Goal: Task Accomplishment & Management: Manage account settings

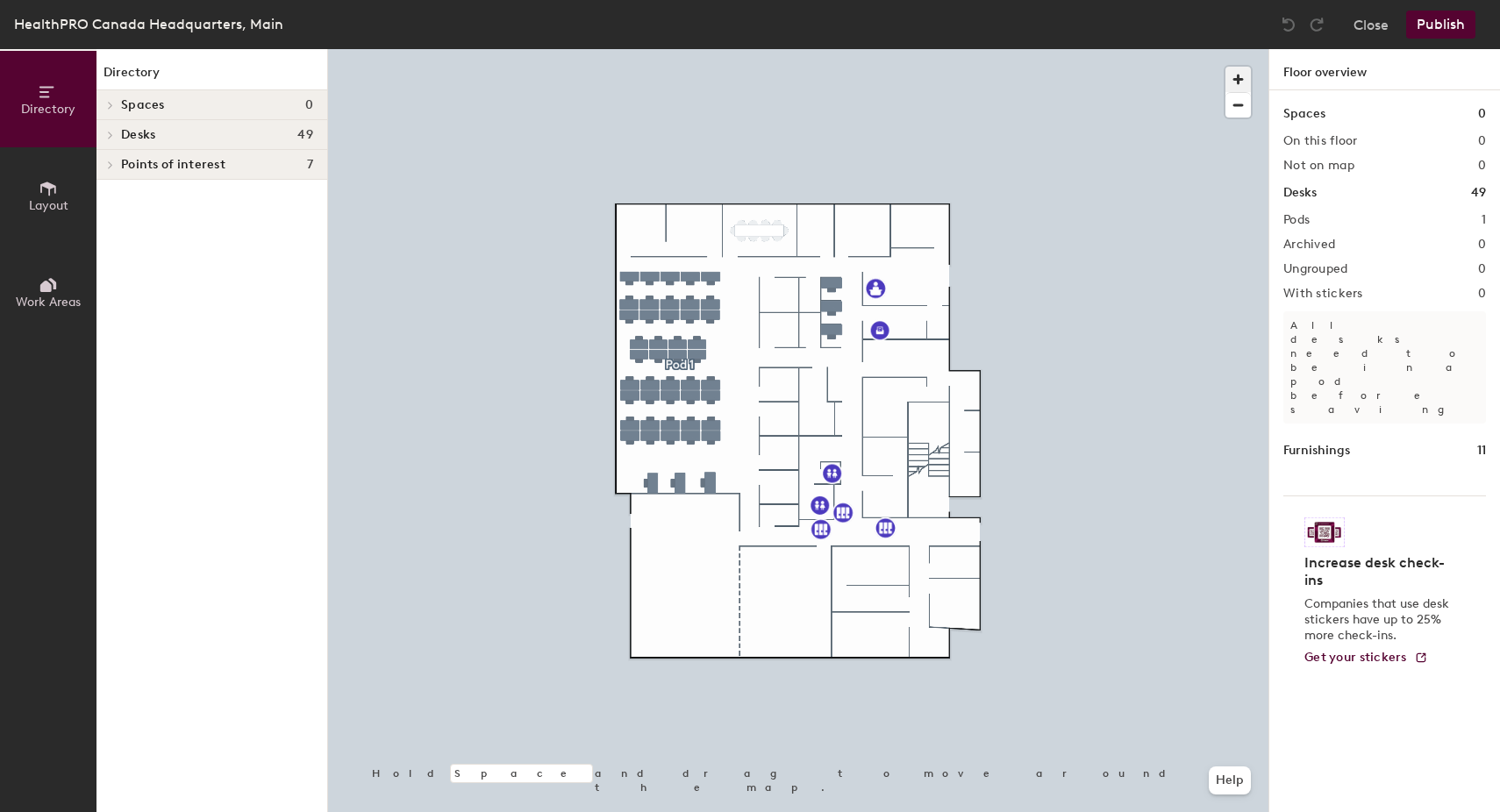
click at [1239, 80] on span "button" at bounding box center [1238, 80] width 26 height 26
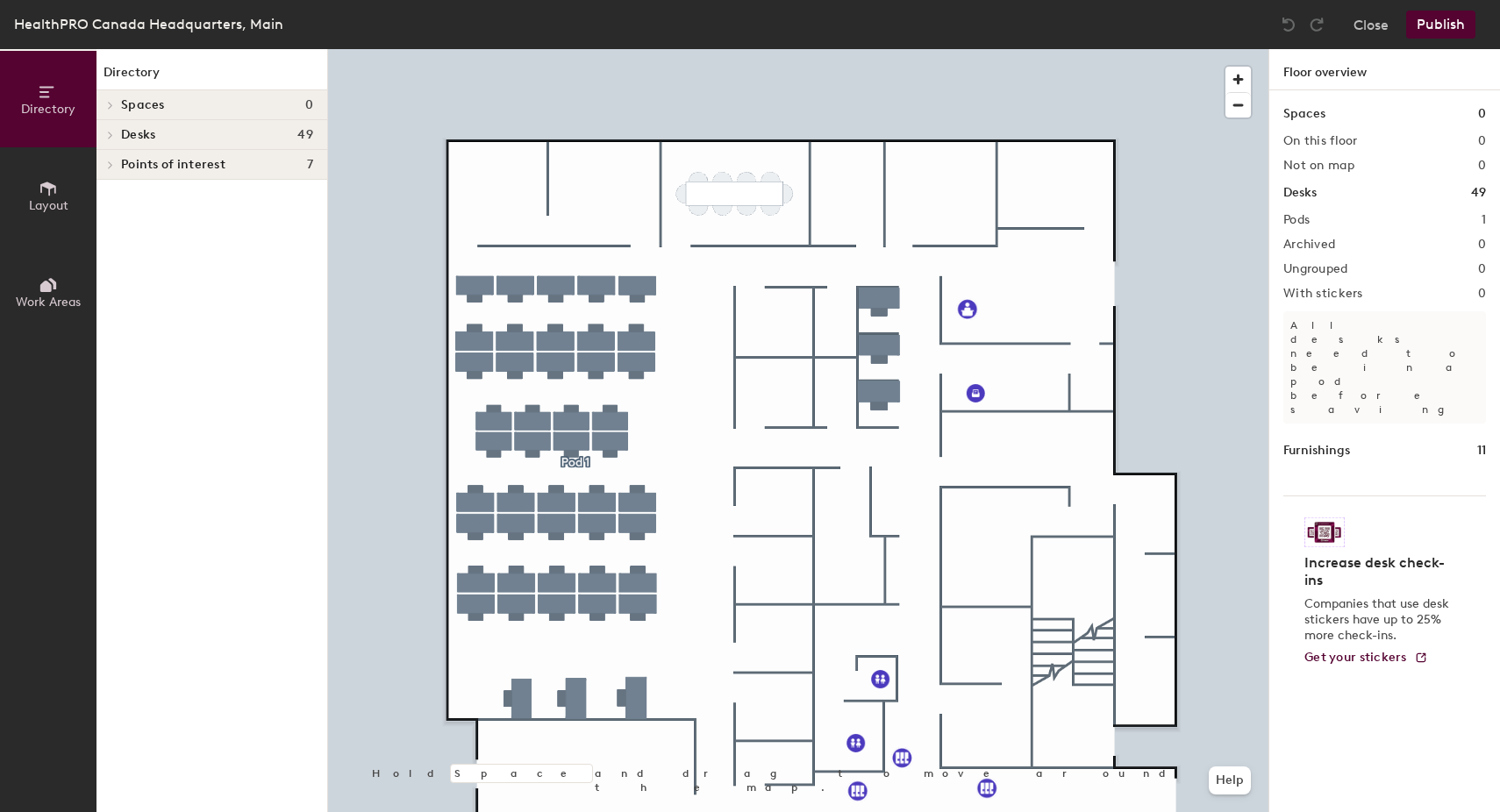
click at [146, 110] on span "Spaces" at bounding box center [143, 104] width 44 height 14
click at [58, 172] on button "Layout" at bounding box center [48, 195] width 96 height 96
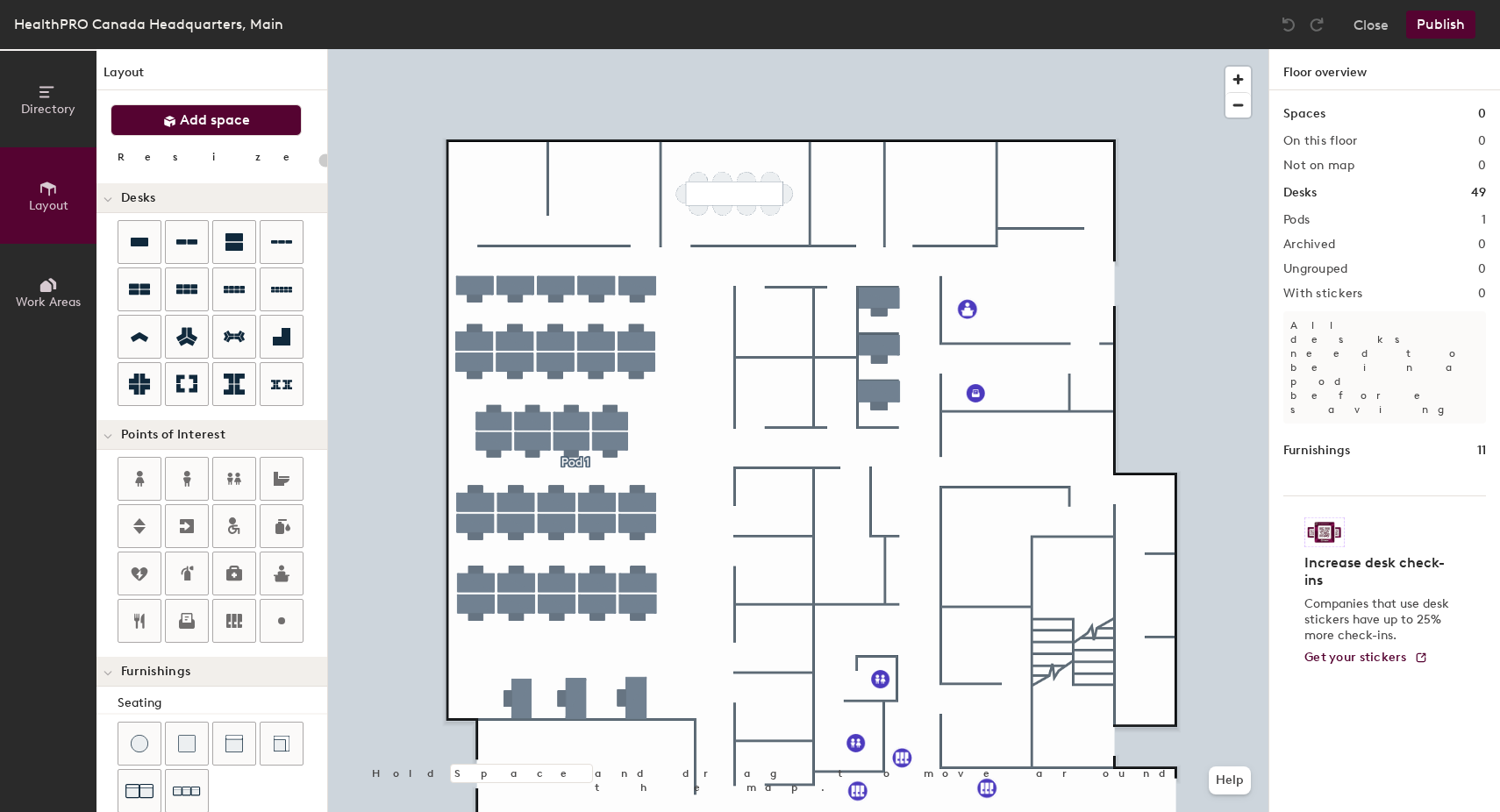
click at [201, 121] on span "Add space" at bounding box center [215, 119] width 71 height 17
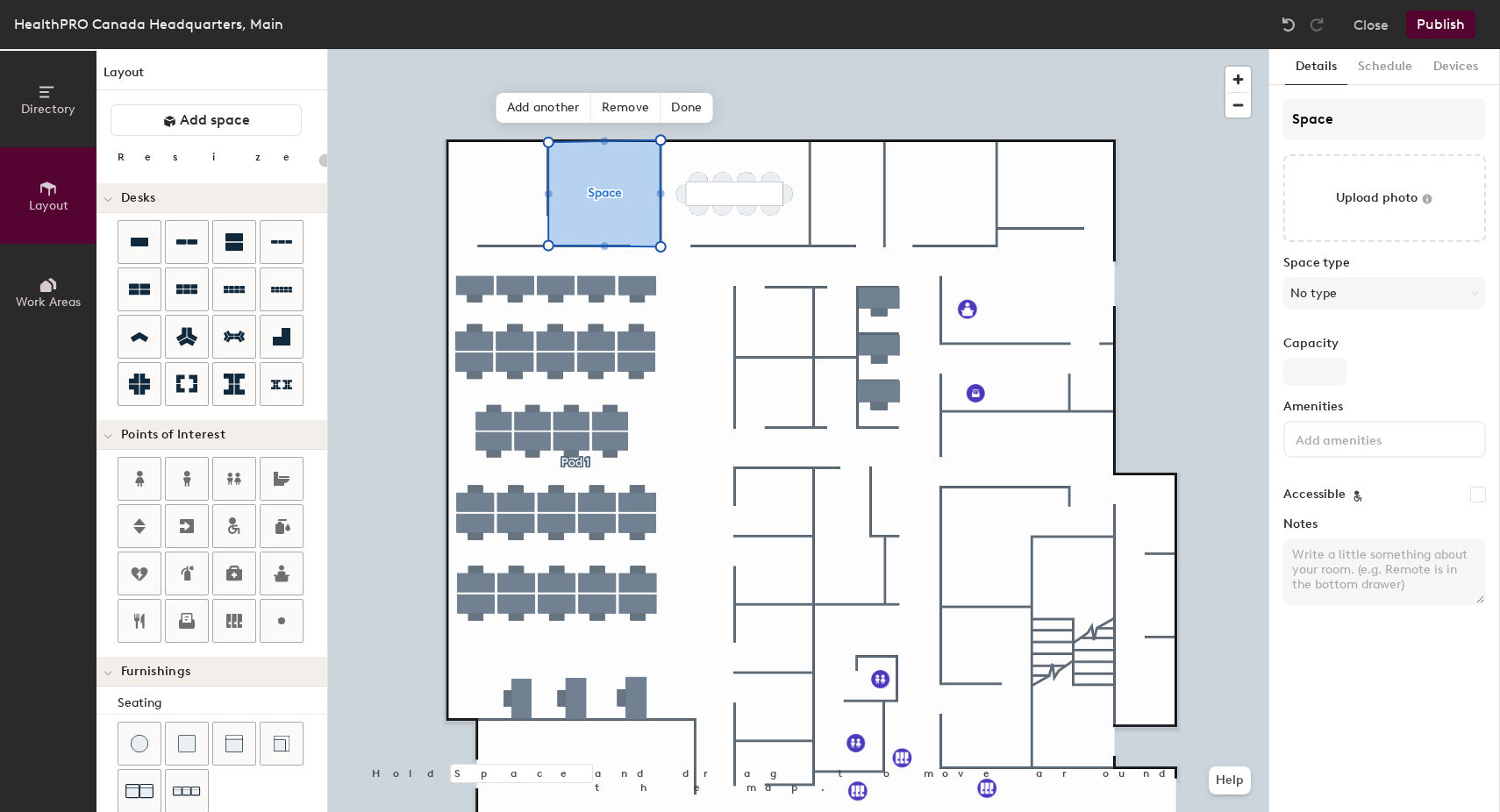
type input "20"
click at [1325, 120] on input "Space" at bounding box center [1384, 119] width 203 height 42
drag, startPoint x: 1352, startPoint y: 118, endPoint x: 1274, endPoint y: 118, distance: 78.0
click at [1275, 118] on div "Details Schedule Devices Space Upload photo Space type No type Capacity Ameniti…" at bounding box center [1384, 431] width 231 height 763
type input "Y"
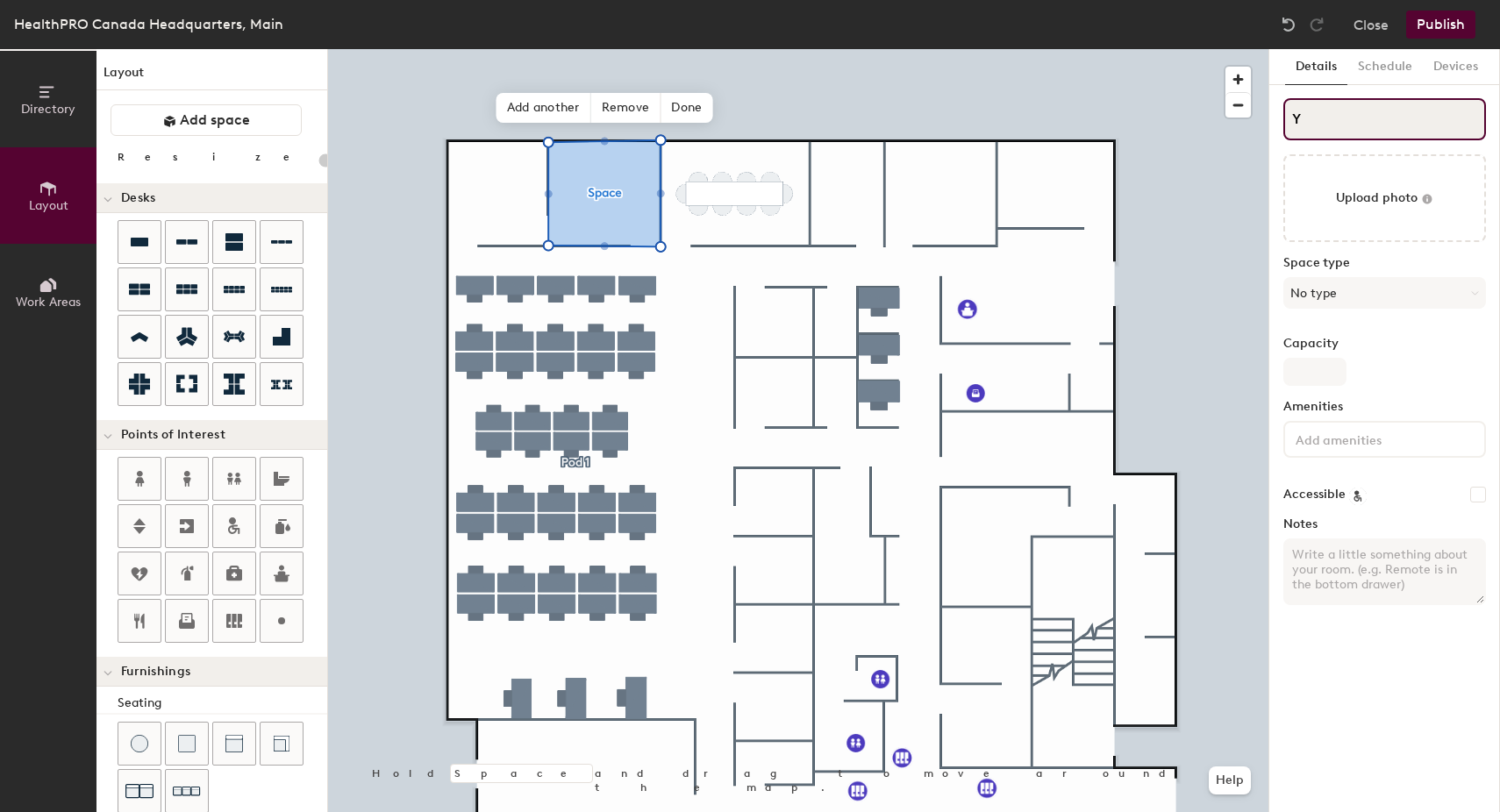
type input "20"
type input "Yu"
type input "20"
type input "Yuk"
type input "20"
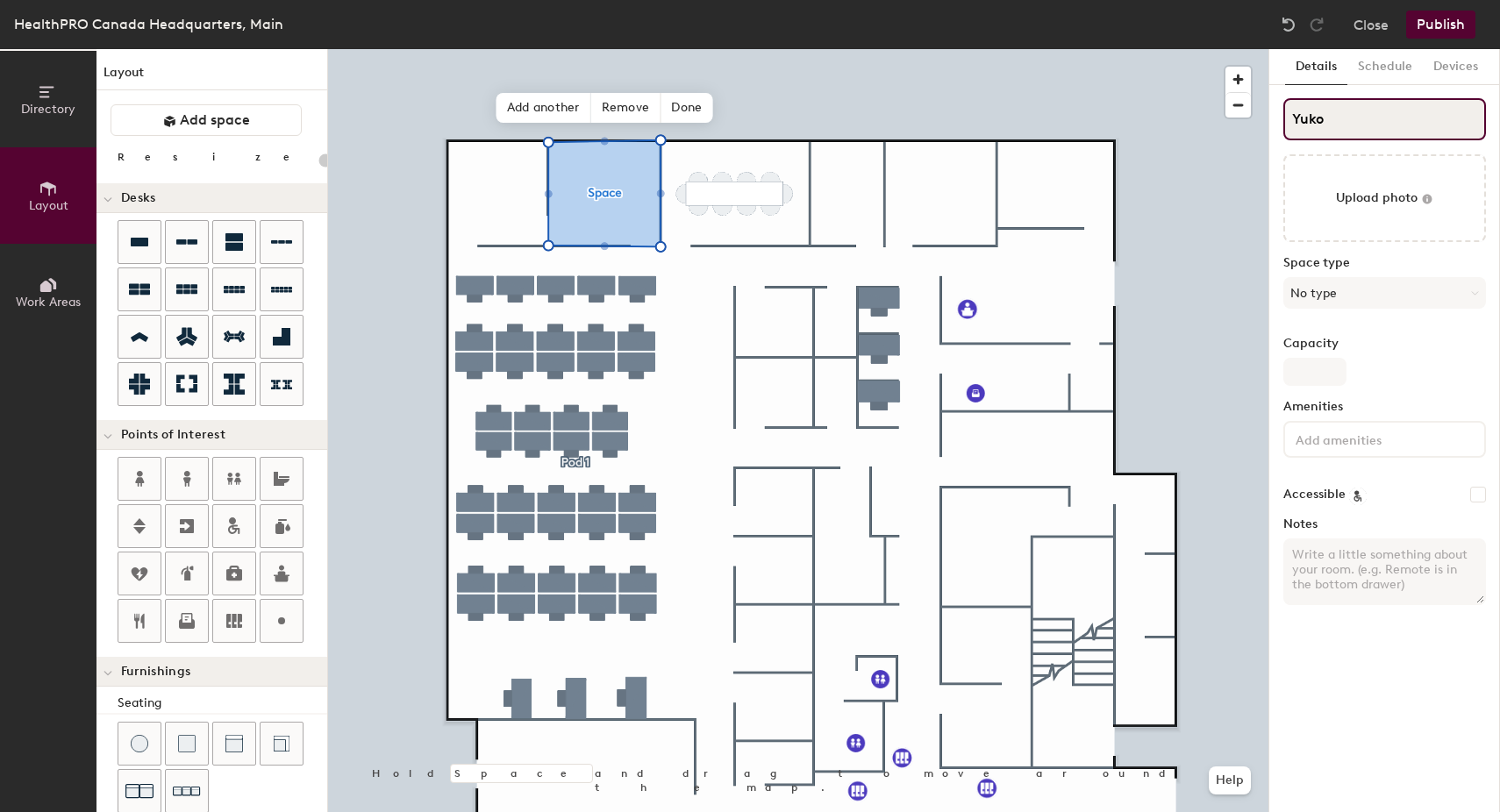
type input "Yukon"
type input "20"
type input "Yukon"
type input "20"
type input "Yukon R"
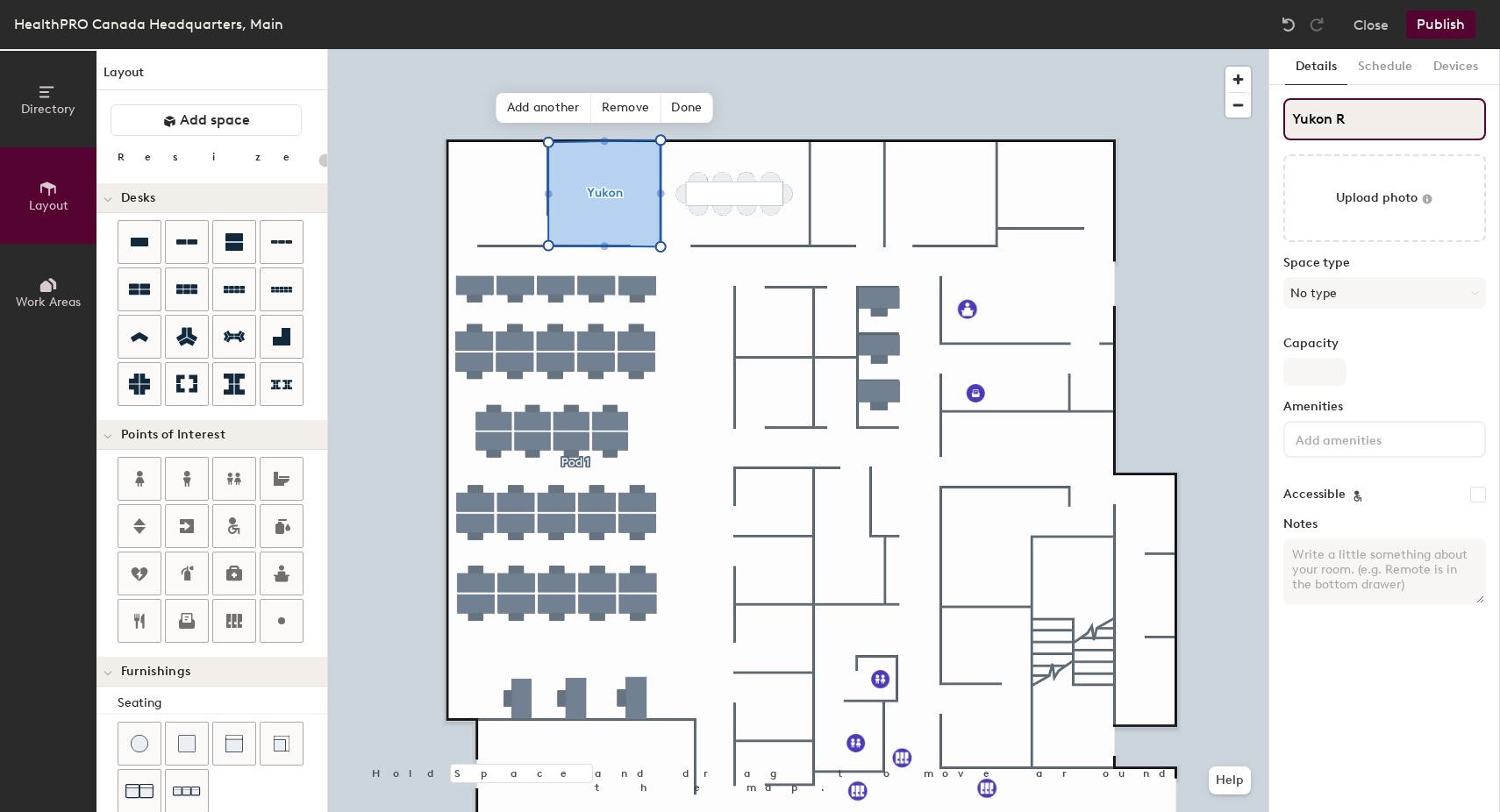
type input "20"
type input "Yukon River"
type input "20"
type input "Yukon River"
click at [1335, 291] on button "No type" at bounding box center [1384, 292] width 203 height 31
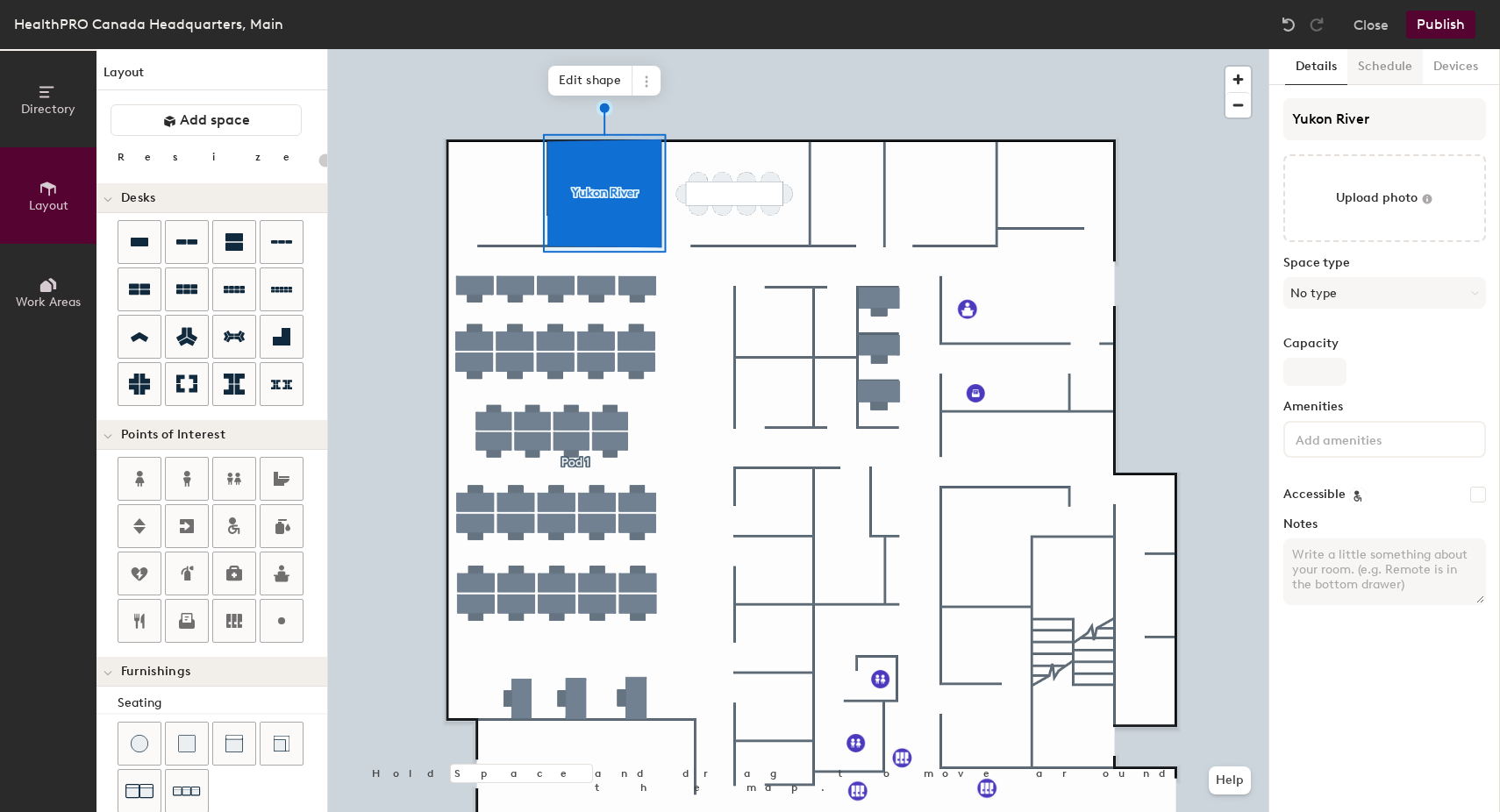
click at [1388, 71] on button "Schedule" at bounding box center [1384, 67] width 75 height 36
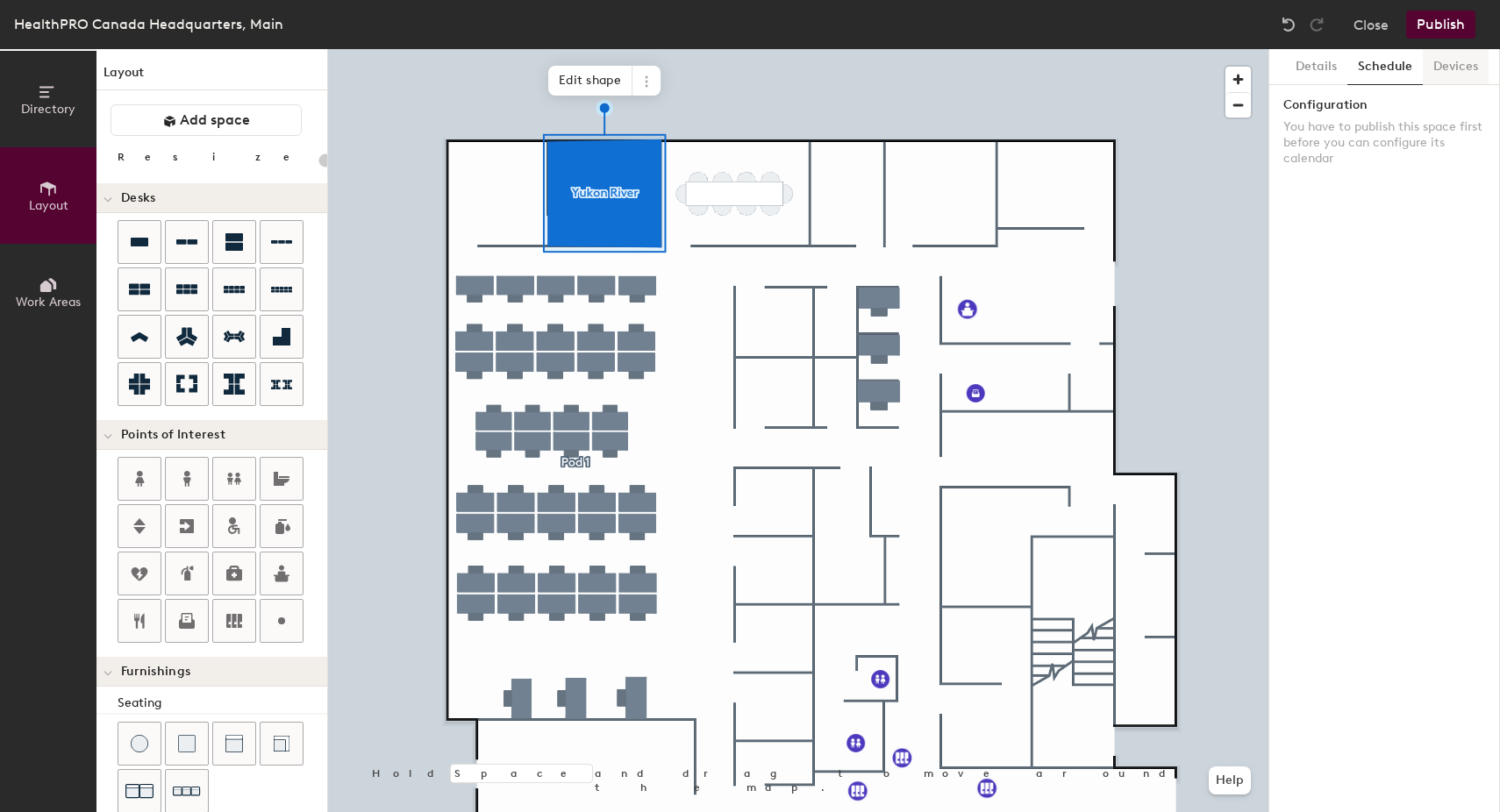
click at [1450, 67] on button "Devices" at bounding box center [1455, 67] width 66 height 36
click at [1309, 66] on button "Details" at bounding box center [1316, 67] width 62 height 36
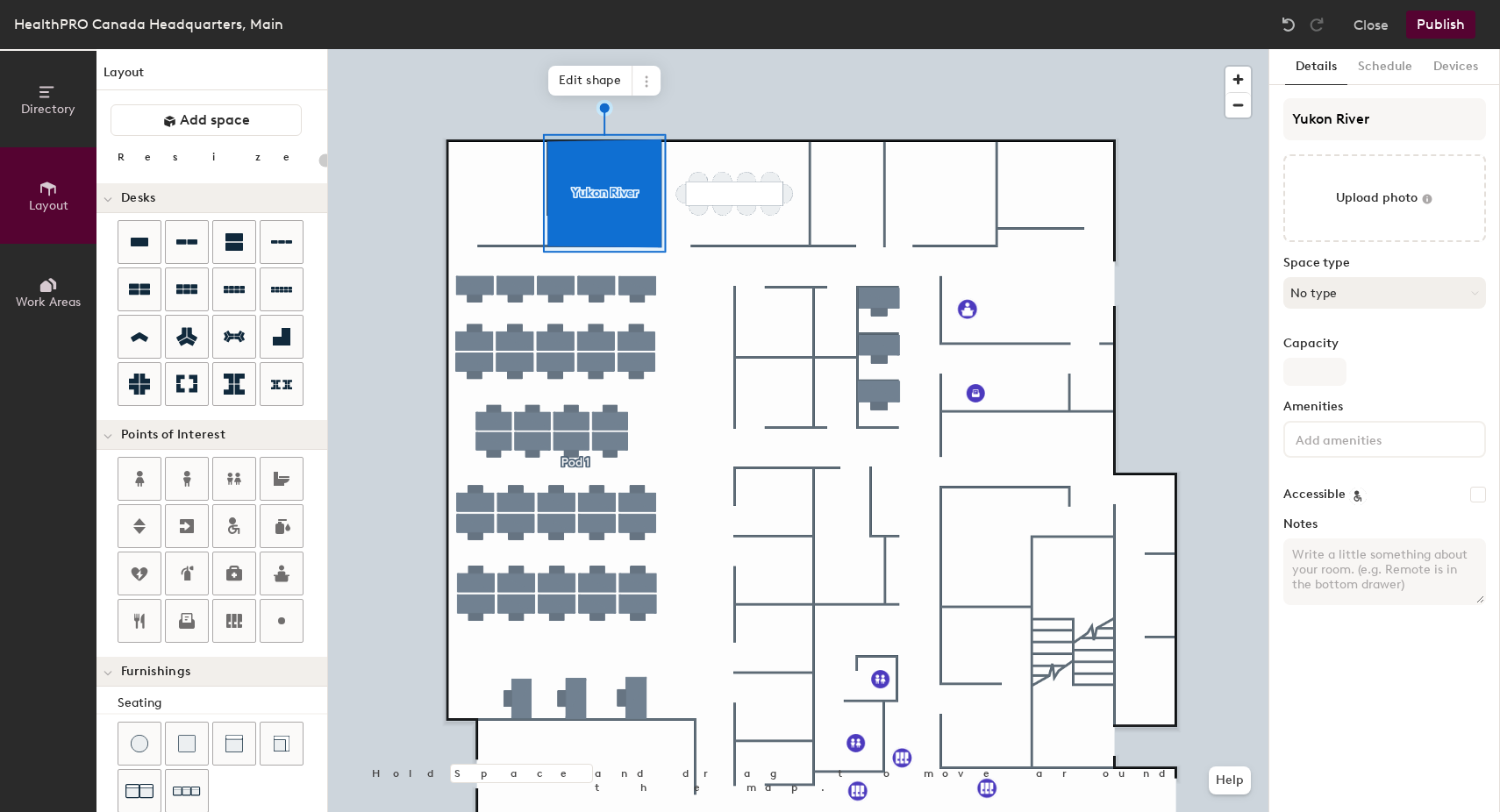
click at [1323, 301] on button "No type" at bounding box center [1384, 292] width 203 height 31
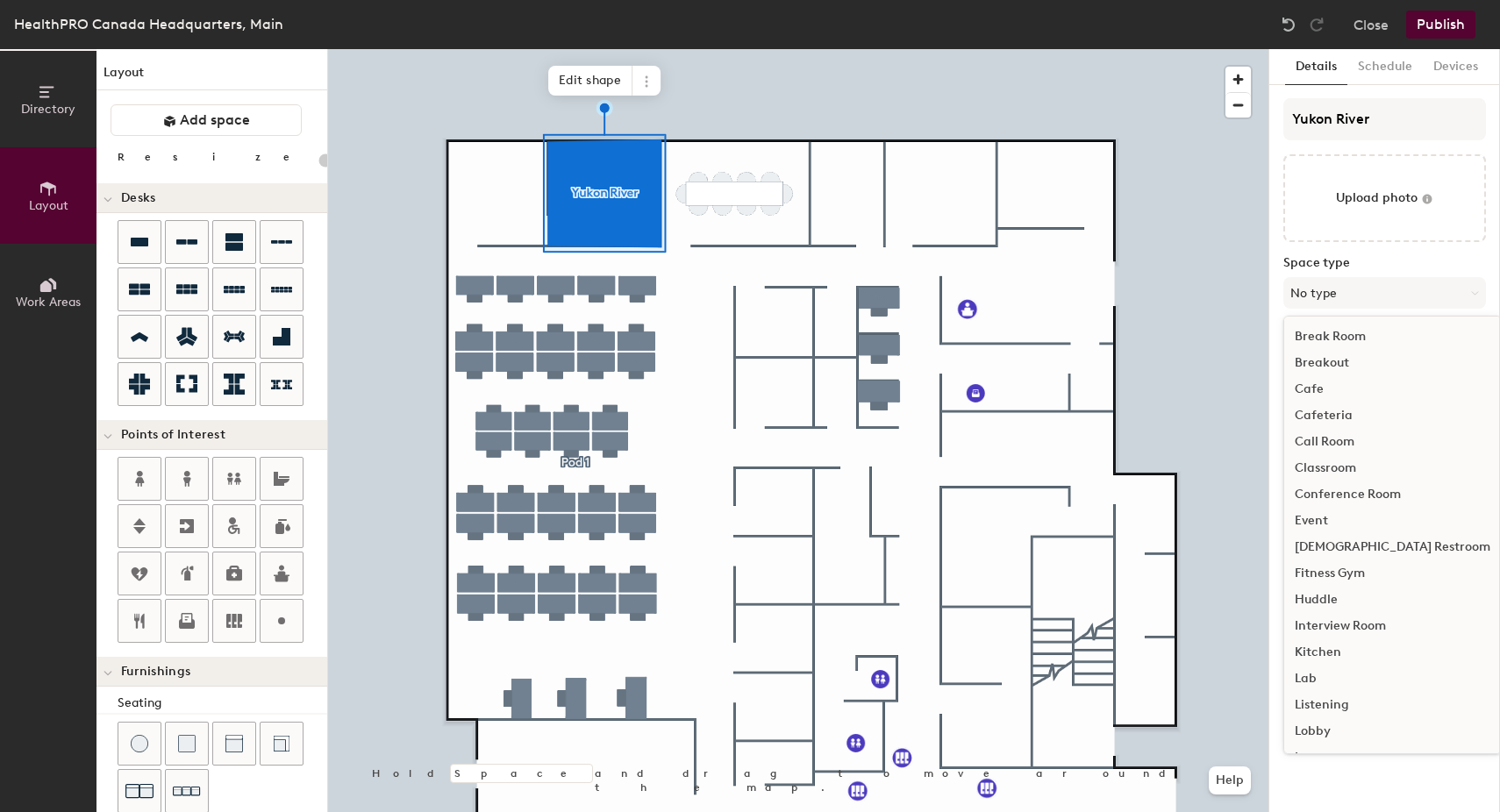
click at [1337, 493] on div "Conference Room" at bounding box center [1392, 494] width 216 height 27
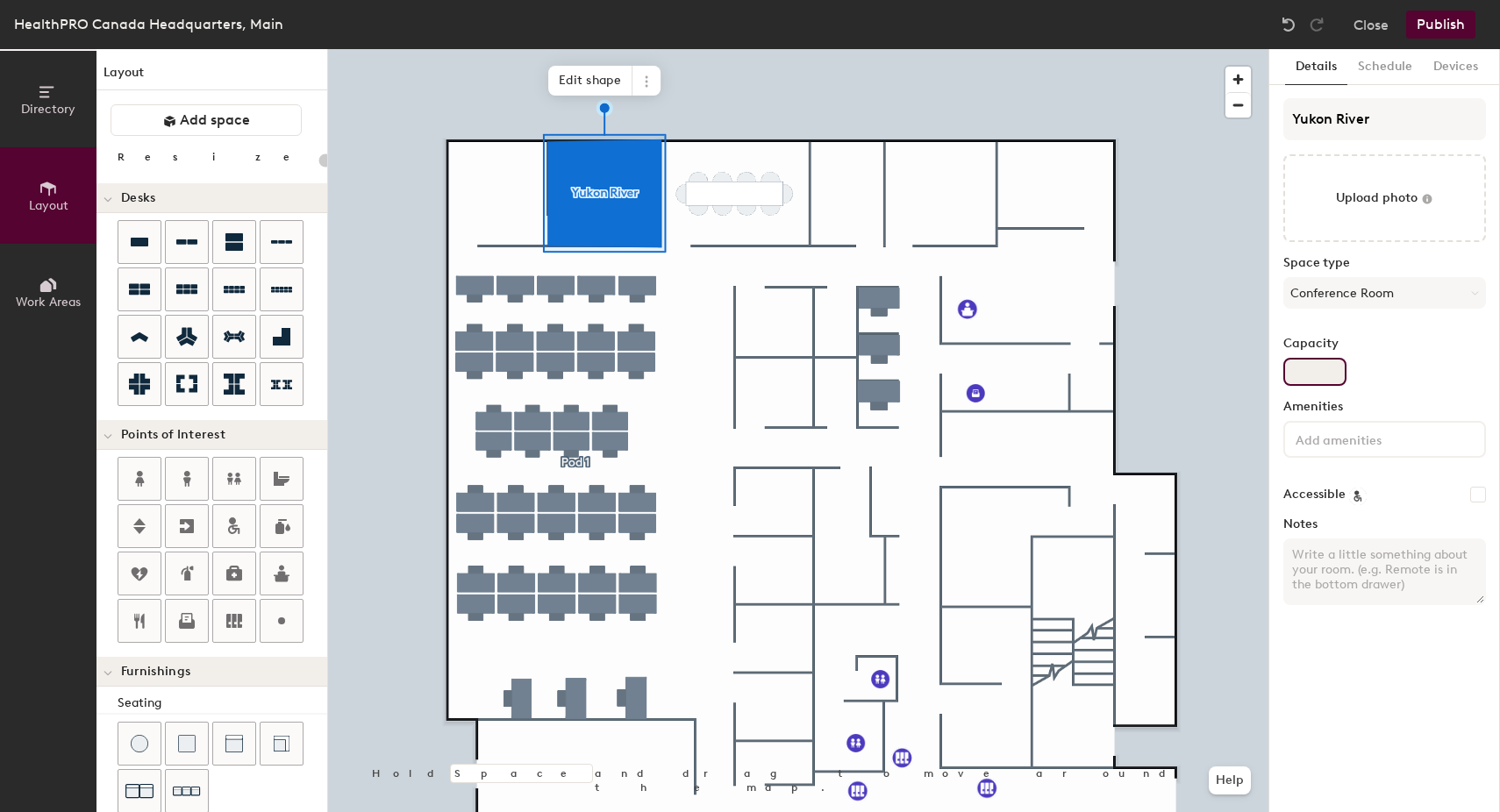
click at [1324, 372] on input "Capacity" at bounding box center [1314, 371] width 63 height 28
click at [1392, 372] on div "Capacity" at bounding box center [1384, 361] width 203 height 49
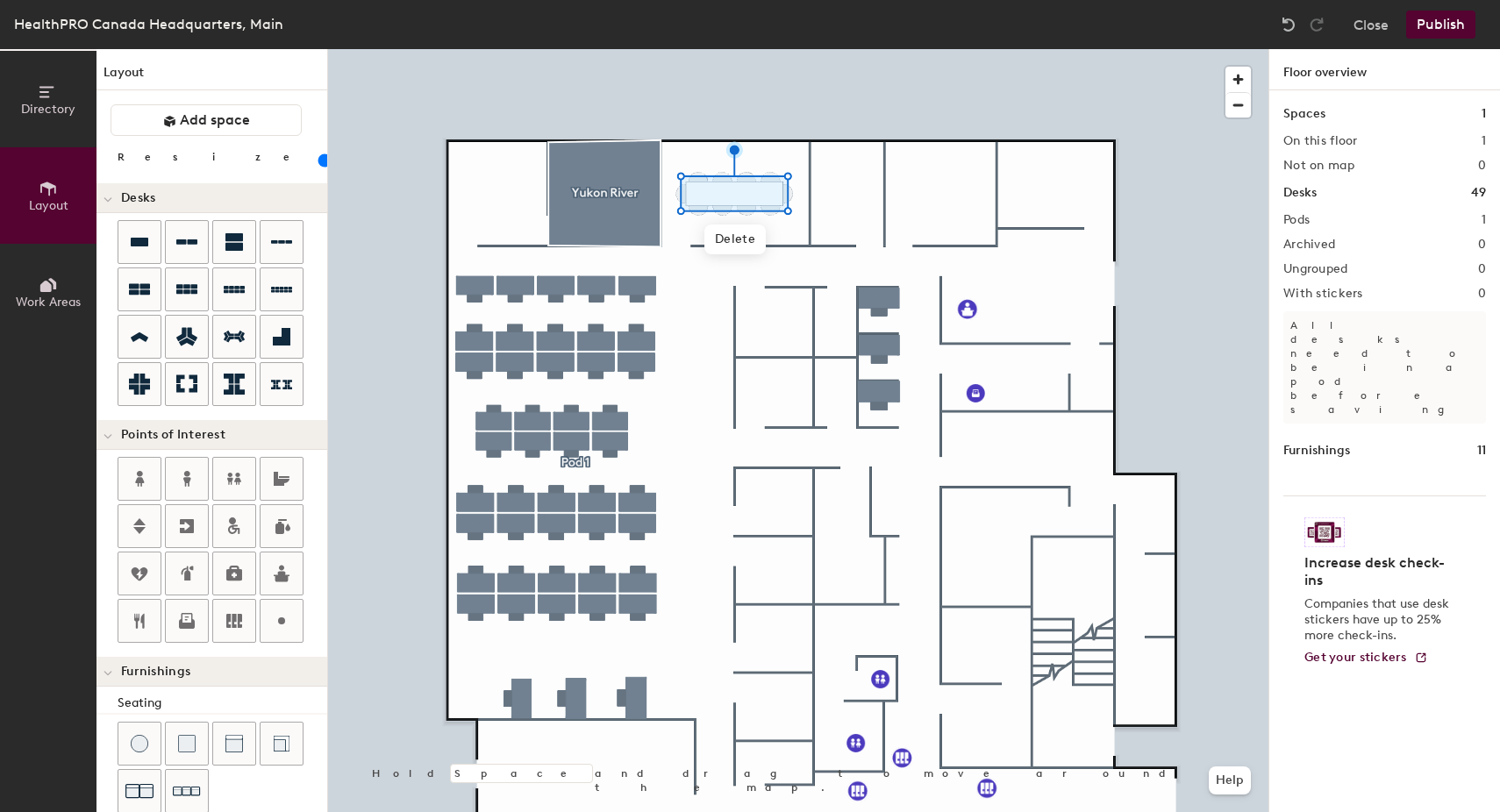
click at [212, 93] on div "Layout Add space Resize Desks Points of Interest Furnishings Seating Tables Boo…" at bounding box center [212, 431] width 231 height 763
click at [204, 114] on span "Add space" at bounding box center [215, 119] width 71 height 17
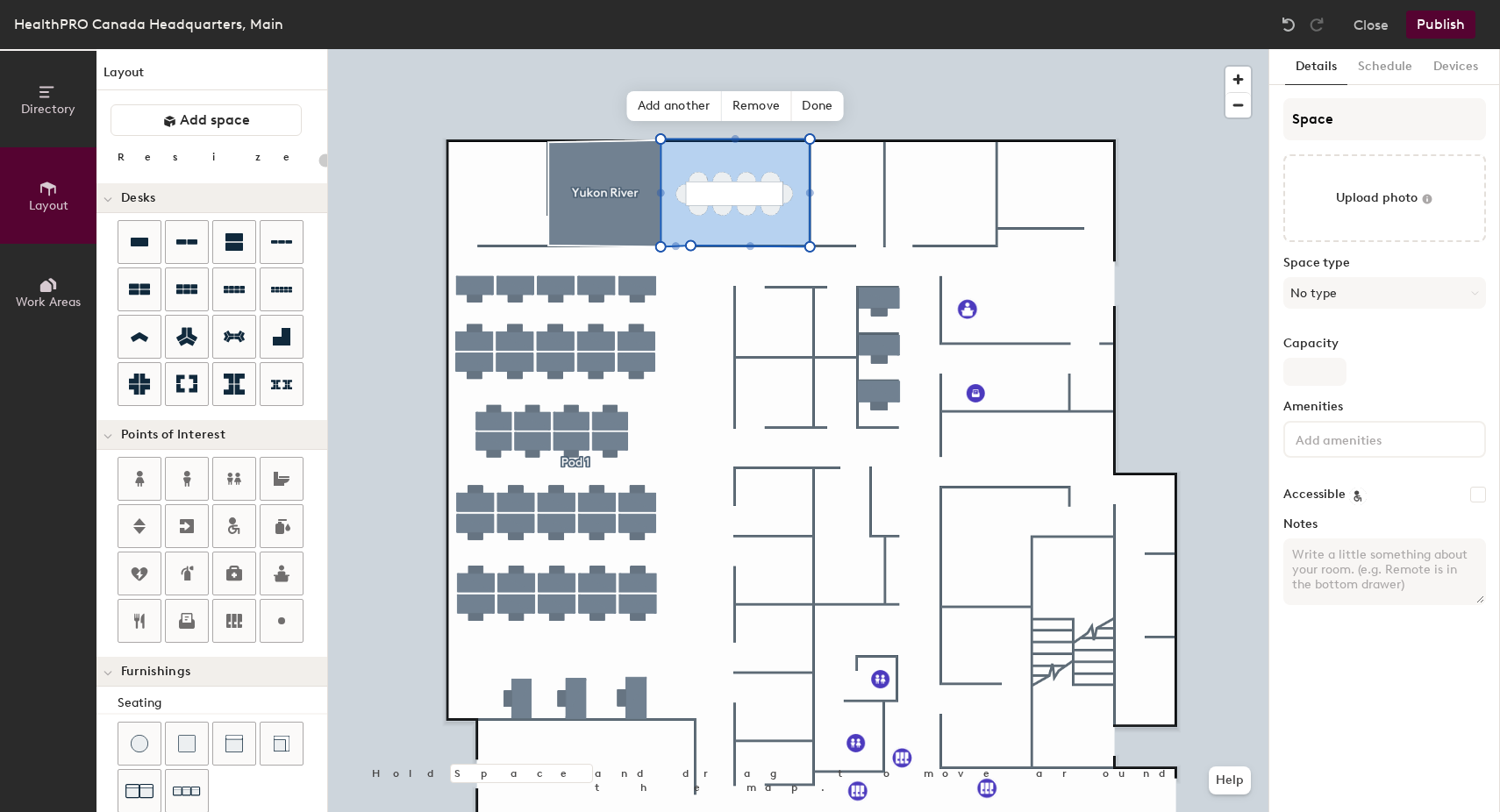
type input "20"
click at [1329, 125] on input "Space" at bounding box center [1384, 119] width 203 height 42
drag, startPoint x: 1336, startPoint y: 115, endPoint x: 1230, endPoint y: 102, distance: 106.8
click at [1230, 102] on div "Directory Layout Work Areas Layout Add space Resize Desks Points of Interest Fu…" at bounding box center [750, 431] width 1500 height 763
type input "w"
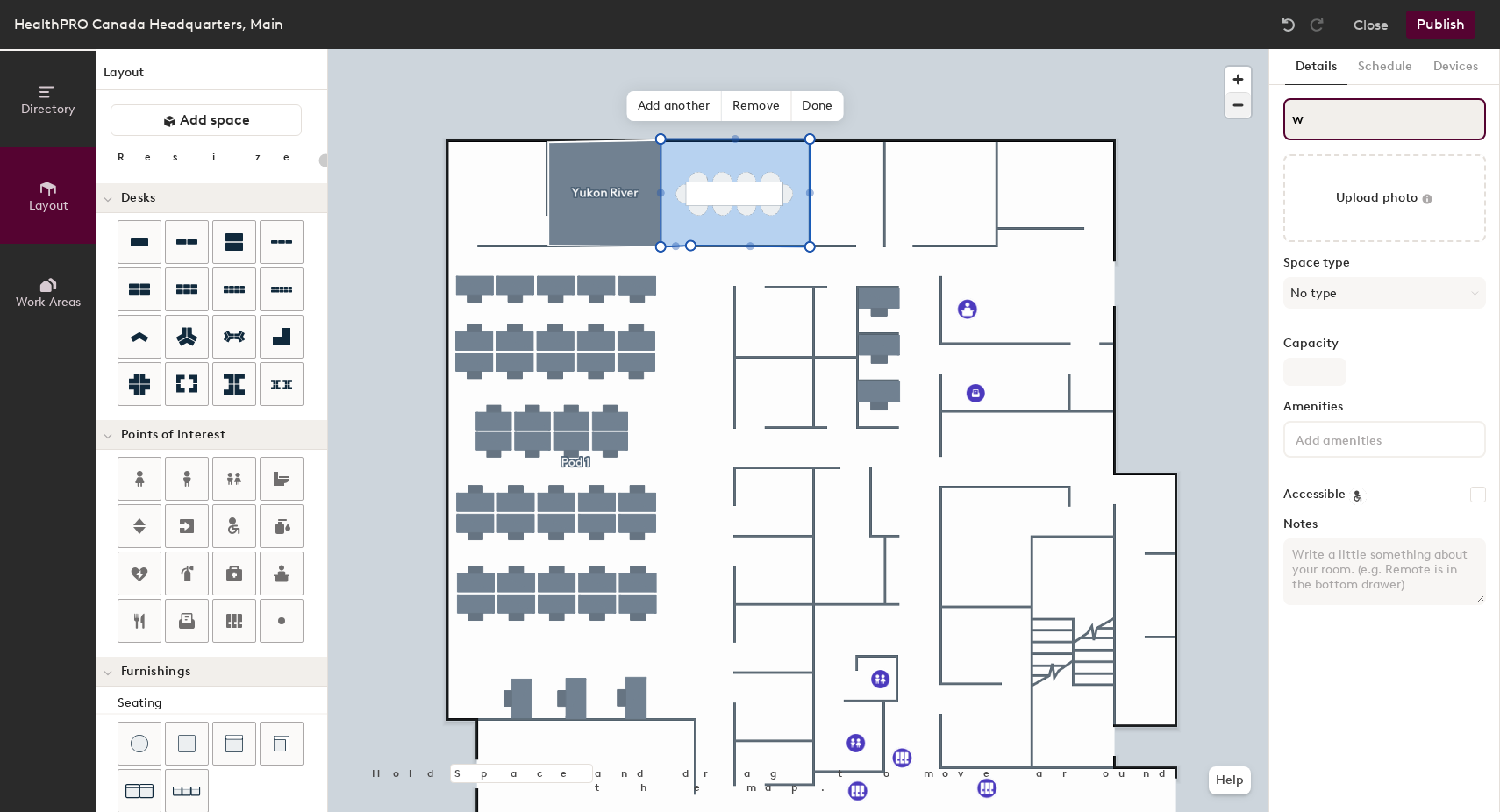
type input "20"
type input "w."
type input "20"
type input "w."
type input "20"
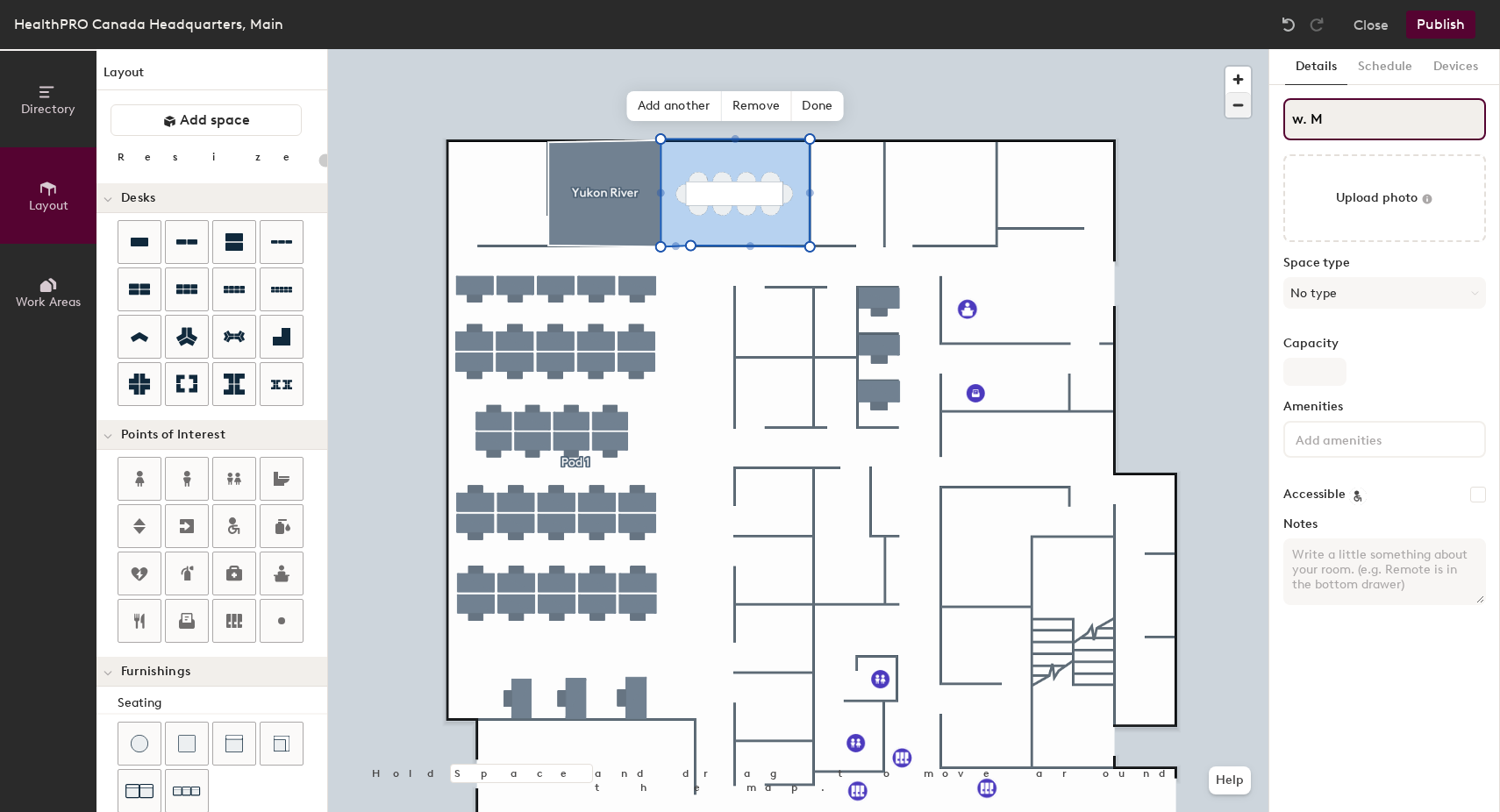
type input "w. Mi"
type input "20"
type input "w. Mic"
type input "20"
type input "w. Mich"
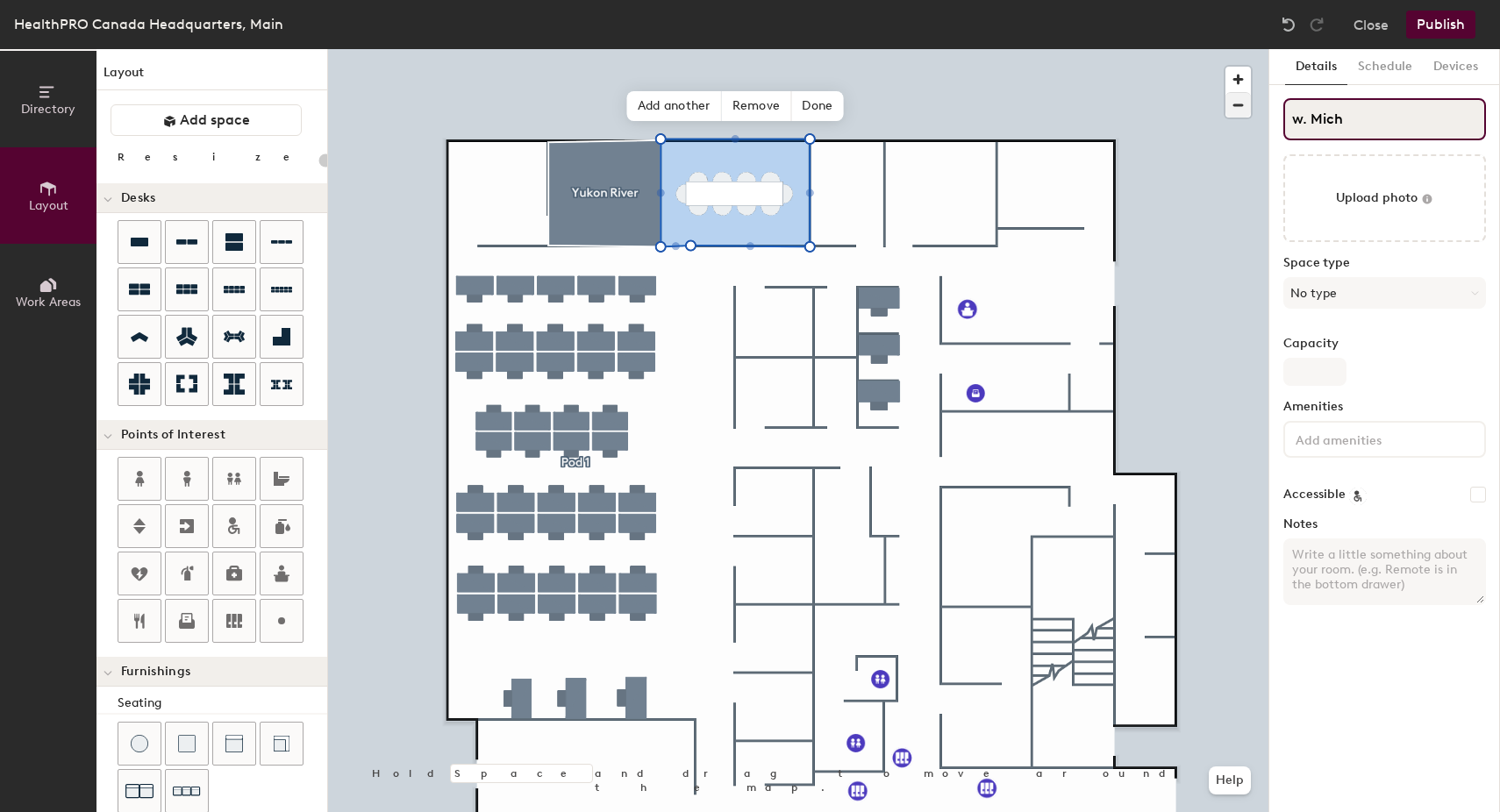
type input "20"
type input "w. Micha"
type input "20"
type input "w. Michae"
type input "20"
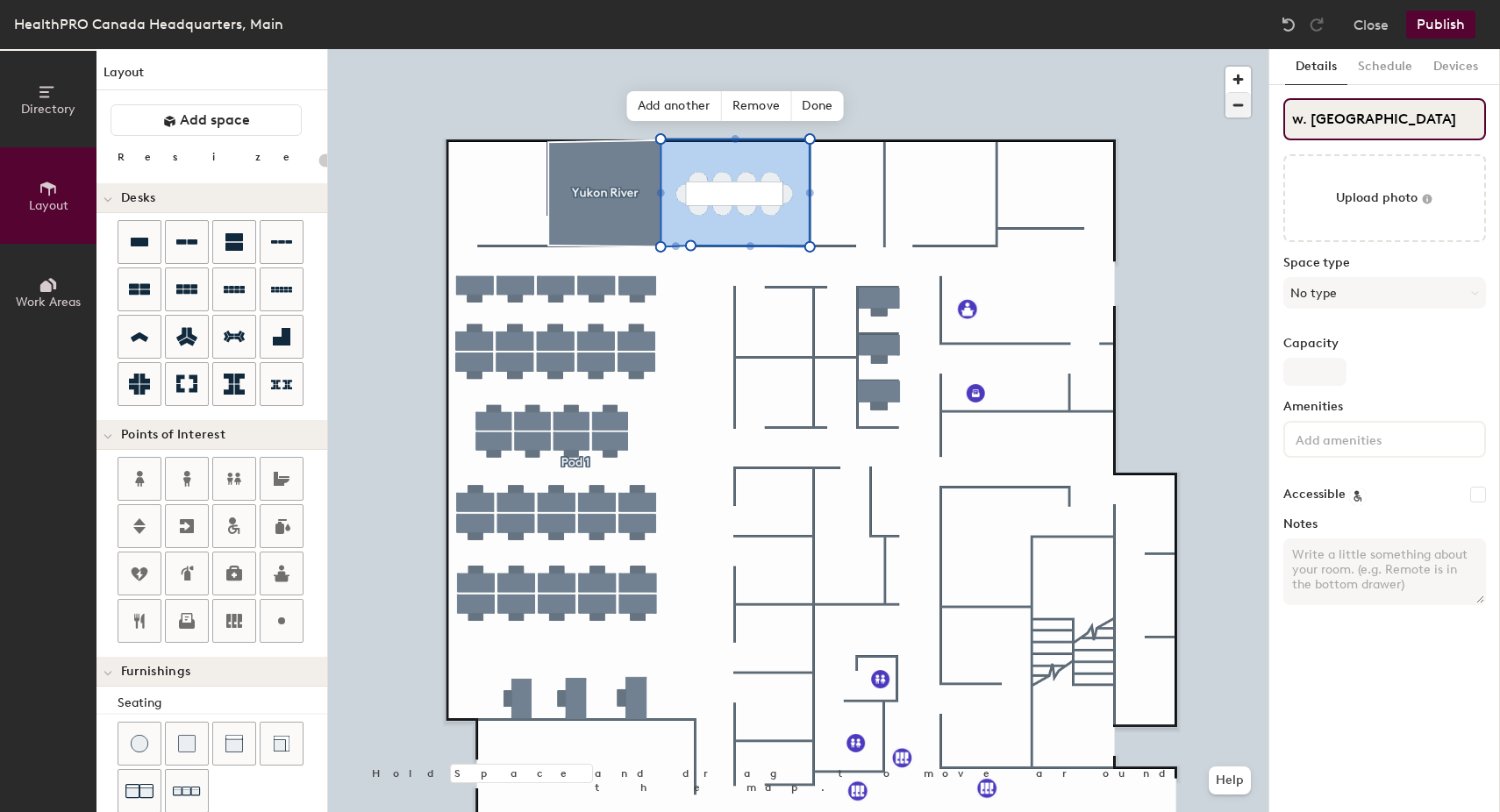
type input "w. Michael"
type input "20"
type input "w. Michael"
type input "20"
type input "w. Michael F"
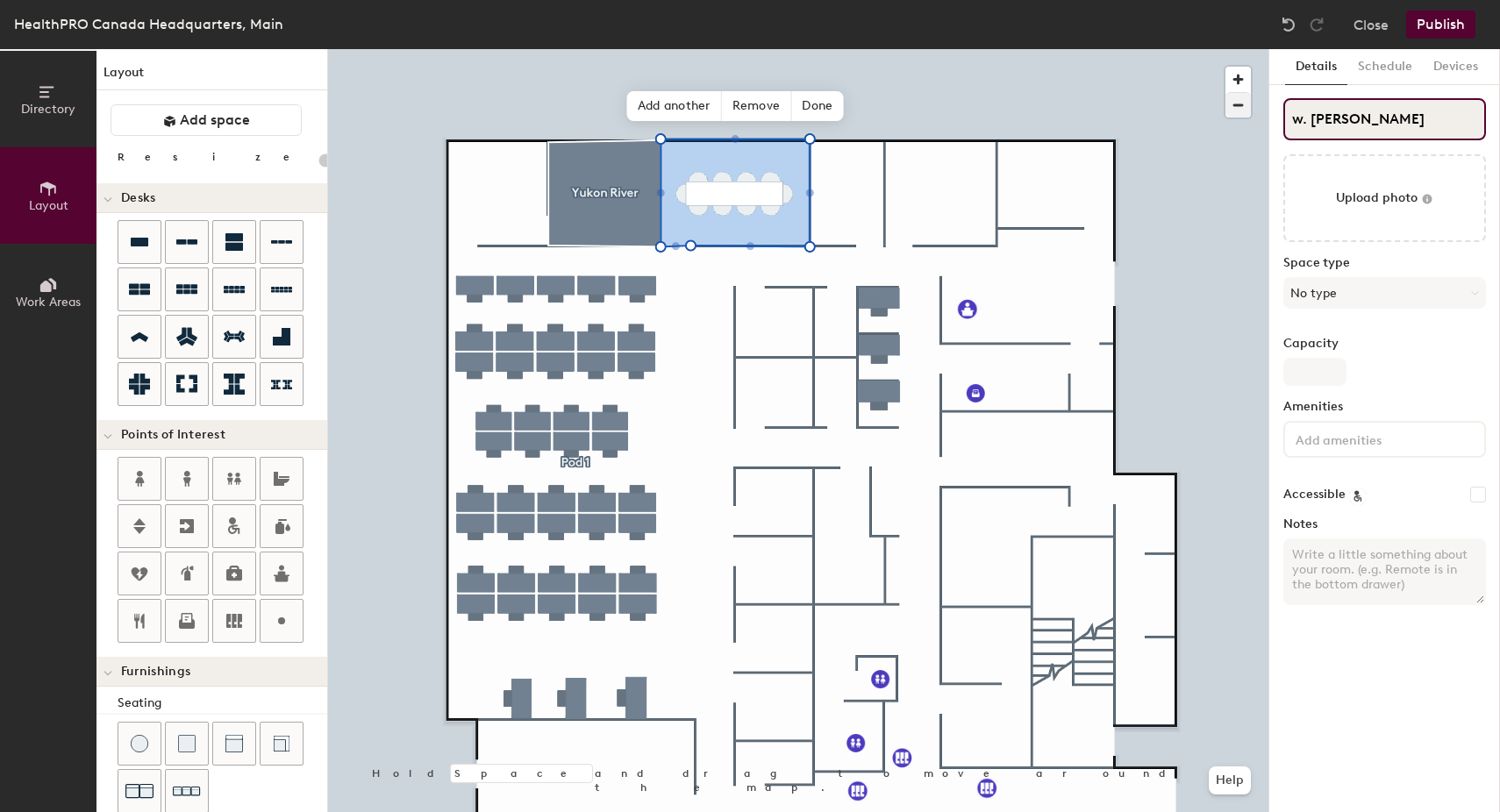
type input "20"
type input "w. Michael Fo"
type input "20"
type input "w. Michael Fole"
type input "20"
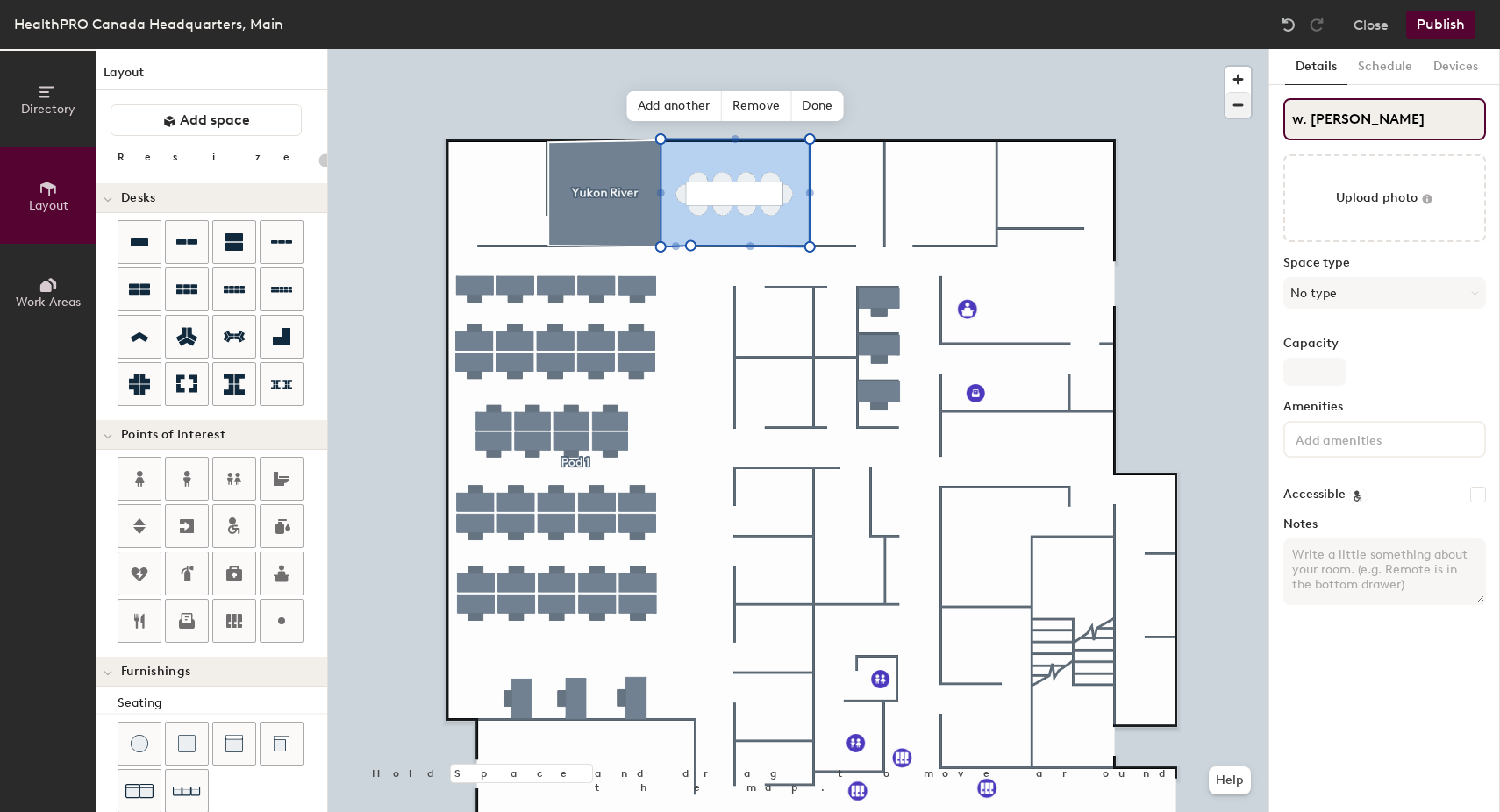
type input "w. Michael Foley"
type input "20"
type input "w. Michael Foley"
click at [1357, 291] on button "No type" at bounding box center [1384, 292] width 203 height 31
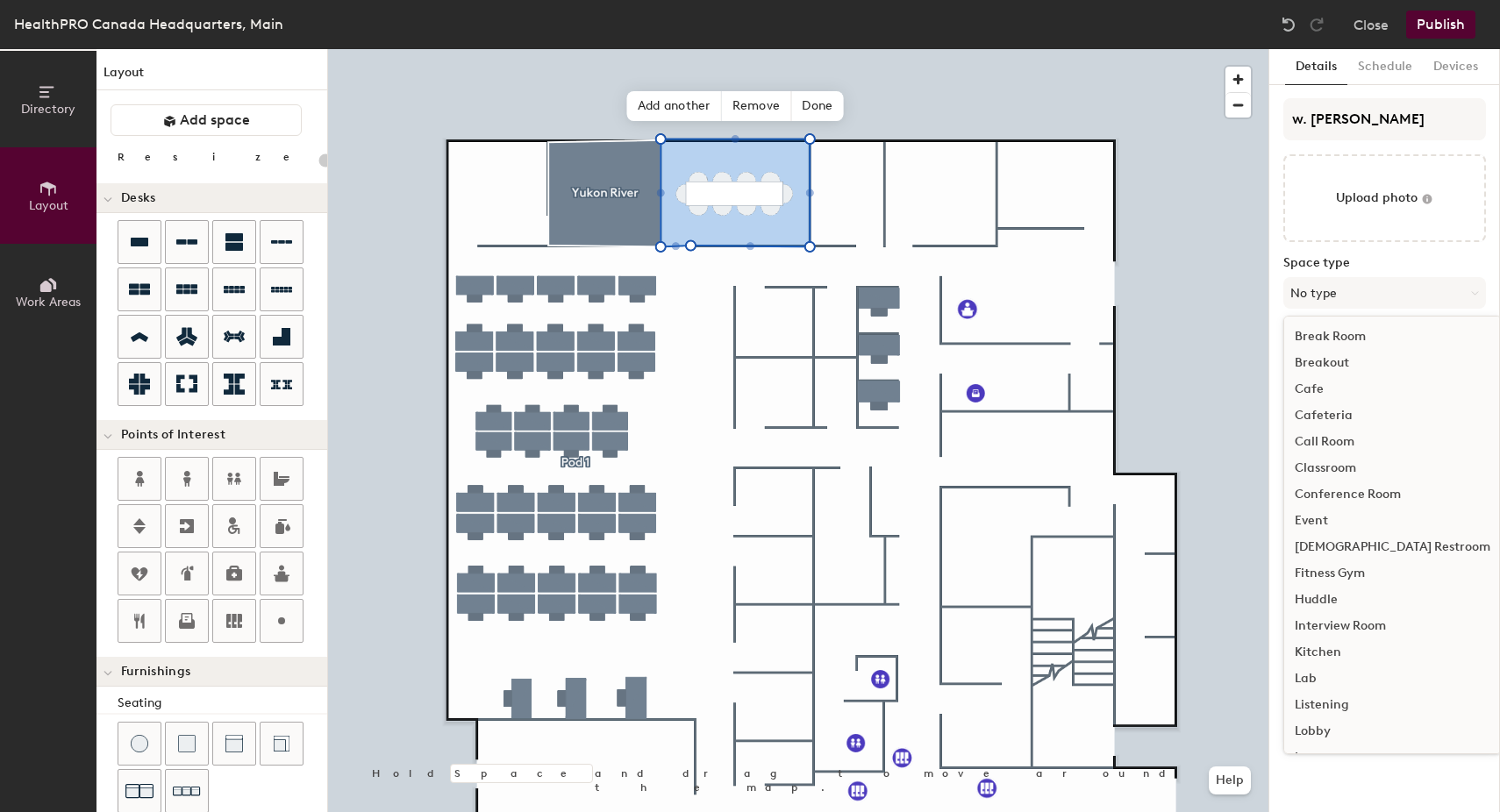
click at [1339, 498] on div "Conference Room" at bounding box center [1392, 494] width 216 height 27
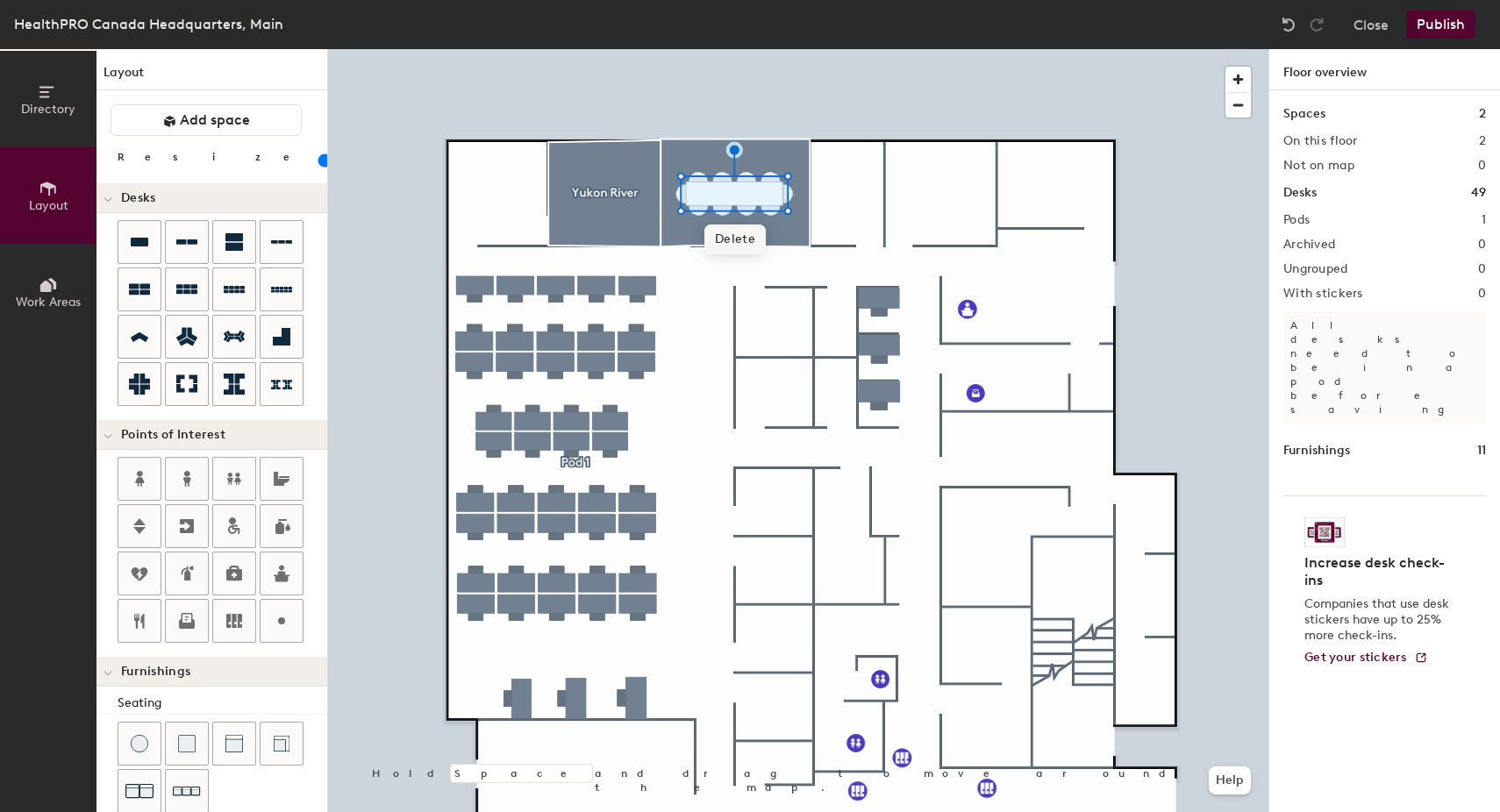
click at [747, 239] on span "Delete" at bounding box center [734, 239] width 61 height 30
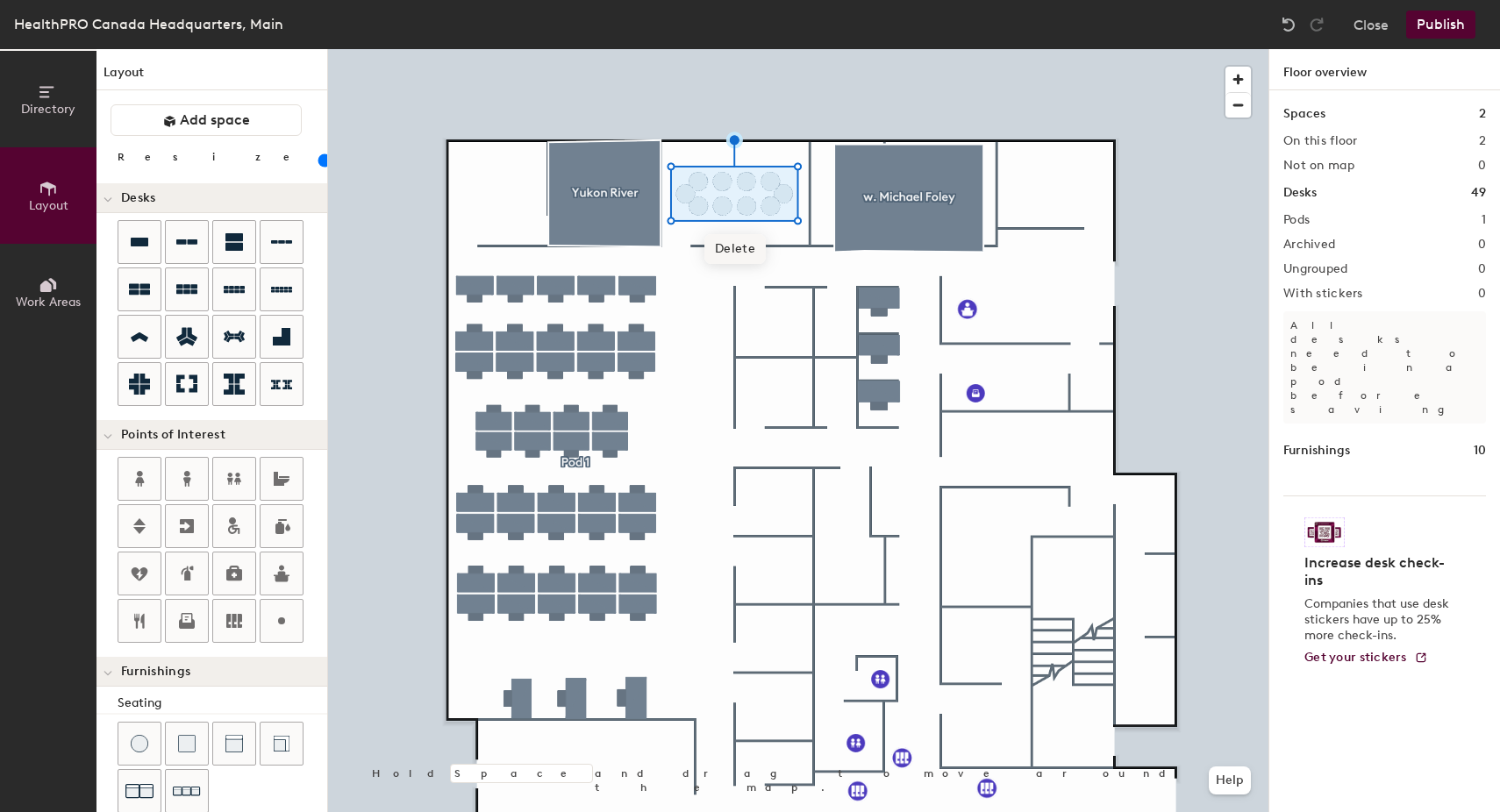
click at [741, 248] on span "Delete" at bounding box center [734, 248] width 61 height 30
click at [788, 49] on div at bounding box center [798, 49] width 940 height 0
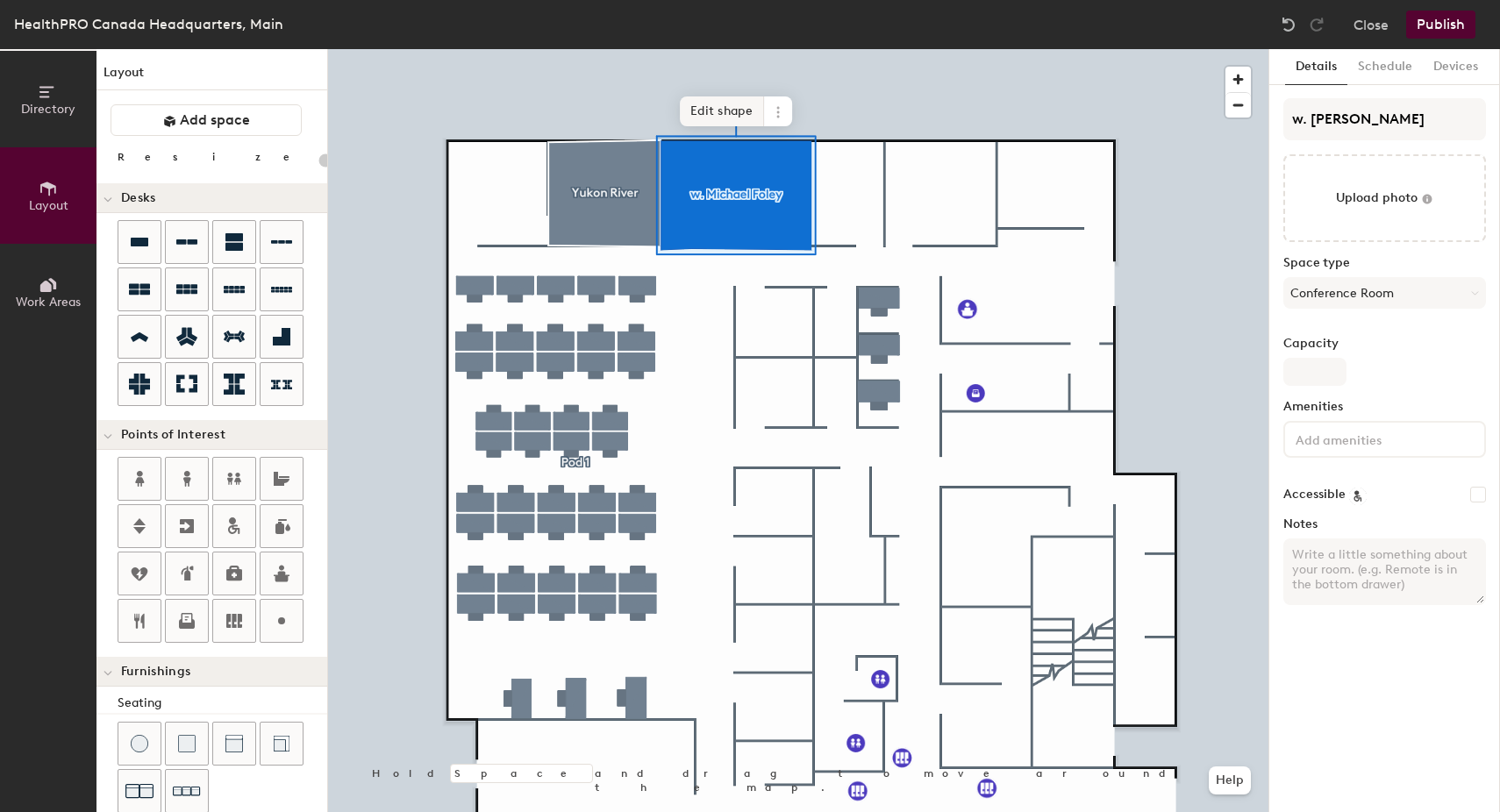
click at [712, 120] on span "Edit shape" at bounding box center [722, 111] width 84 height 30
click at [772, 120] on span at bounding box center [778, 111] width 28 height 30
click at [720, 85] on span "Edit shape" at bounding box center [722, 82] width 84 height 30
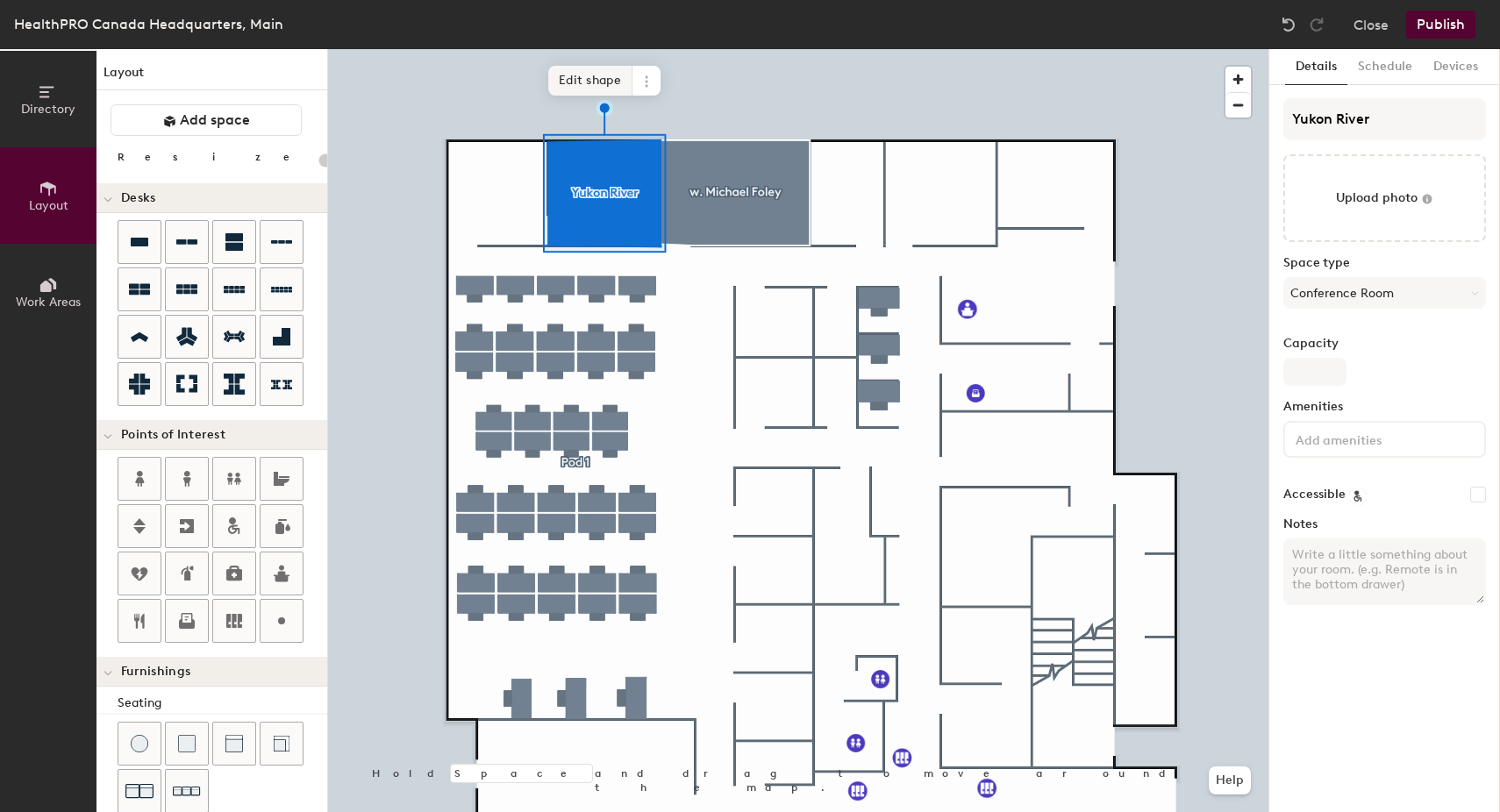
click at [611, 81] on span "Edit shape" at bounding box center [590, 81] width 84 height 30
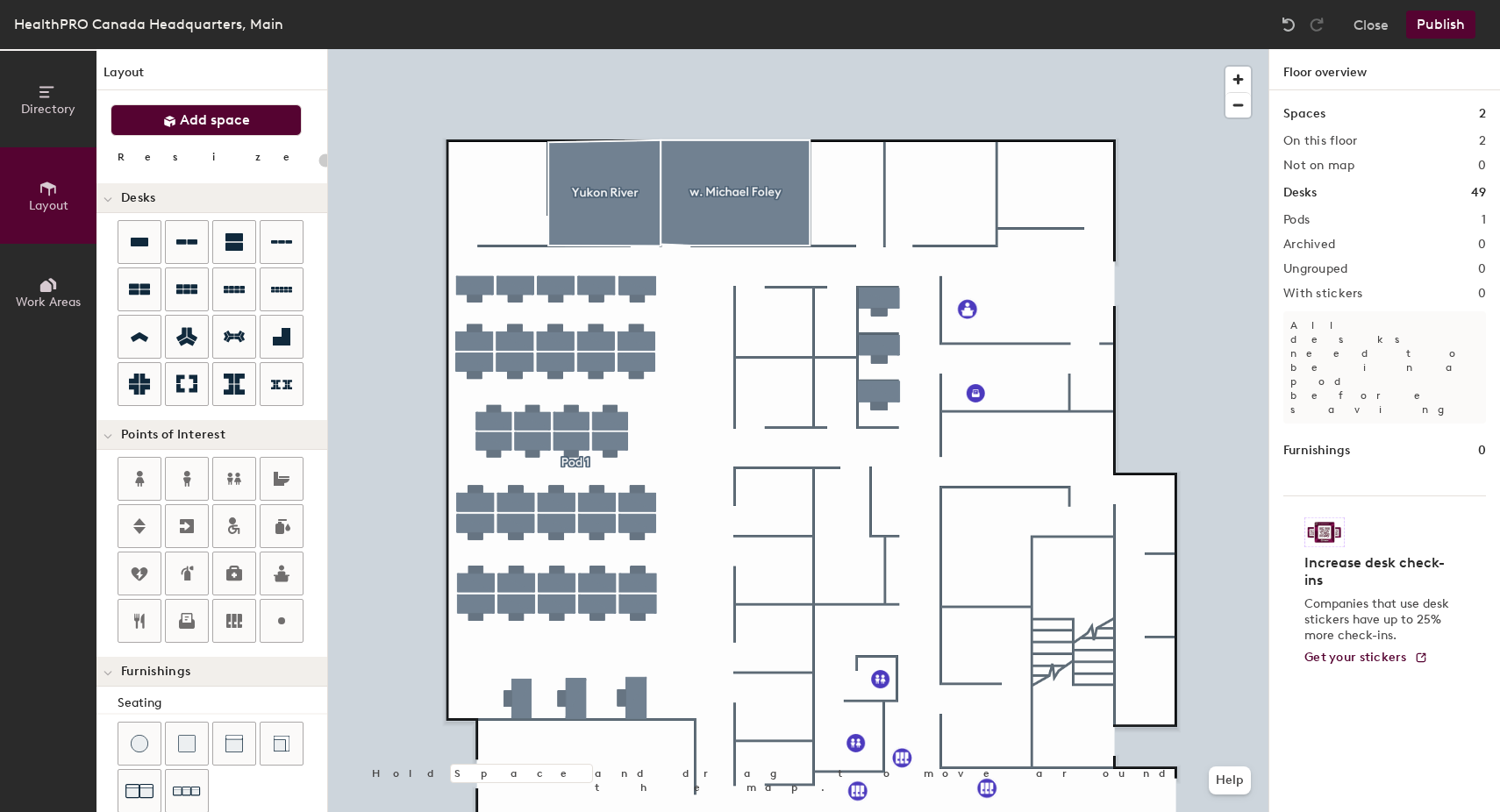
click at [256, 113] on button "Add space" at bounding box center [206, 120] width 192 height 31
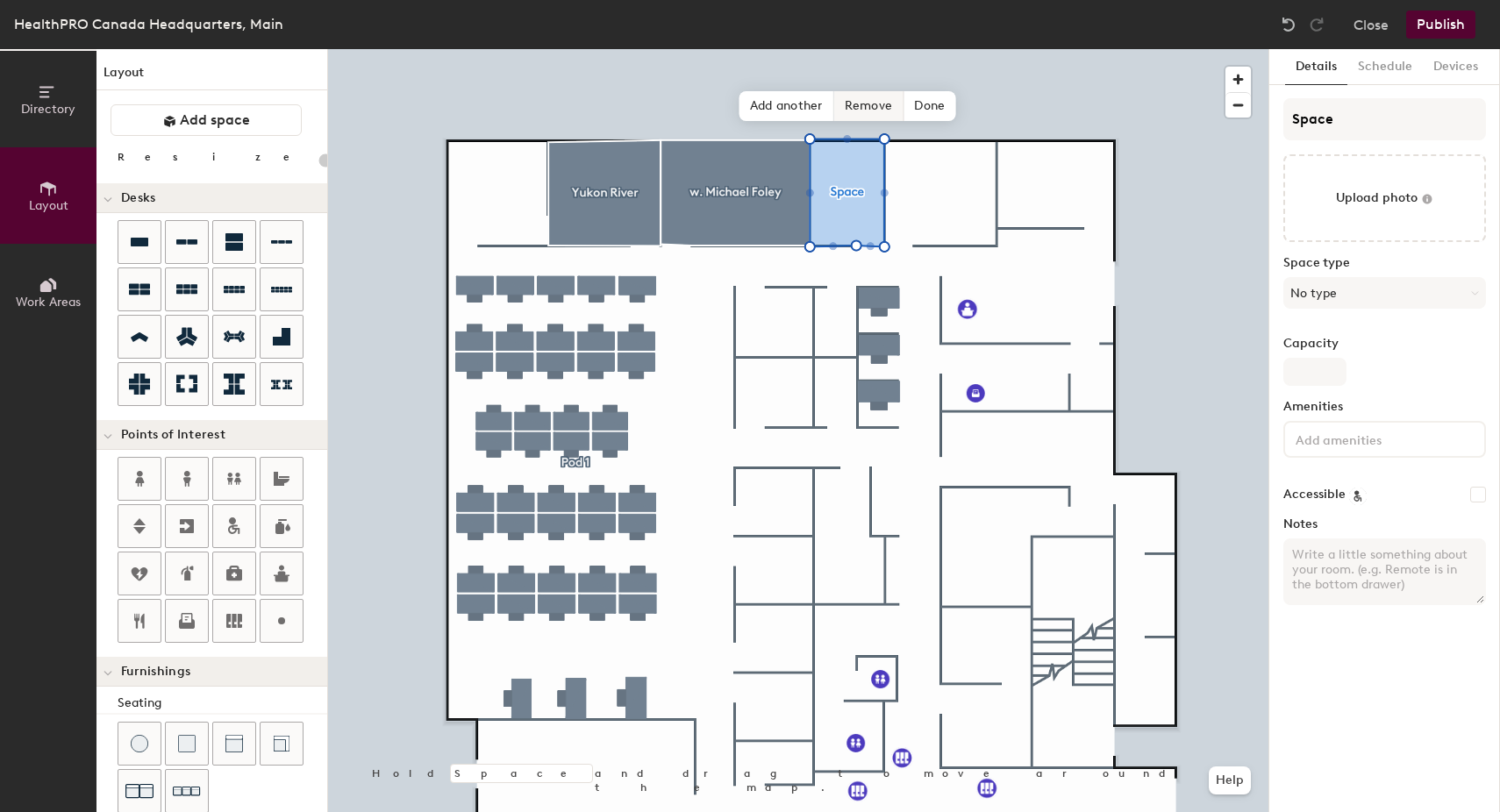
type input "20"
click at [1242, 119] on div "Directory Layout Work Areas Layout Add space Resize Desks Points of Interest Fu…" at bounding box center [750, 431] width 1500 height 763
type input "O"
type input "20"
type input "Oka"
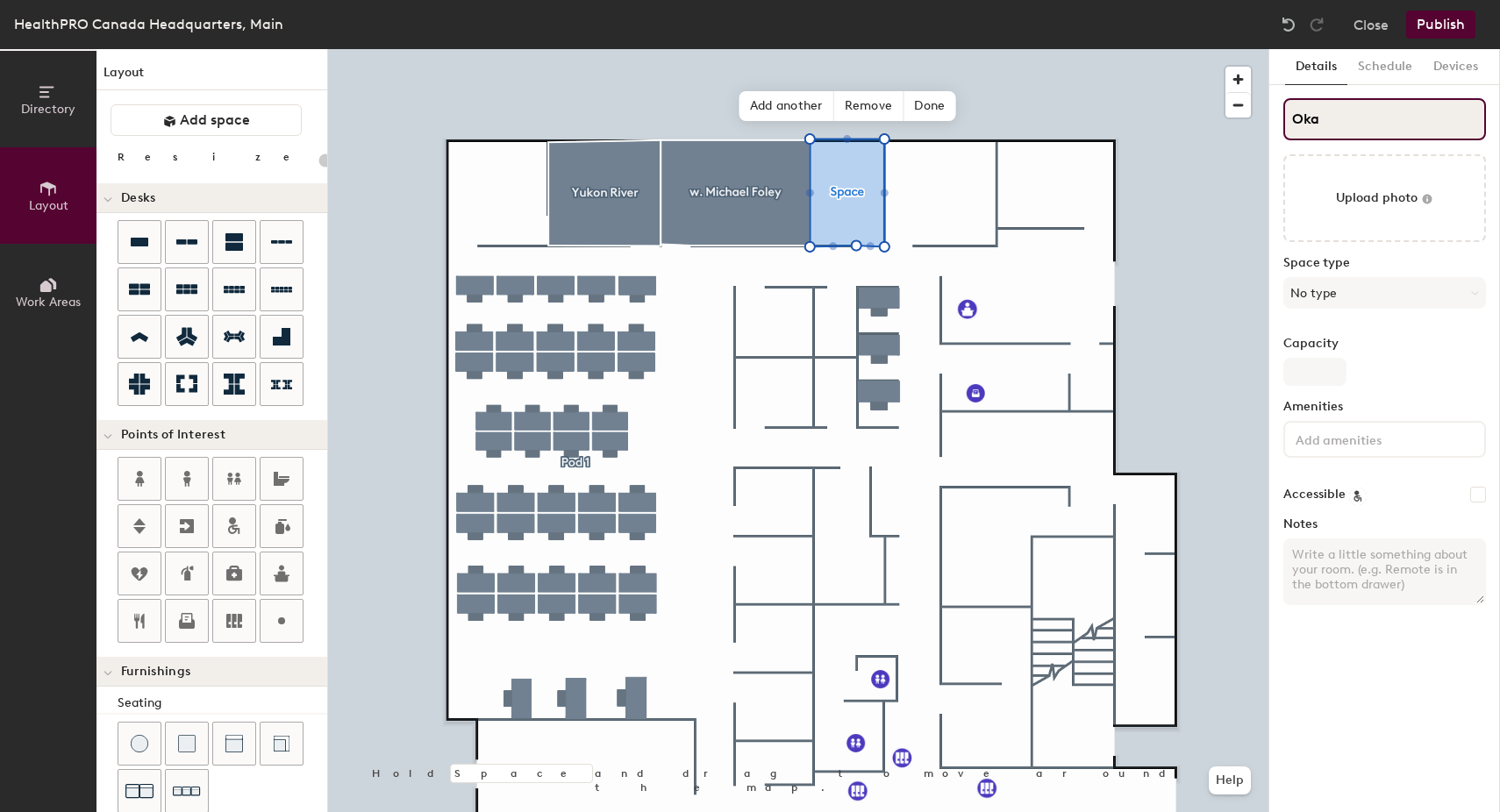
type input "20"
type input "Okan"
type input "20"
type input "Okana"
type input "20"
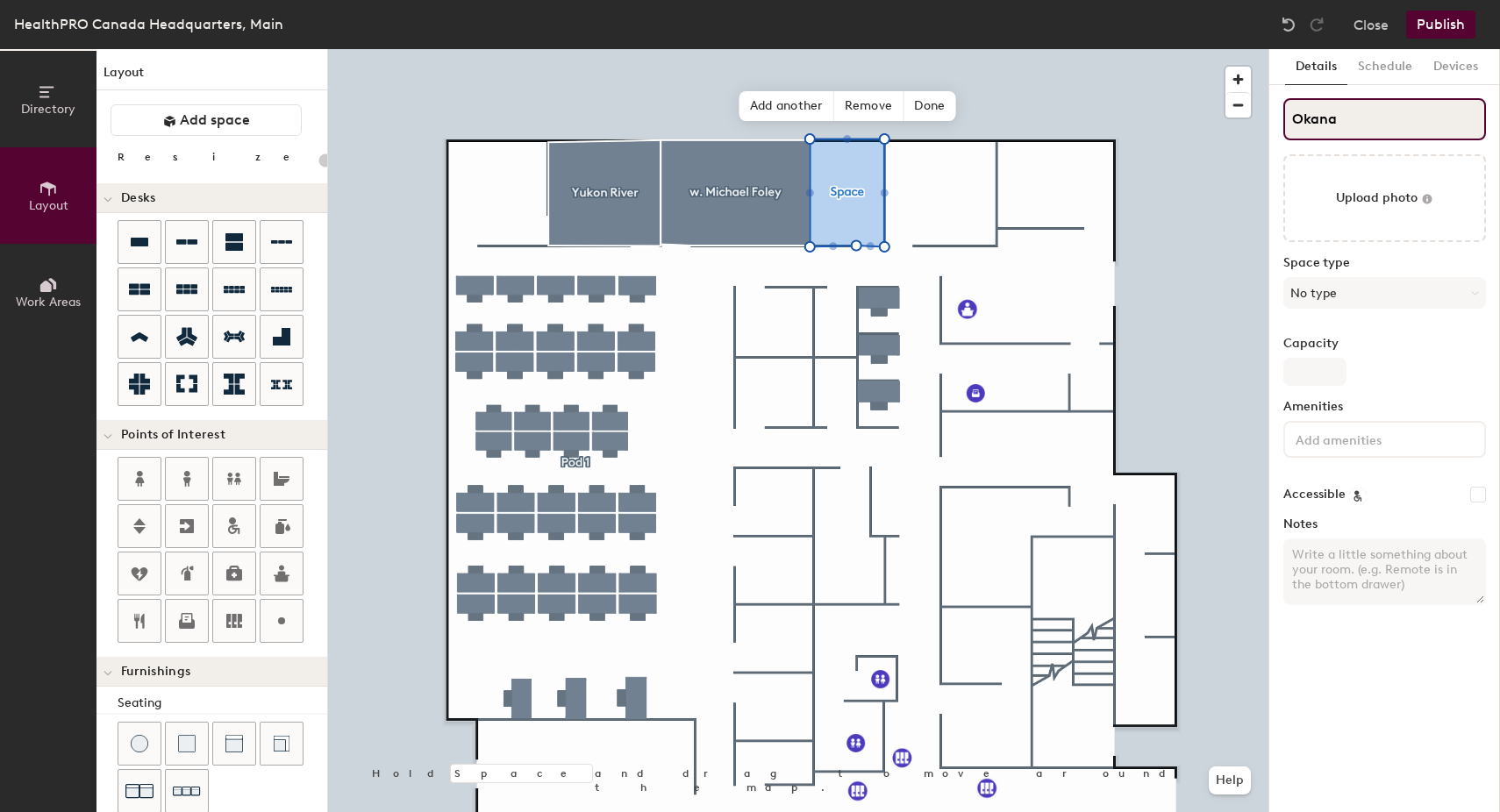
type input "Okanag"
type input "20"
type input "Okanagan"
type input "20"
type input "Okanagan"
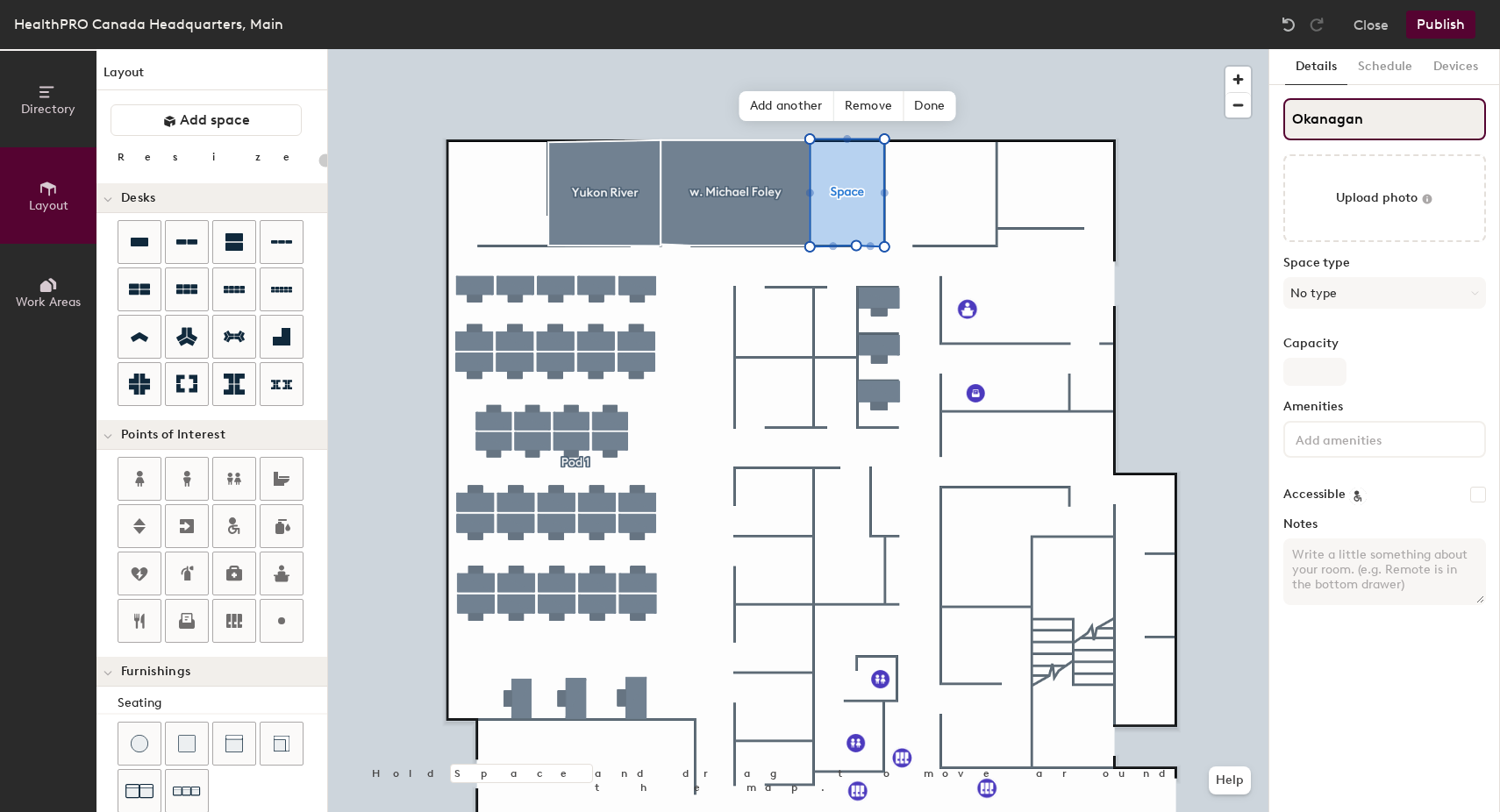
type input "20"
type input "Okanagan La"
type input "20"
type input "Okanagan Lake"
type input "20"
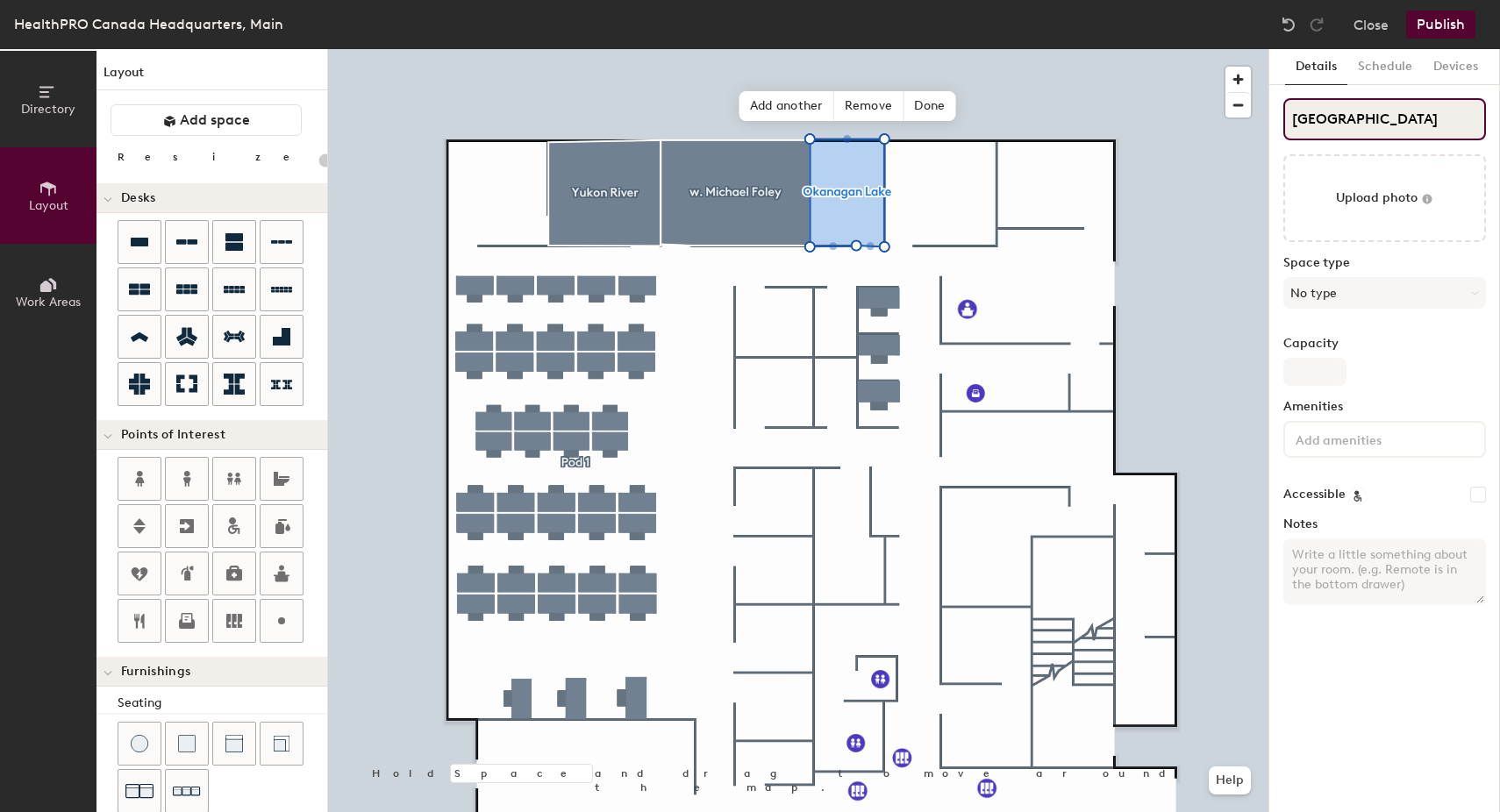
click at [1363, 112] on input "Okanagan Lake" at bounding box center [1384, 119] width 203 height 42
type input "OkanaganLake"
type input "20"
type input "OkanaganLake"
type input "20"
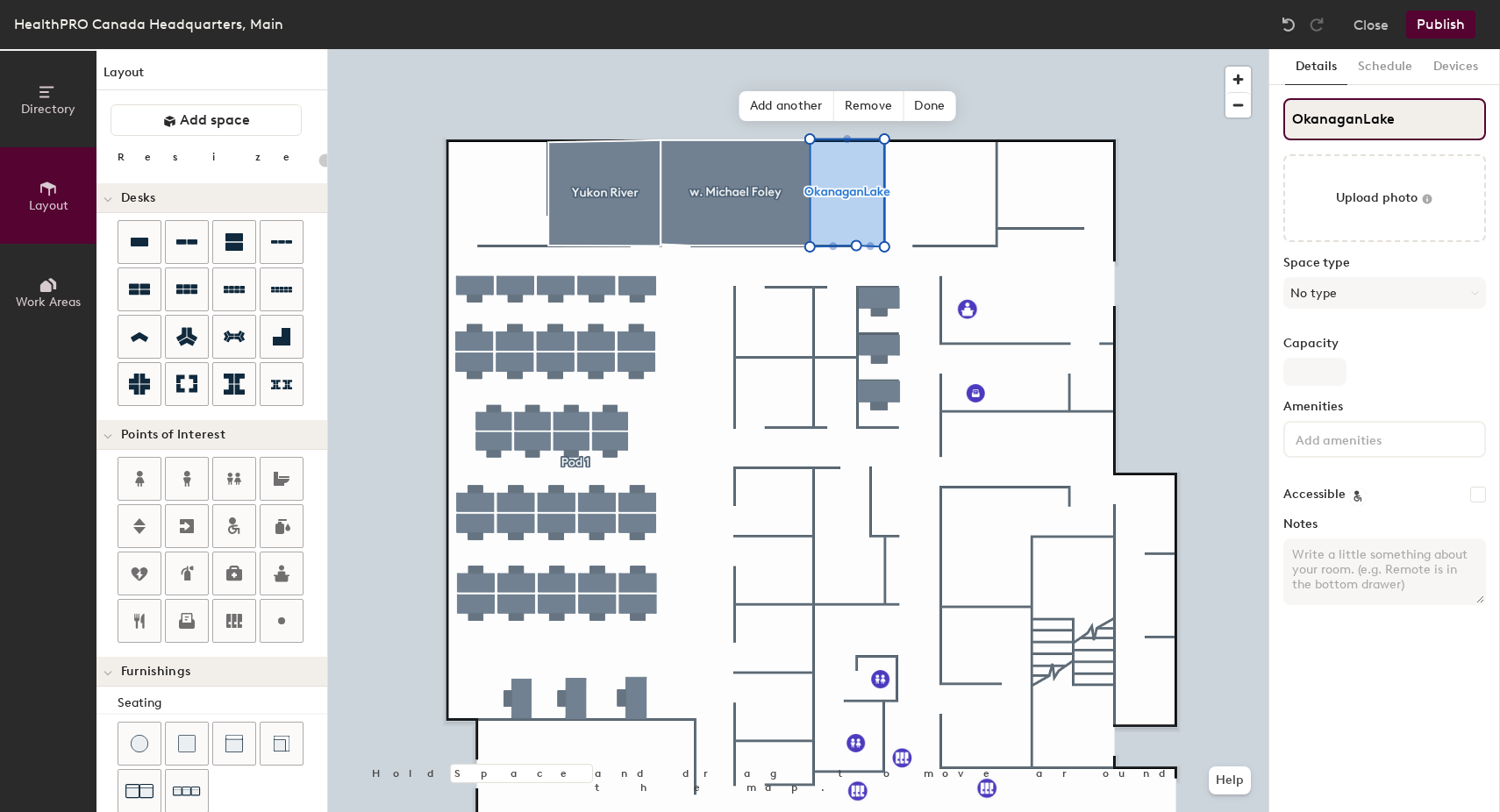
type input "Okanagan Lake"
type input "20"
type input "Okanagan Lake"
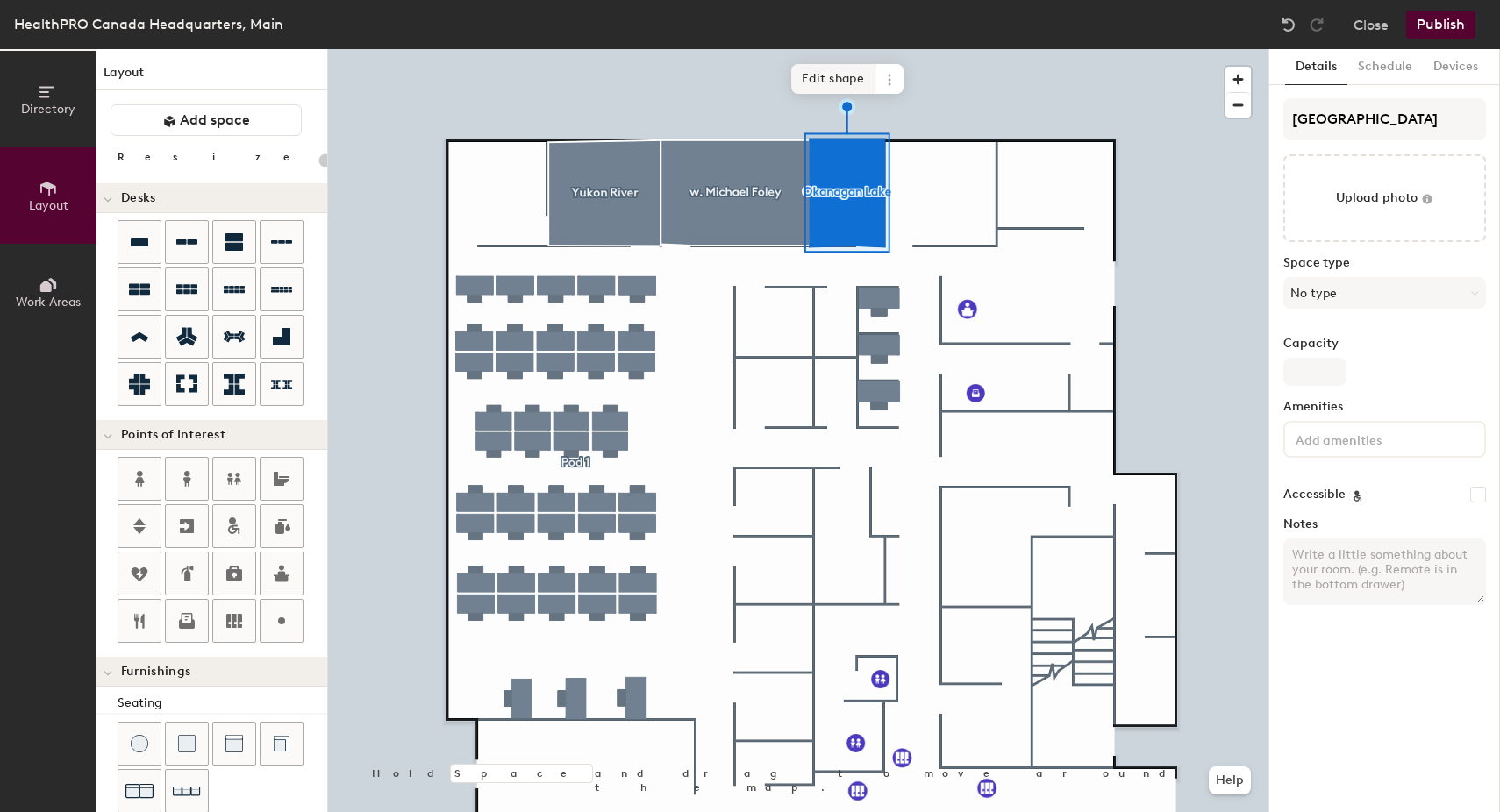
click at [825, 81] on span "Edit shape" at bounding box center [833, 79] width 84 height 30
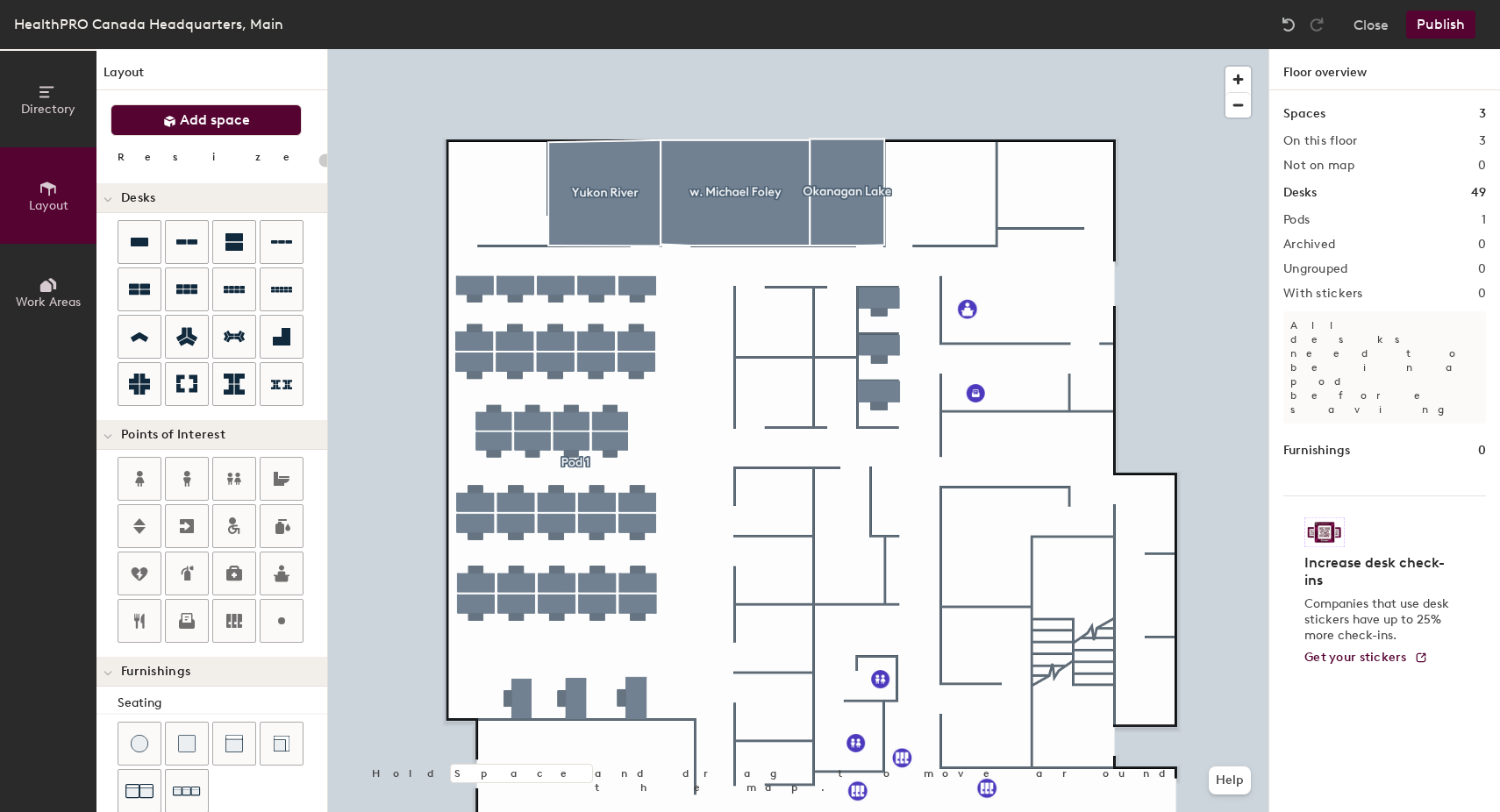
click at [223, 115] on span "Add space" at bounding box center [215, 119] width 71 height 17
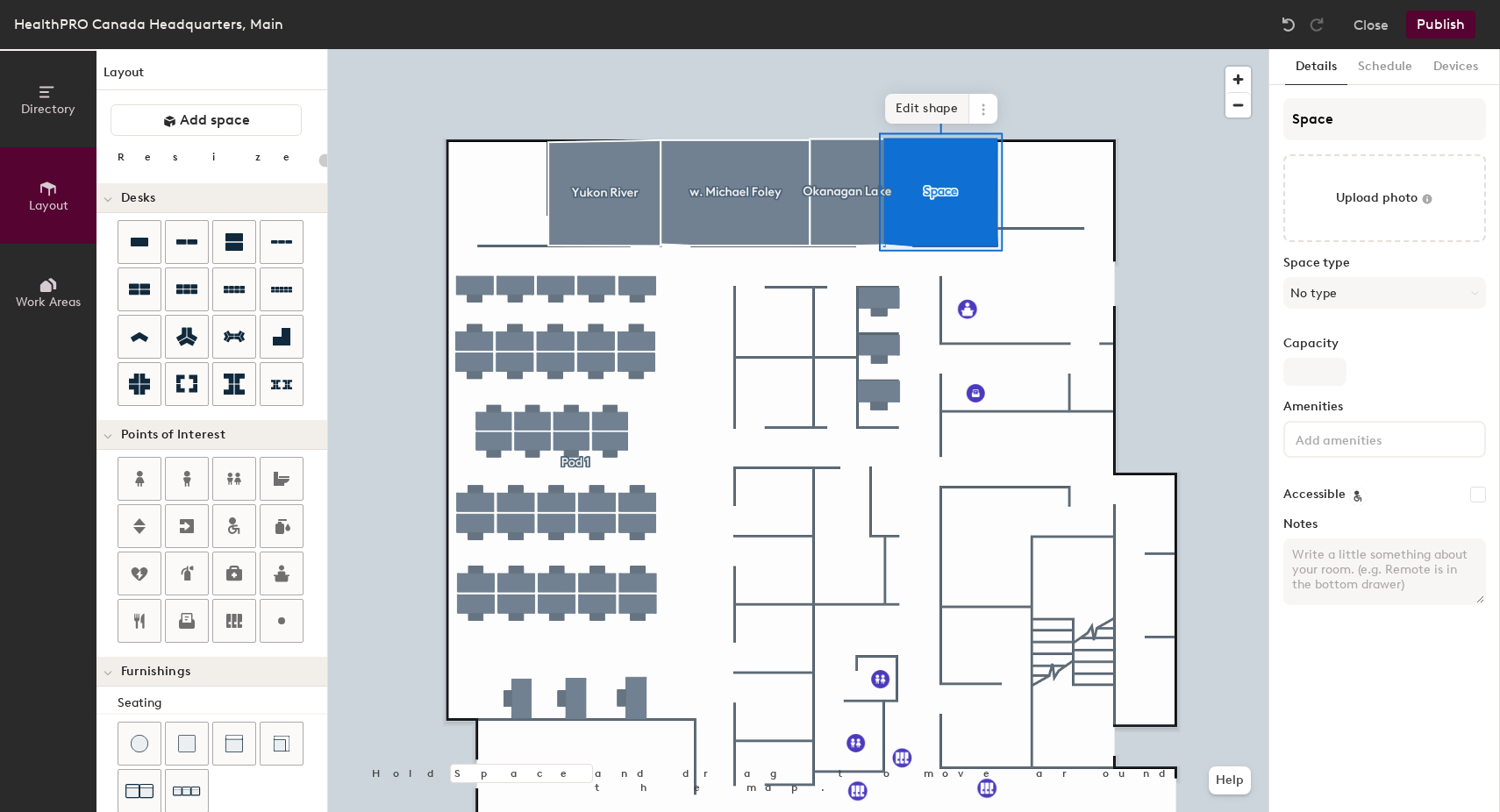
click at [942, 111] on span "Edit shape" at bounding box center [927, 108] width 84 height 30
type input "20"
drag, startPoint x: 1333, startPoint y: 128, endPoint x: 1245, endPoint y: 110, distance: 89.8
click at [1245, 110] on div "Directory Layout Work Areas Layout Add space Resize Desks Points of Interest Fu…" at bounding box center [750, 431] width 1500 height 763
type input "M"
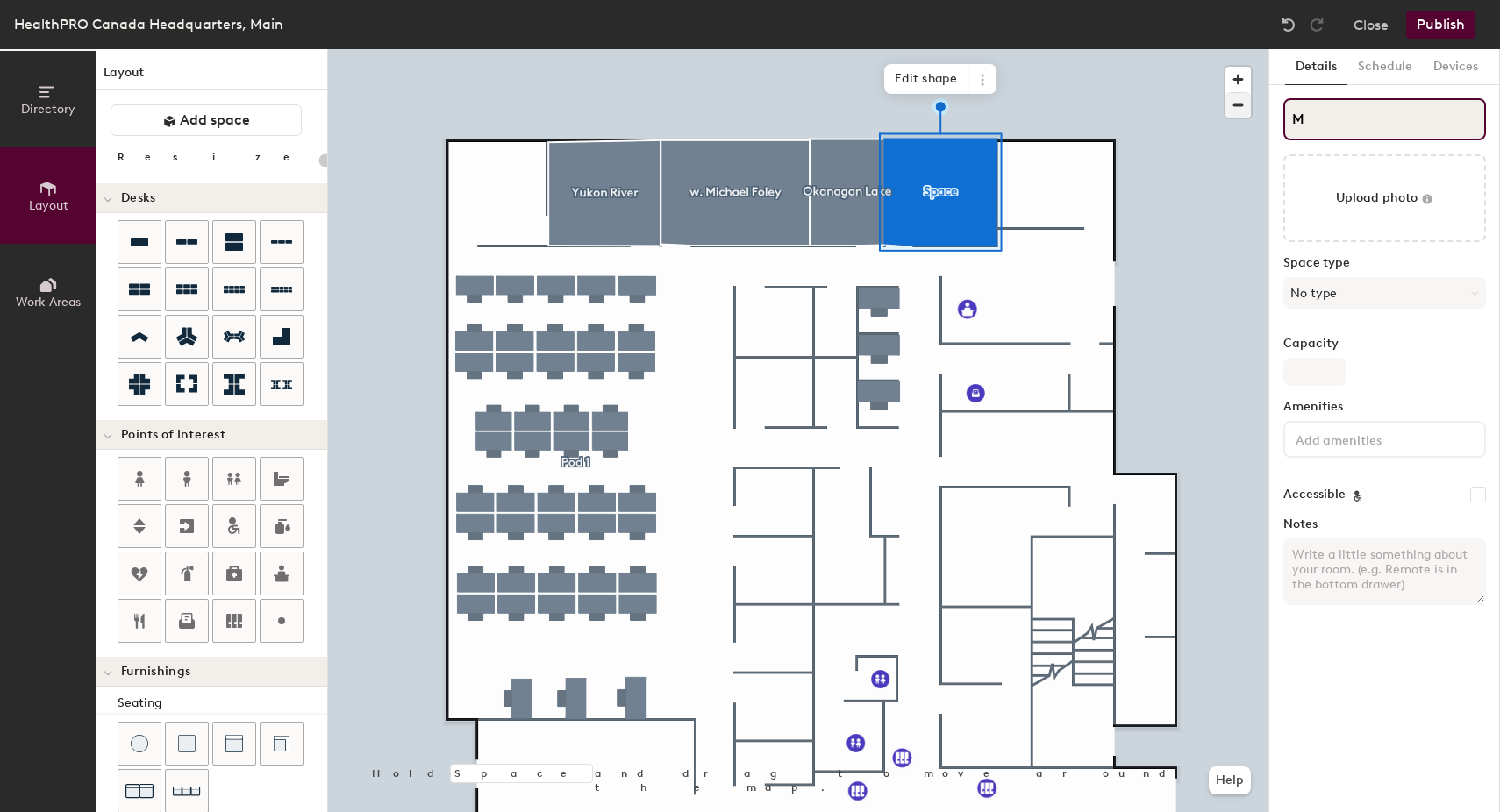
type input "20"
type input "Mag"
type input "20"
type input "Magpie"
type input "20"
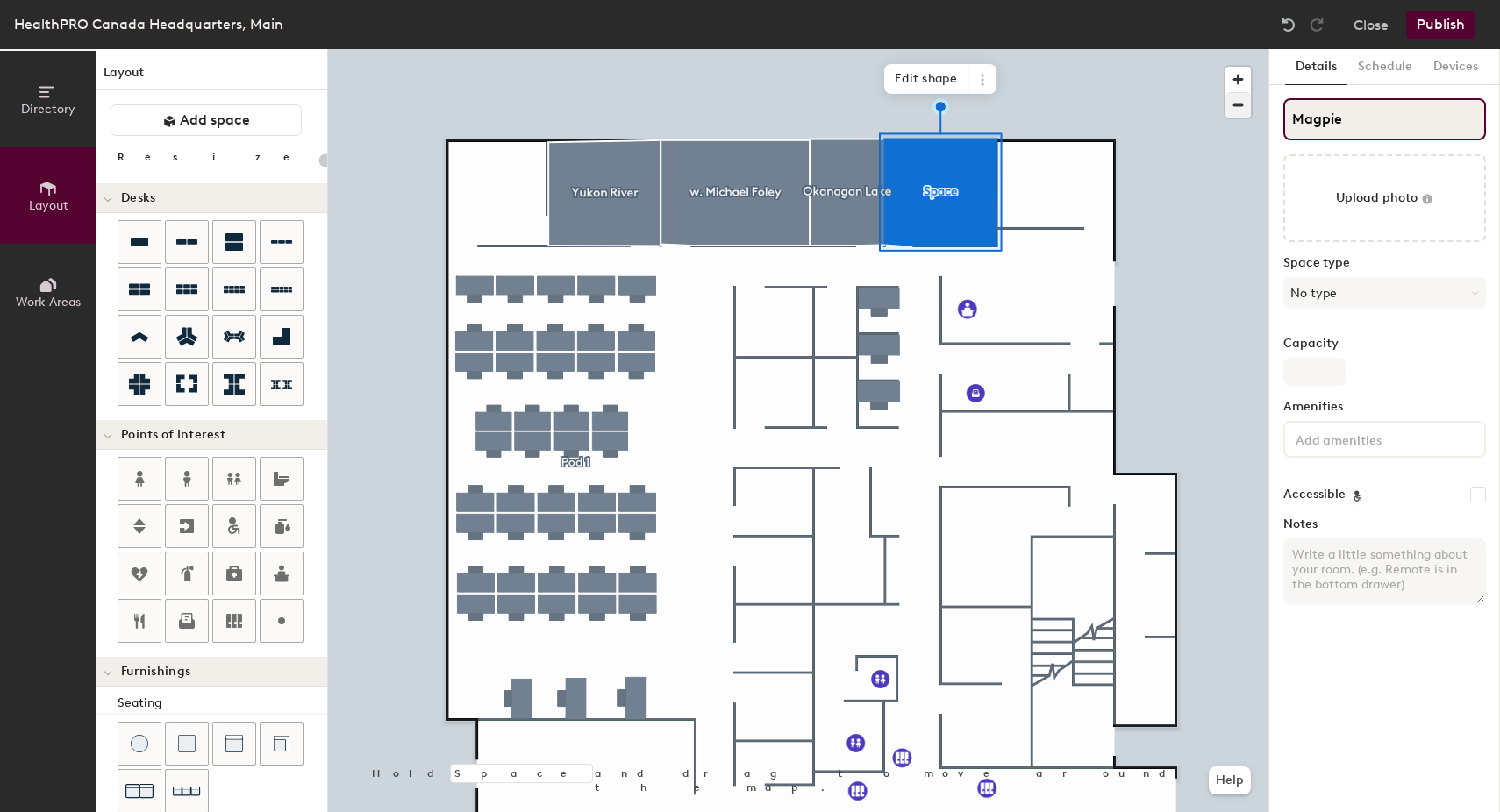
type input "Magpie R"
type input "20"
type input "Magpie Ri"
type input "20"
type input "Magpie River"
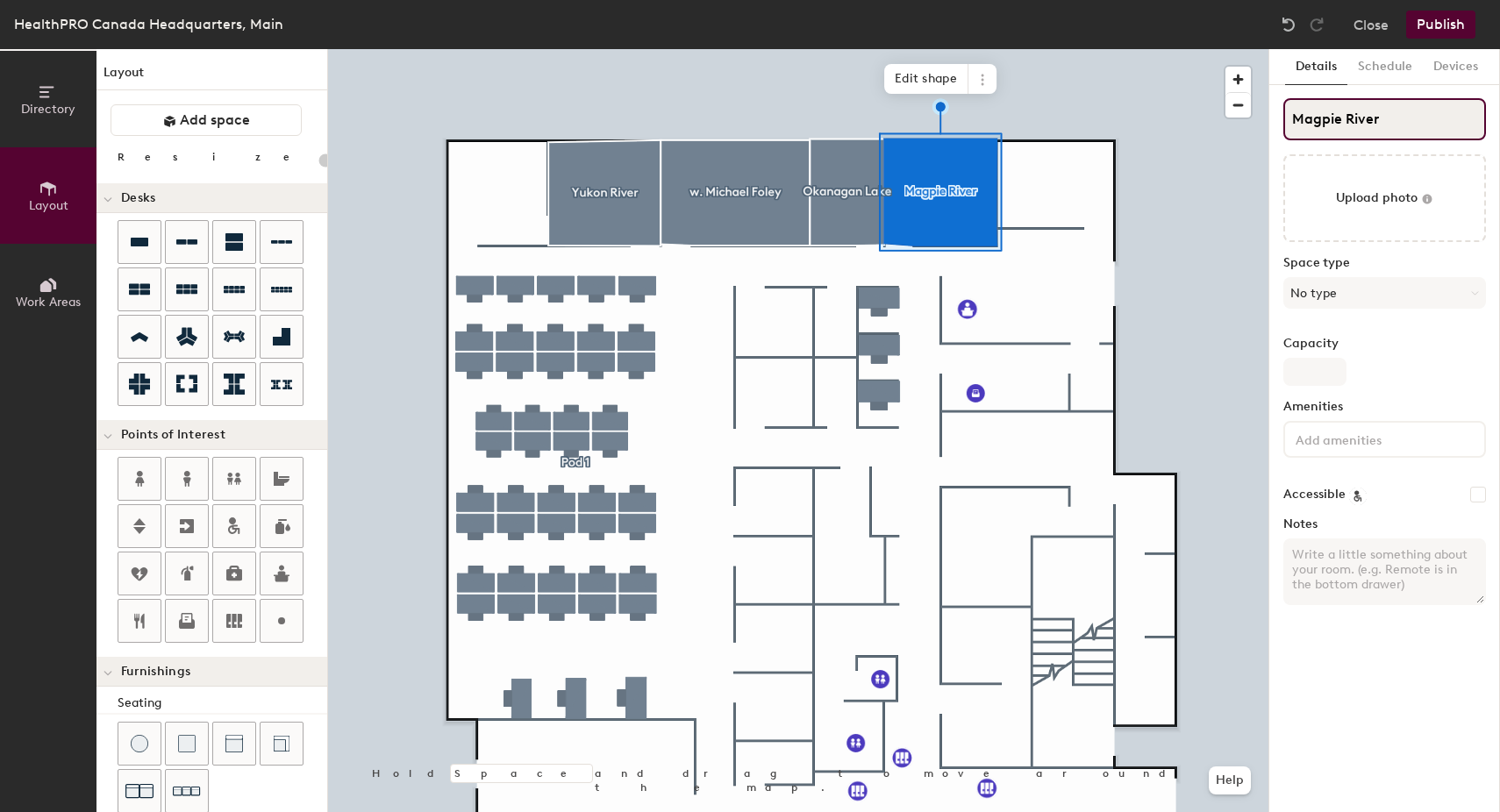
type input "20"
type input "Magpie River"
click at [1313, 298] on button "No type" at bounding box center [1384, 292] width 203 height 31
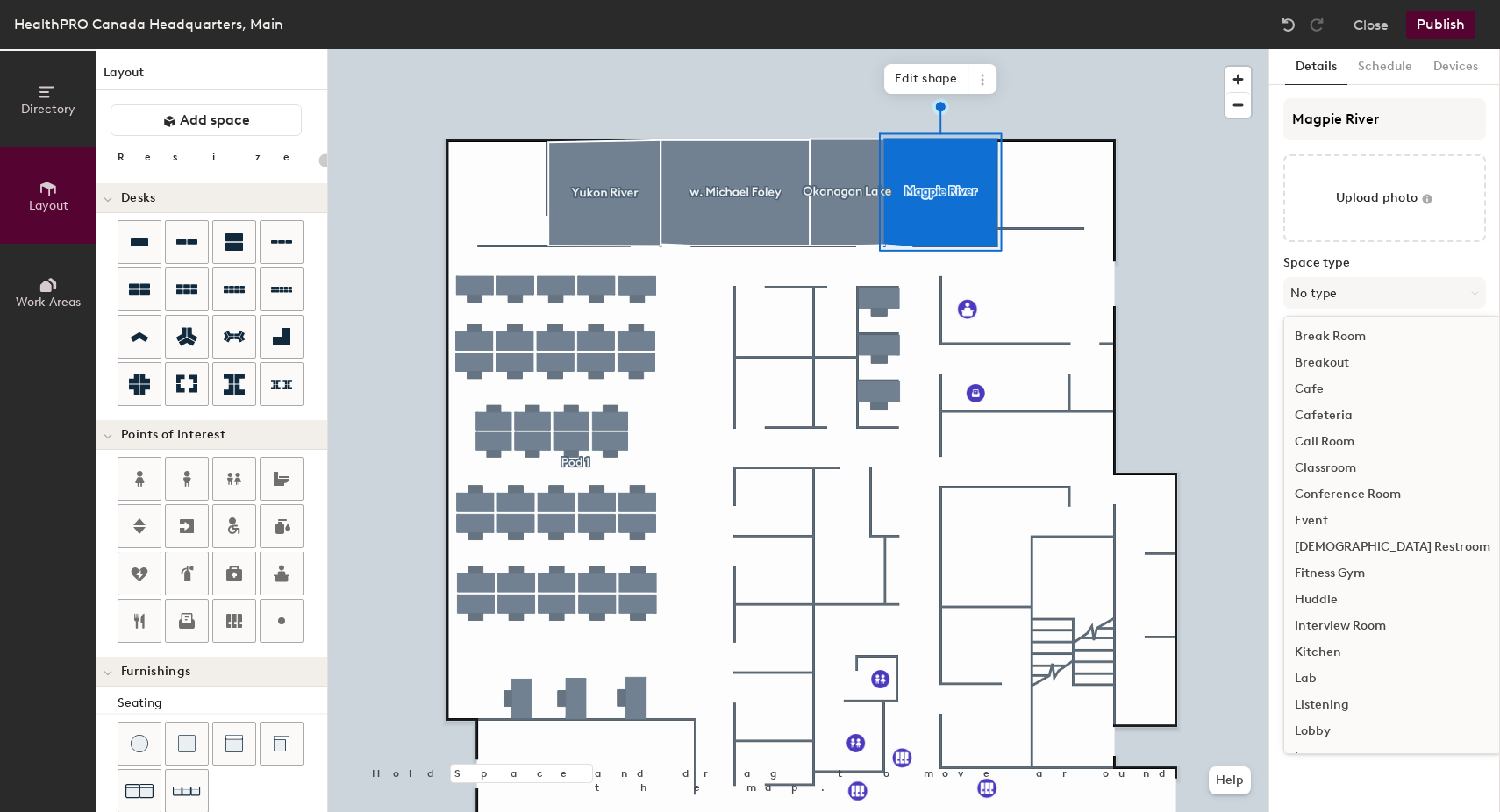
click at [1346, 486] on div "Conference Room" at bounding box center [1392, 494] width 216 height 27
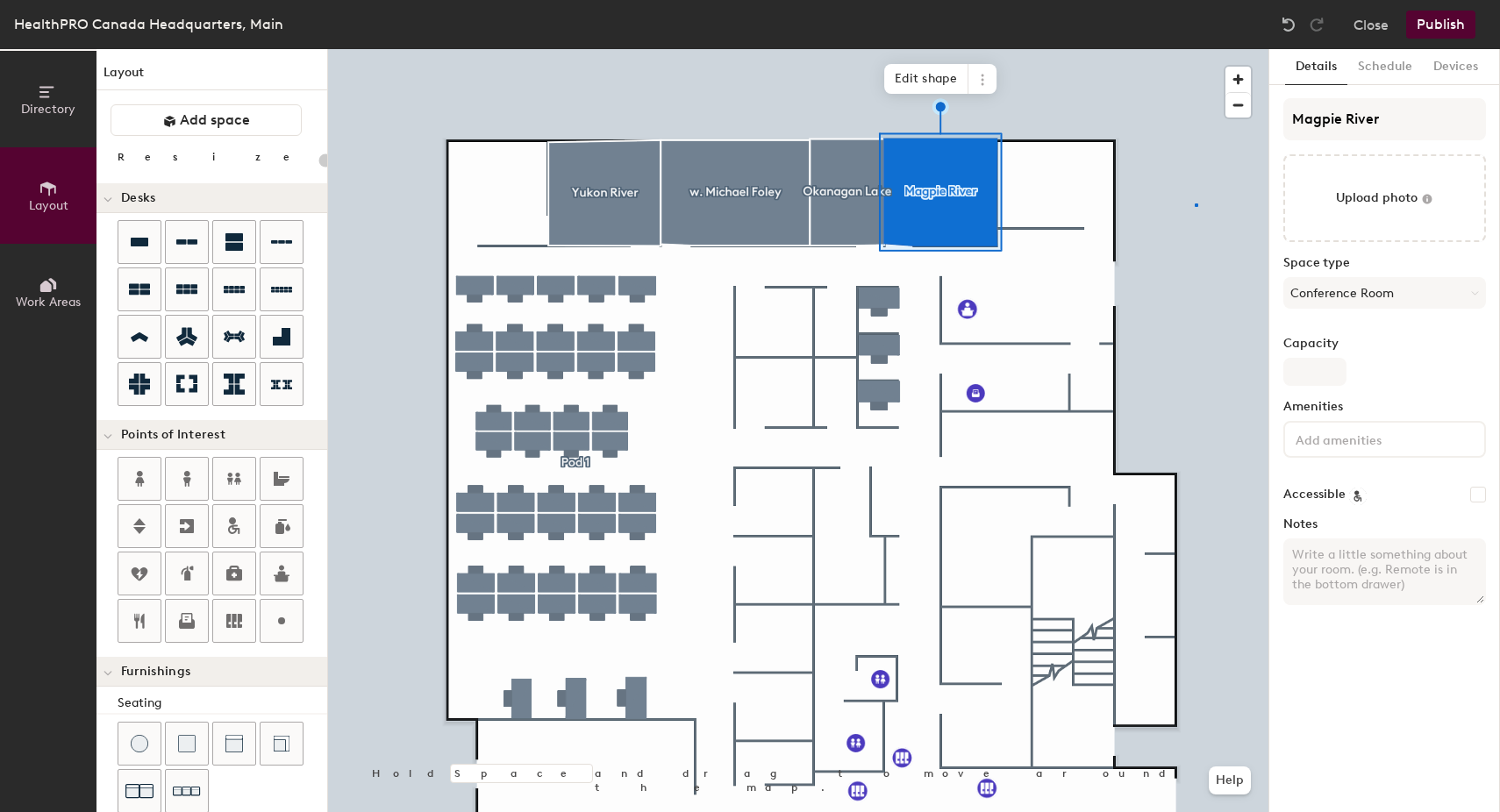
click at [1196, 49] on div at bounding box center [798, 49] width 940 height 0
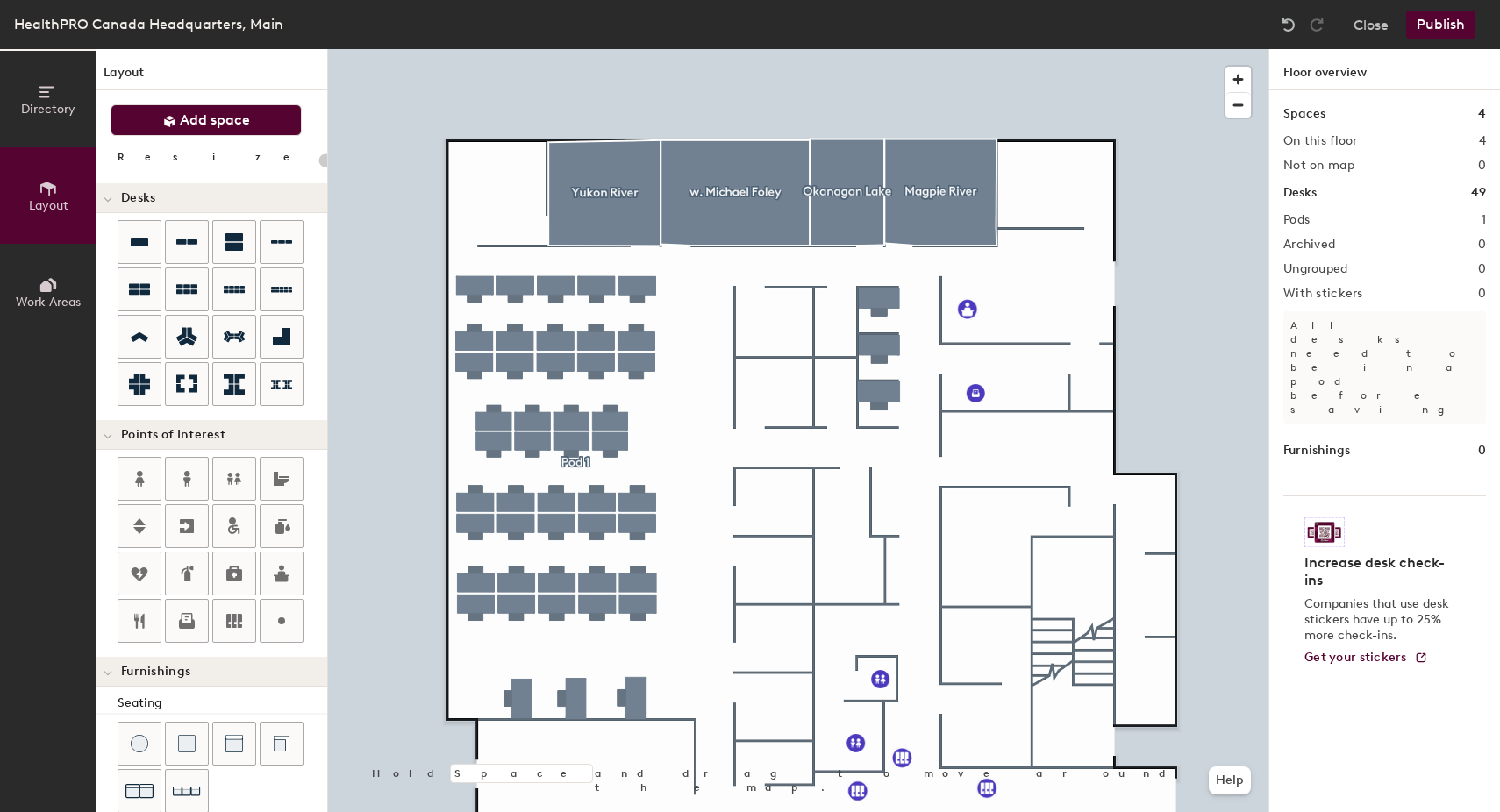
click at [220, 115] on span "Add space" at bounding box center [215, 119] width 71 height 17
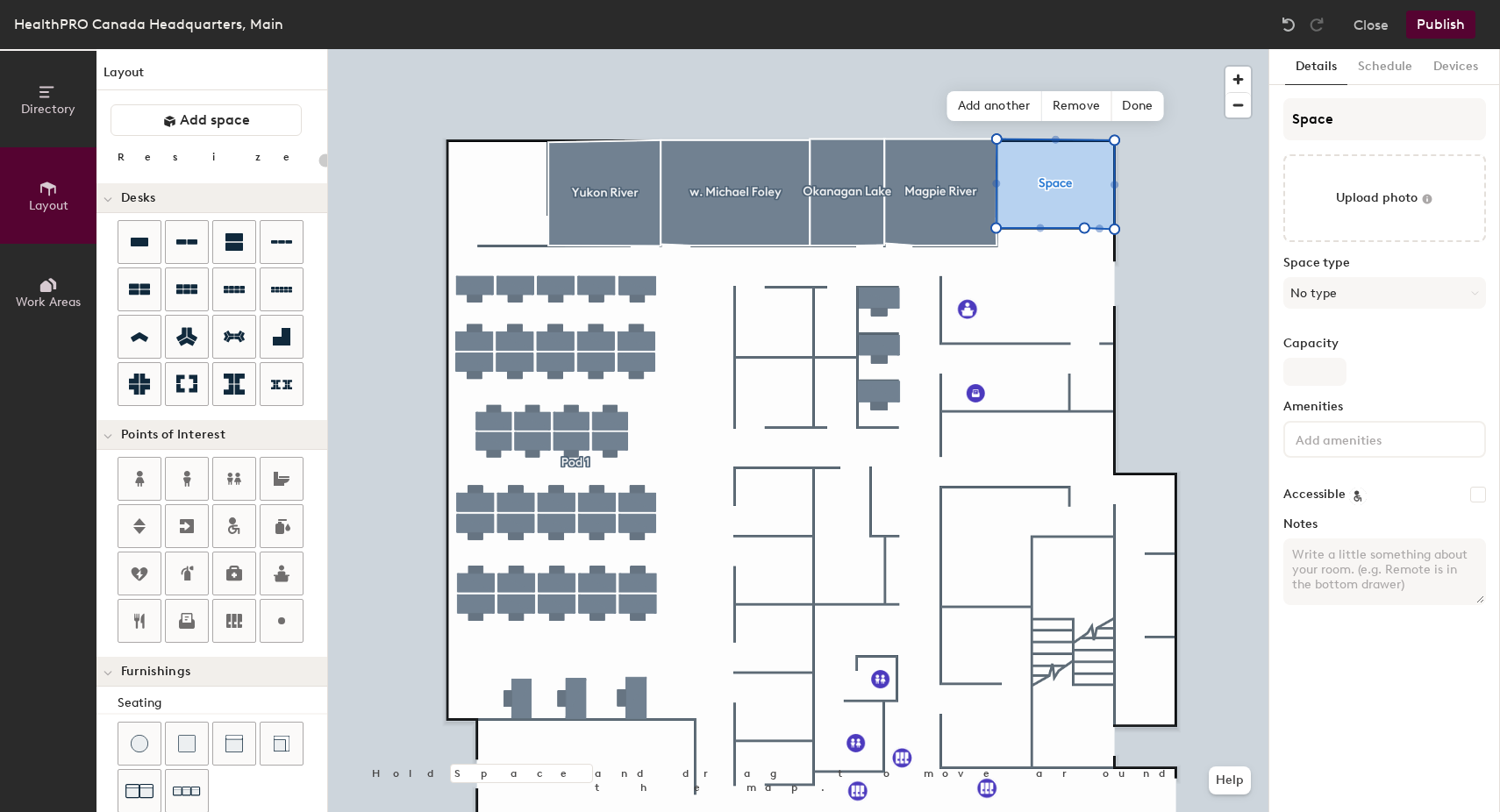
type input "20"
click at [1294, 127] on input "Space" at bounding box center [1384, 119] width 203 height 42
click at [1178, 120] on div "Directory Layout Work Areas Layout Add space Resize Desks Points of Interest Fu…" at bounding box center [750, 431] width 1500 height 763
type input "P"
type input "20"
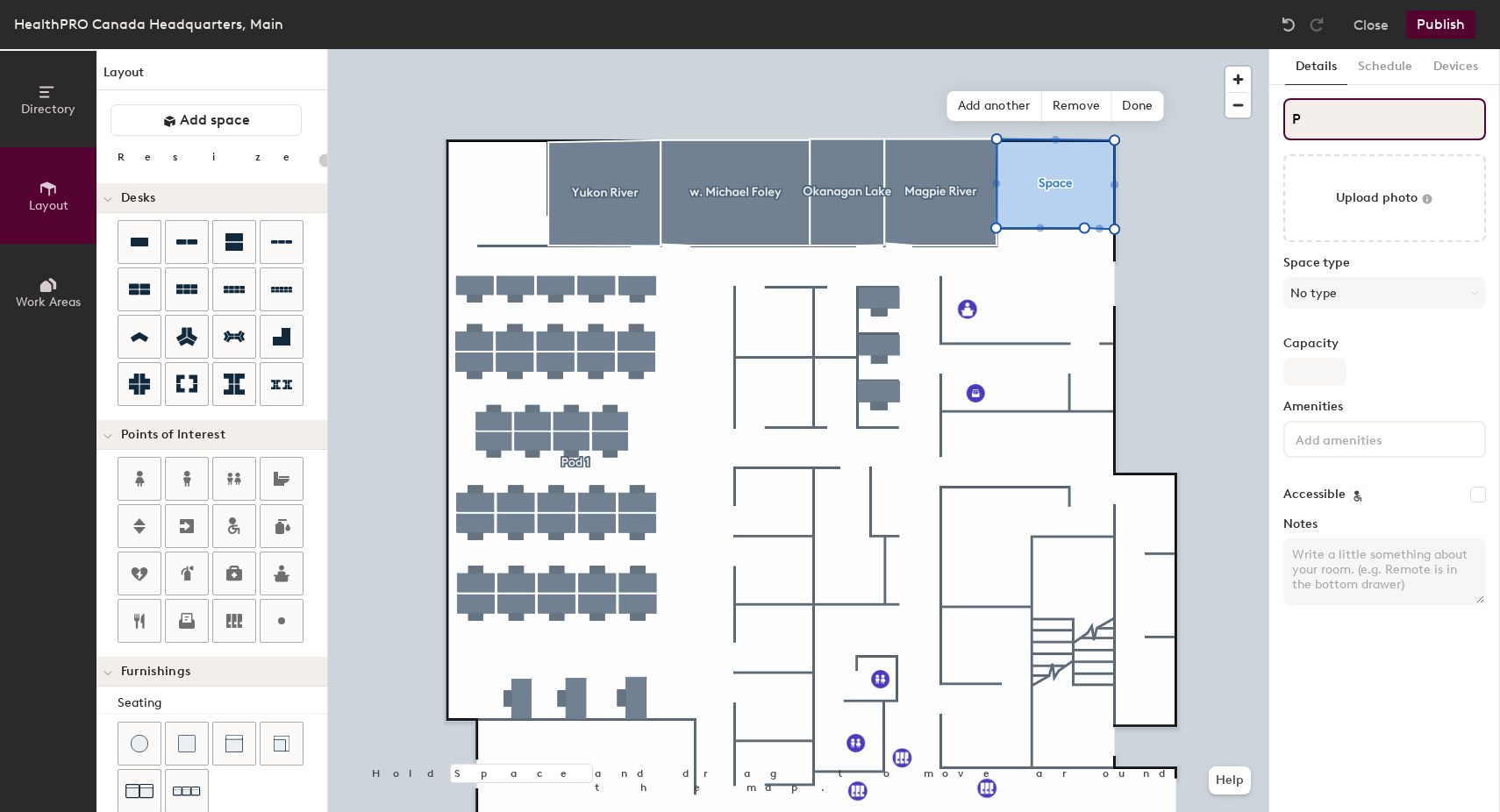
type input "Pe"
type input "20"
type input "People"
type input "20"
type input "People"
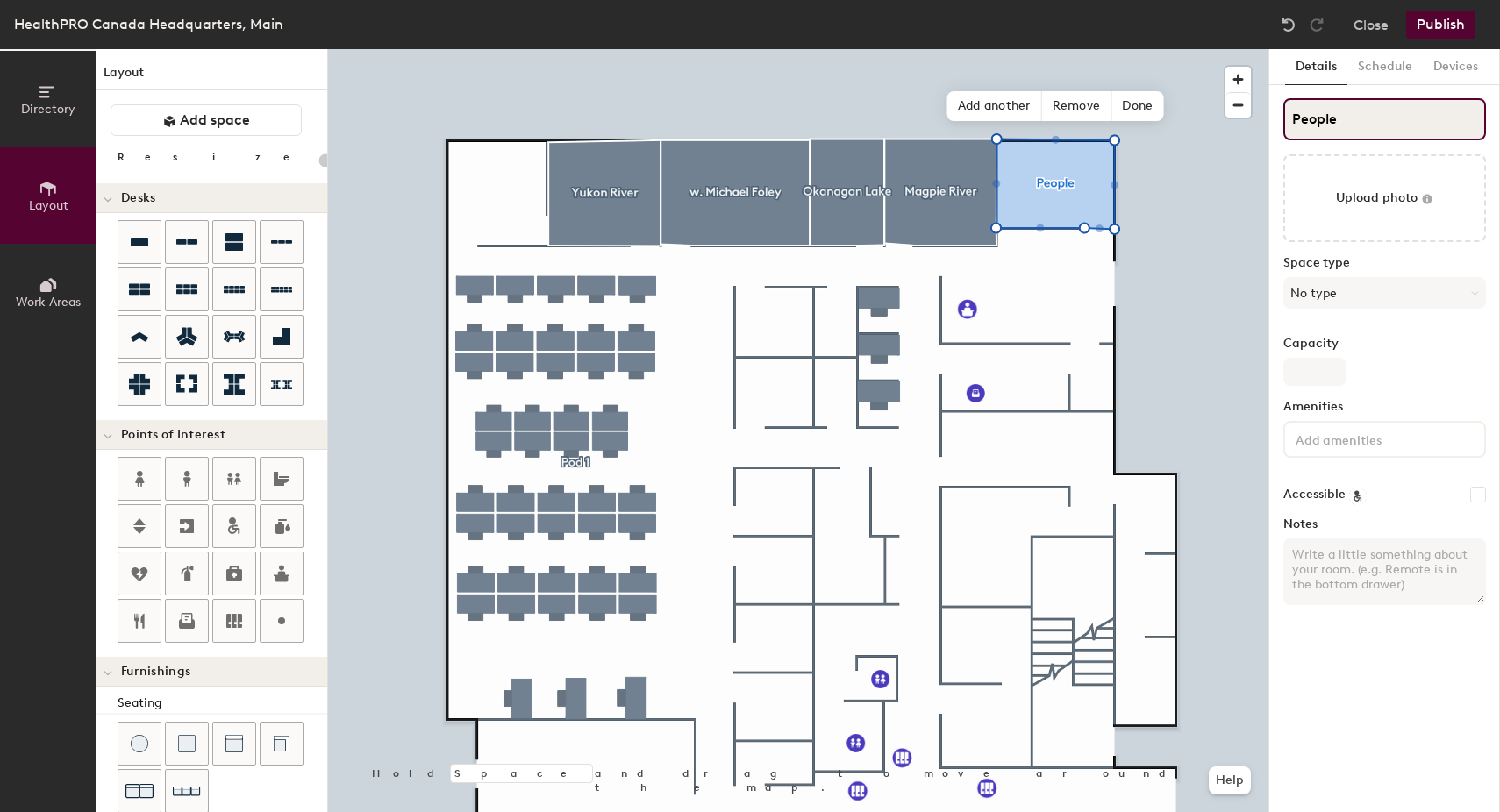
type input "20"
type input "People &"
type input "20"
type input "People & C"
type input "20"
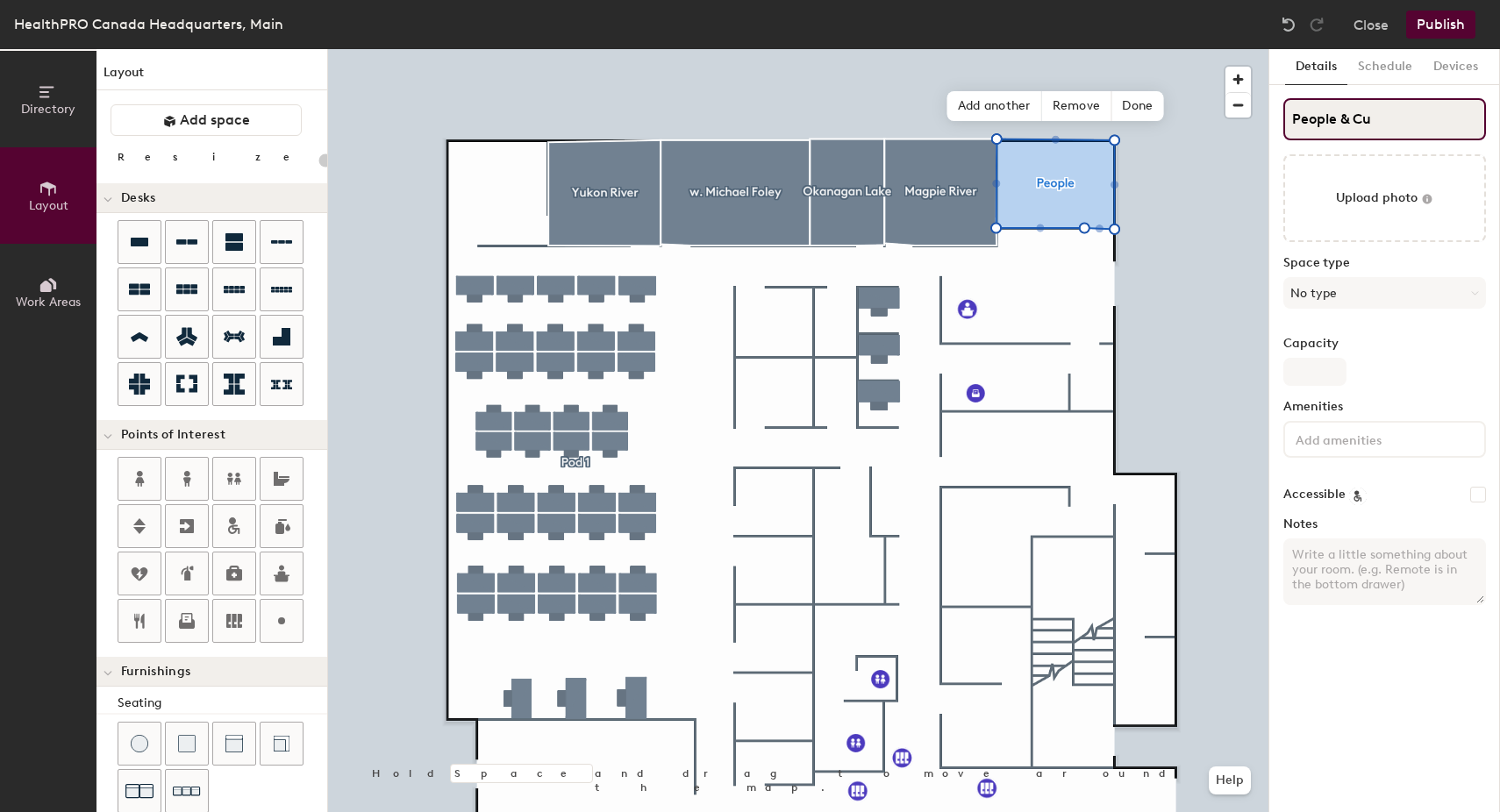
type input "People & Cul"
type input "20"
type input "People & Cult"
type input "20"
type input "People & Cultre"
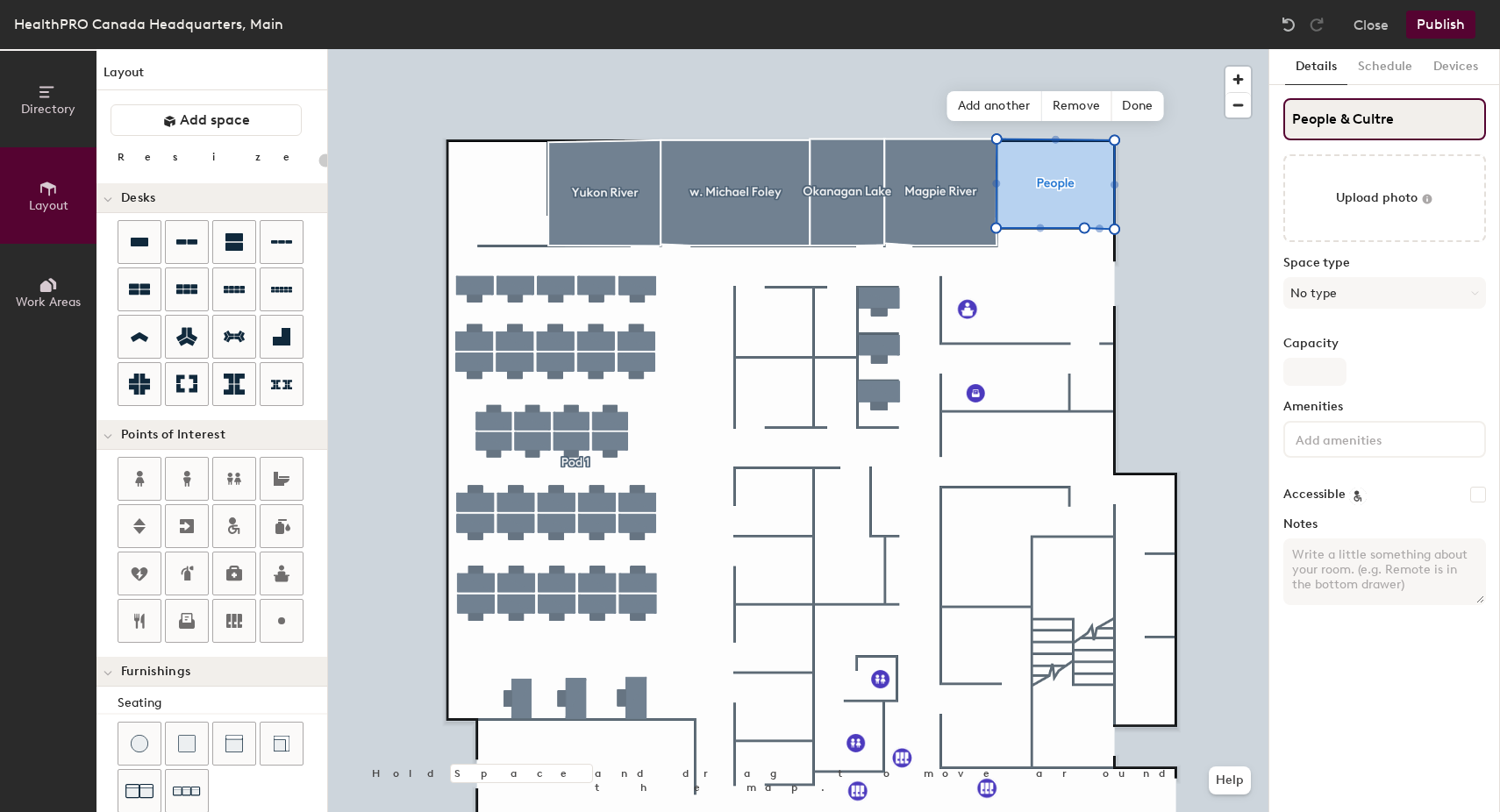
type input "20"
type input "People & Culture"
type input "20"
type input "People & Culture"
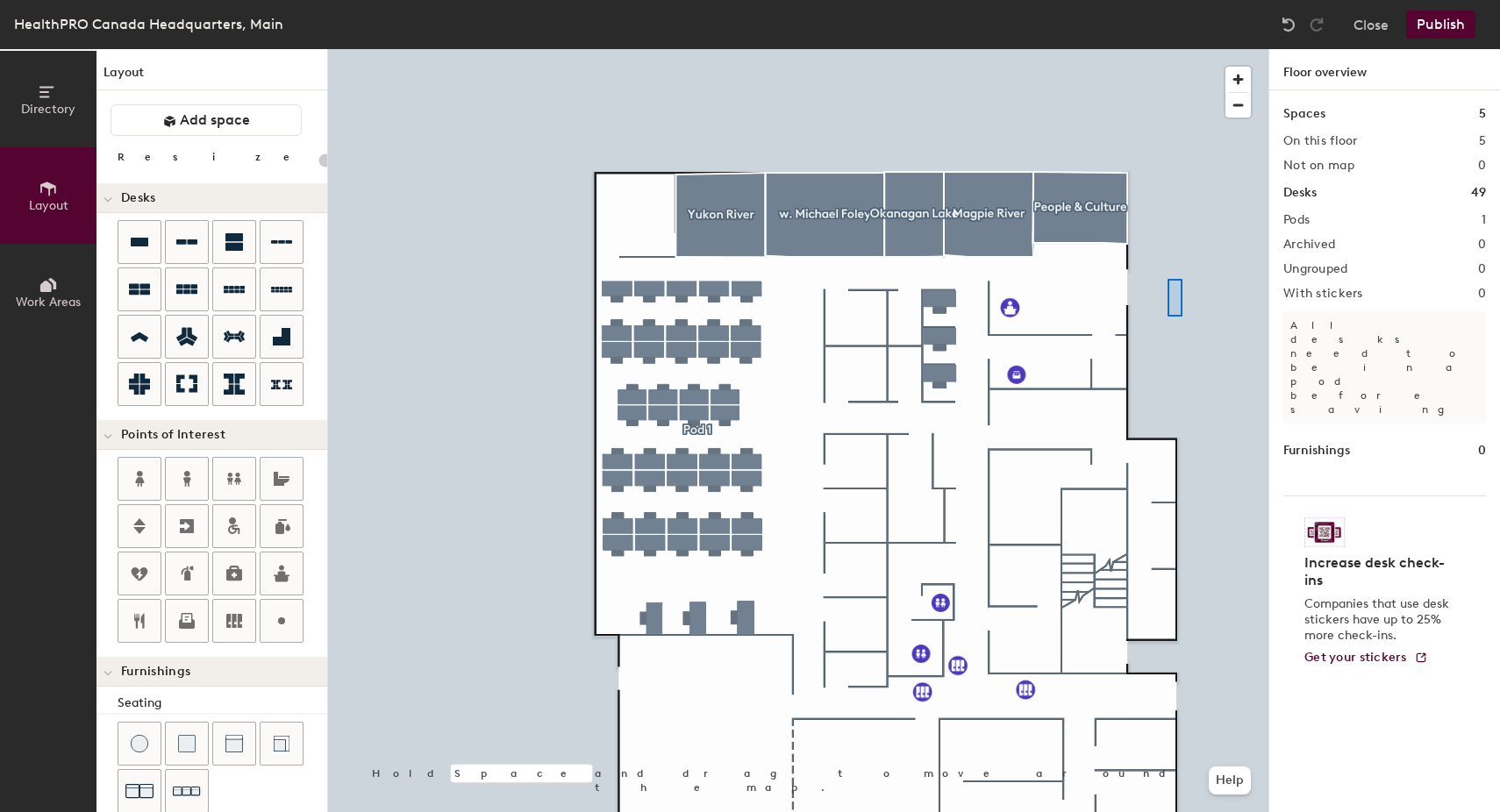
drag, startPoint x: 1337, startPoint y: 122, endPoint x: 1172, endPoint y: 281, distance: 229.1
click at [1172, 49] on div at bounding box center [798, 49] width 940 height 0
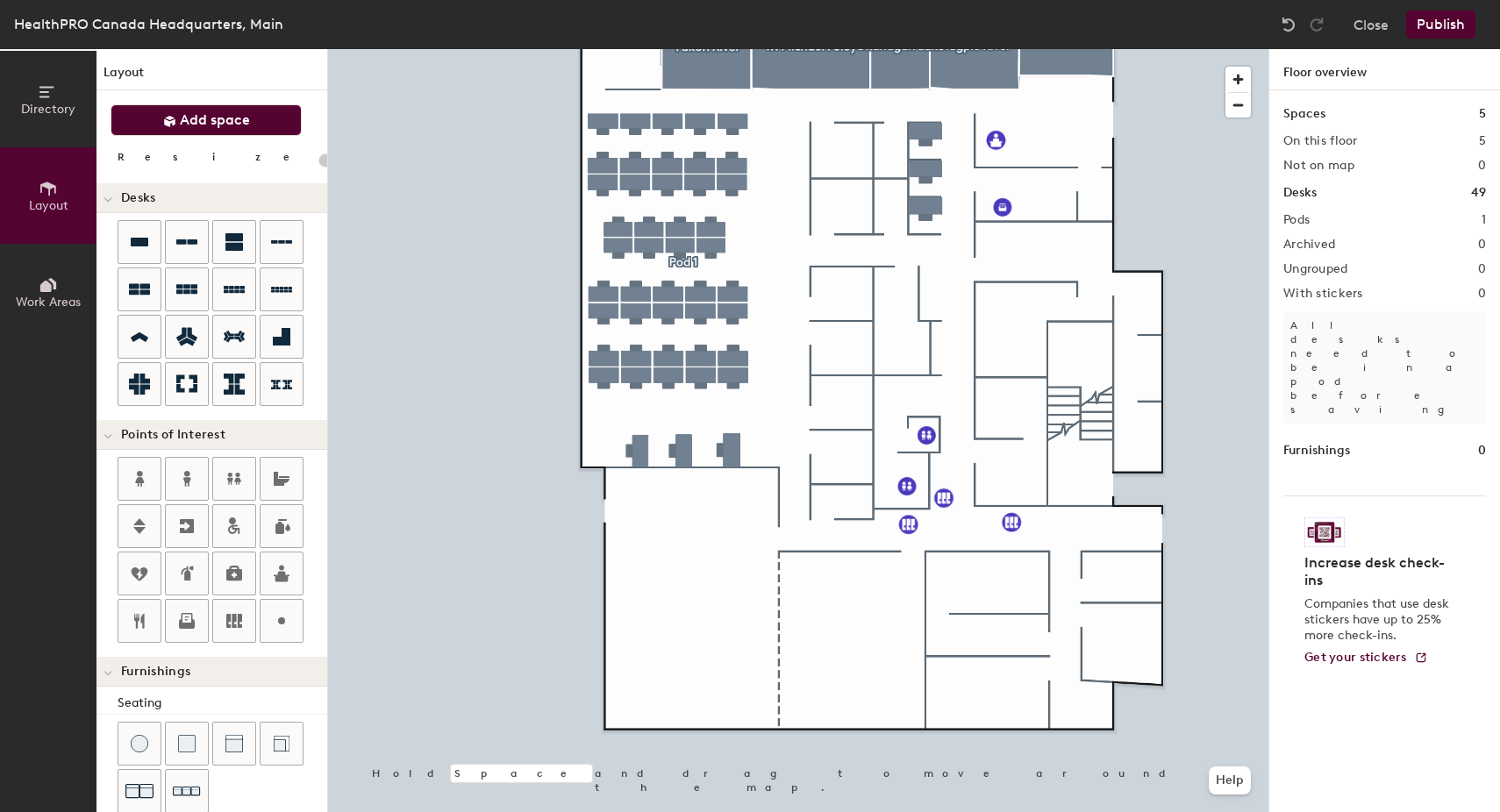
click at [171, 110] on button "Add space" at bounding box center [206, 120] width 192 height 31
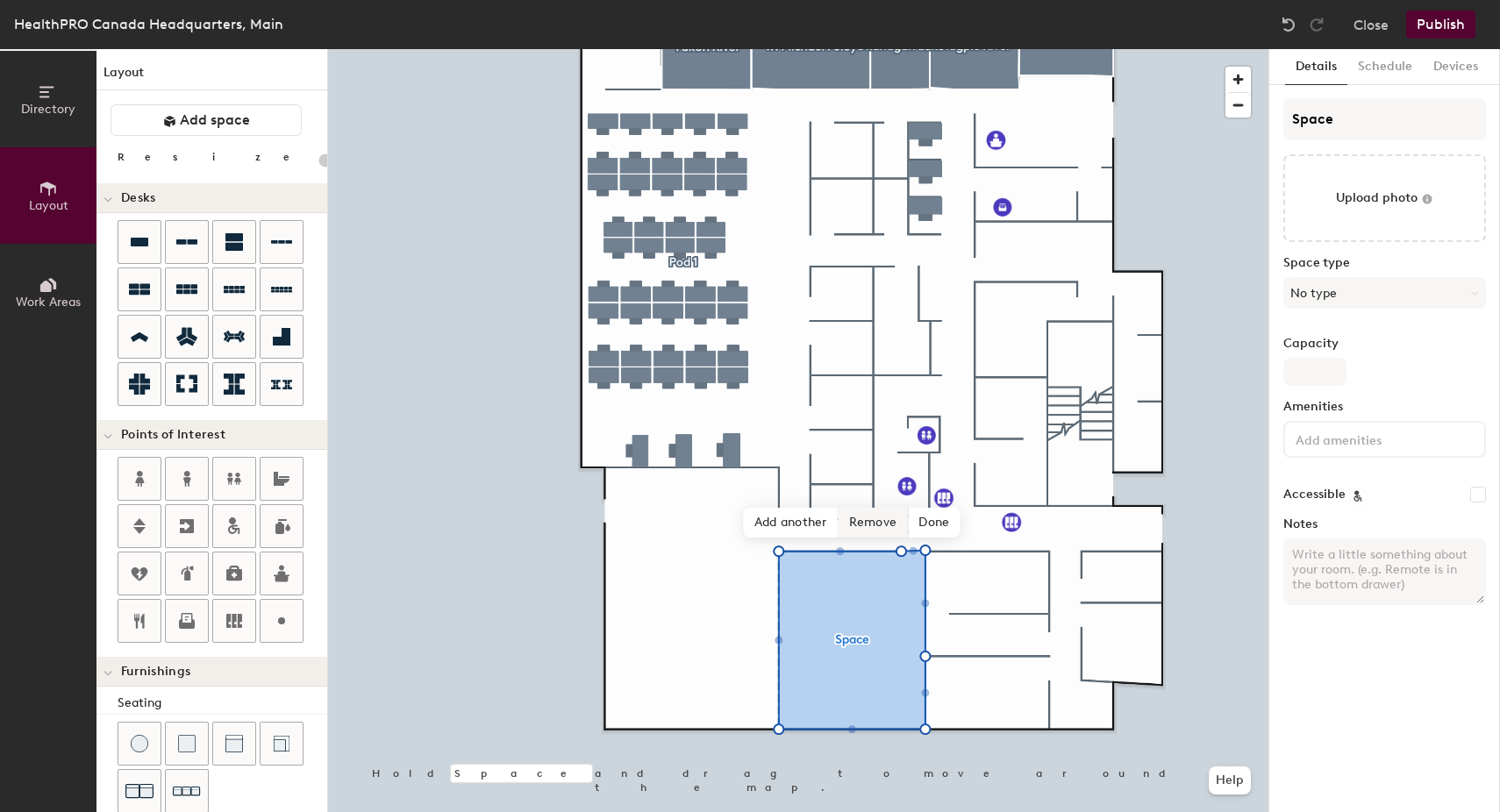
type input "20"
click at [1363, 117] on input "Space" at bounding box center [1384, 119] width 203 height 42
drag, startPoint x: 1351, startPoint y: 115, endPoint x: 1231, endPoint y: 115, distance: 120.0
click at [1231, 115] on div "Directory Layout Work Areas Layout Add space Resize Desks Points of Interest Fu…" at bounding box center [750, 431] width 1500 height 763
type input "Lead"
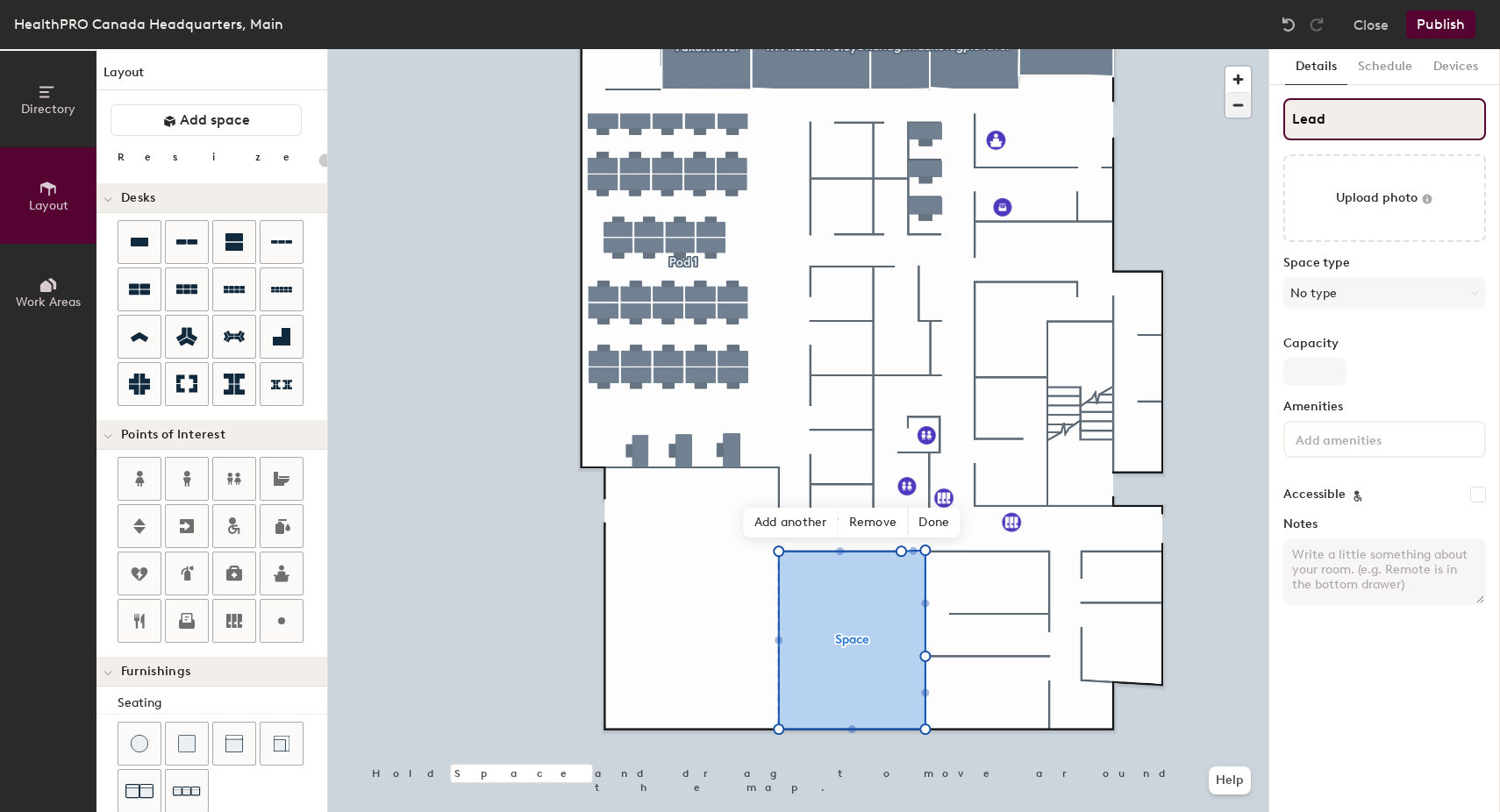
type input "20"
type input "Leading"
type input "20"
type input "Leading Sea"
type input "20"
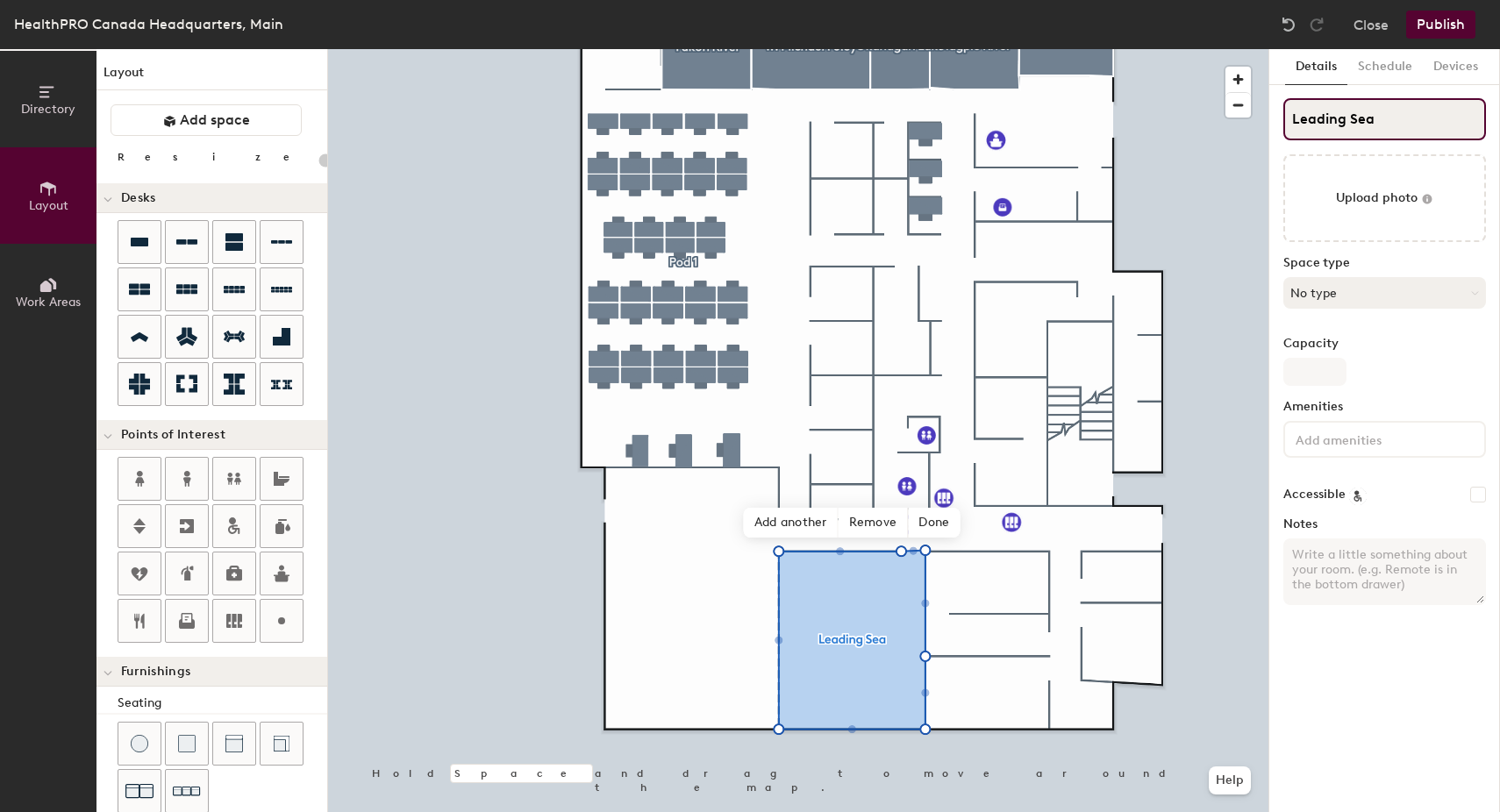
type input "Leading Sea"
click at [1336, 282] on button "No type" at bounding box center [1384, 292] width 203 height 31
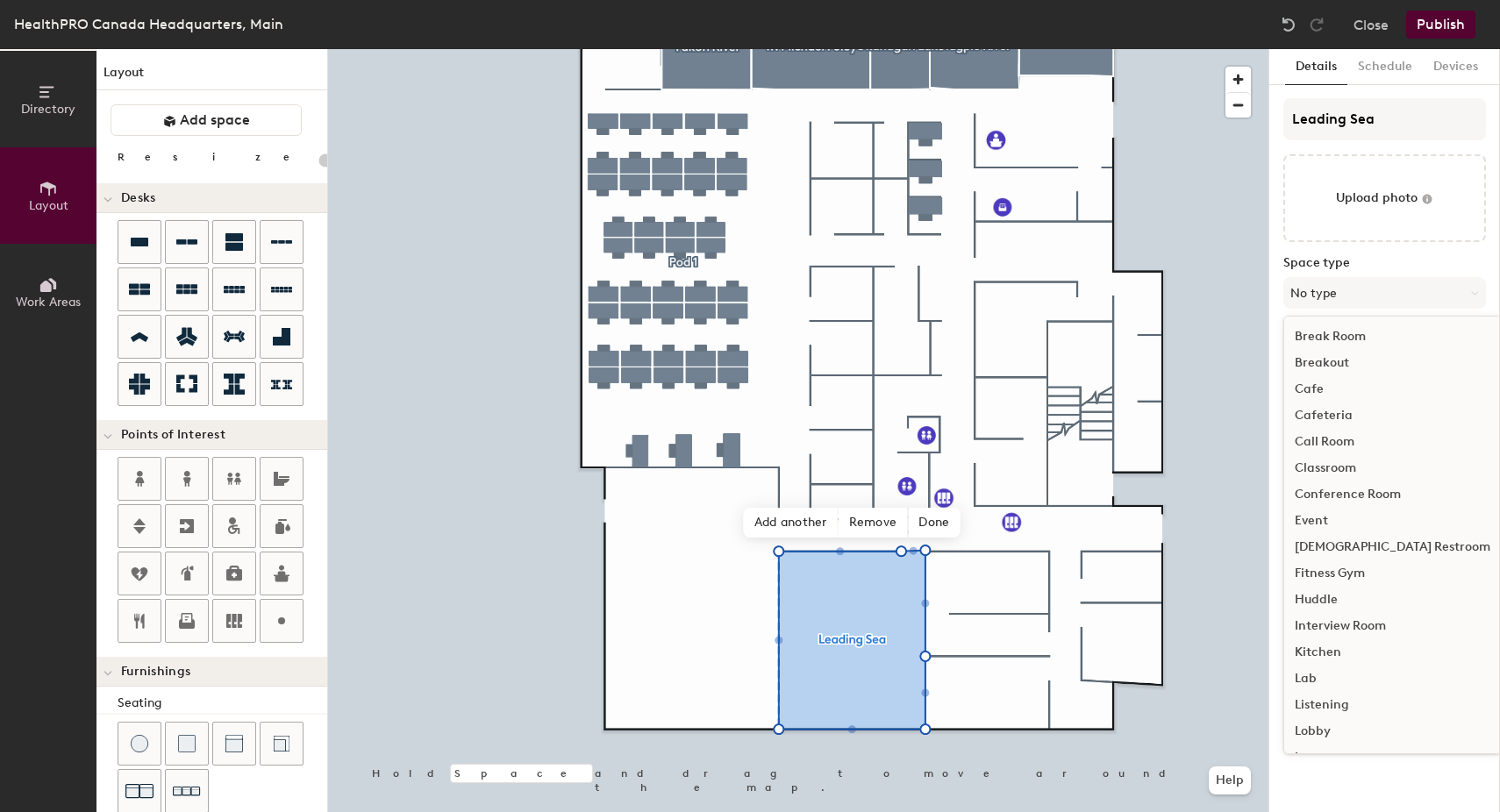
click at [1333, 490] on div "Conference Room" at bounding box center [1392, 494] width 216 height 27
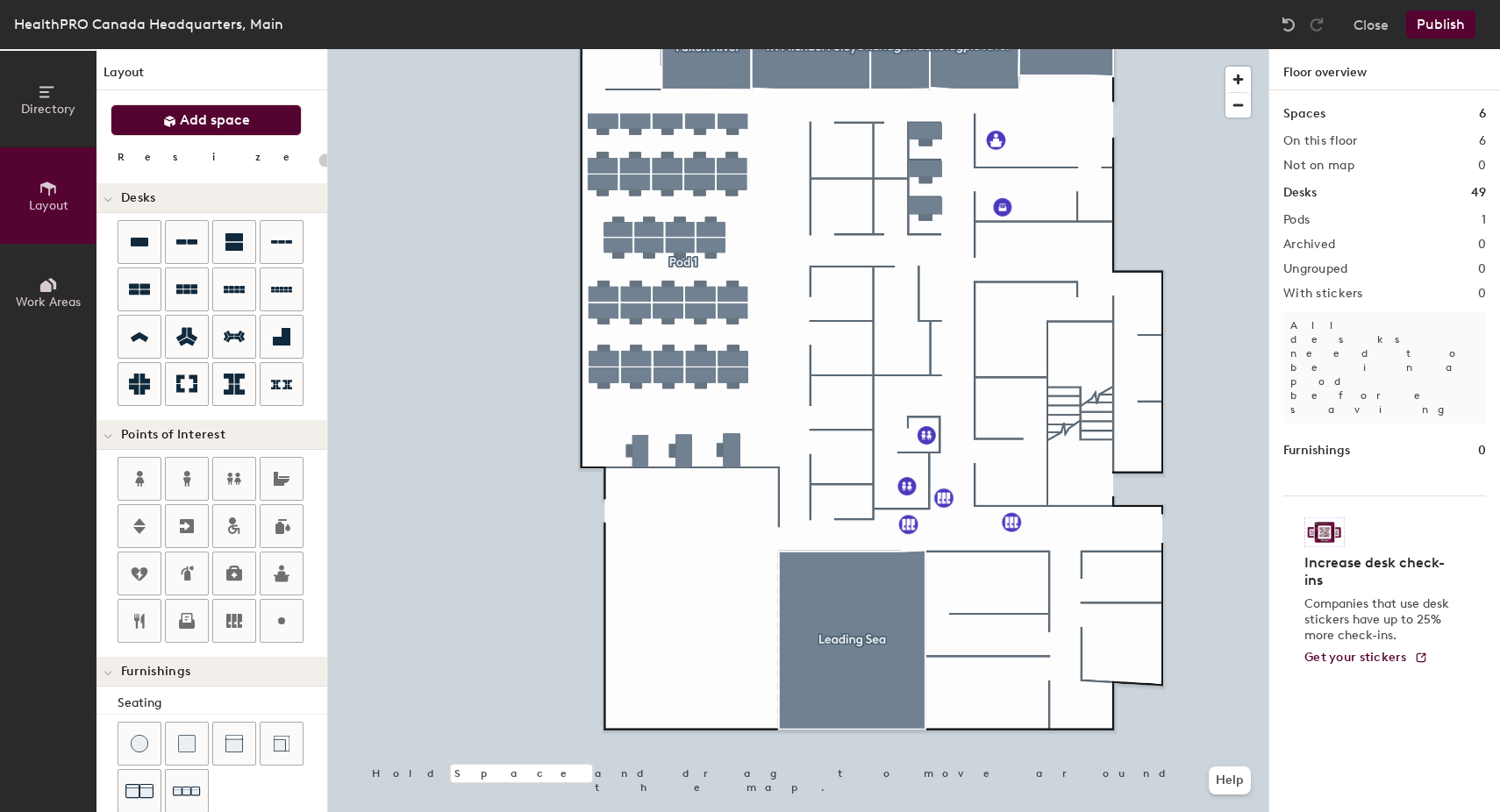
click at [196, 118] on span "Add space" at bounding box center [215, 119] width 71 height 17
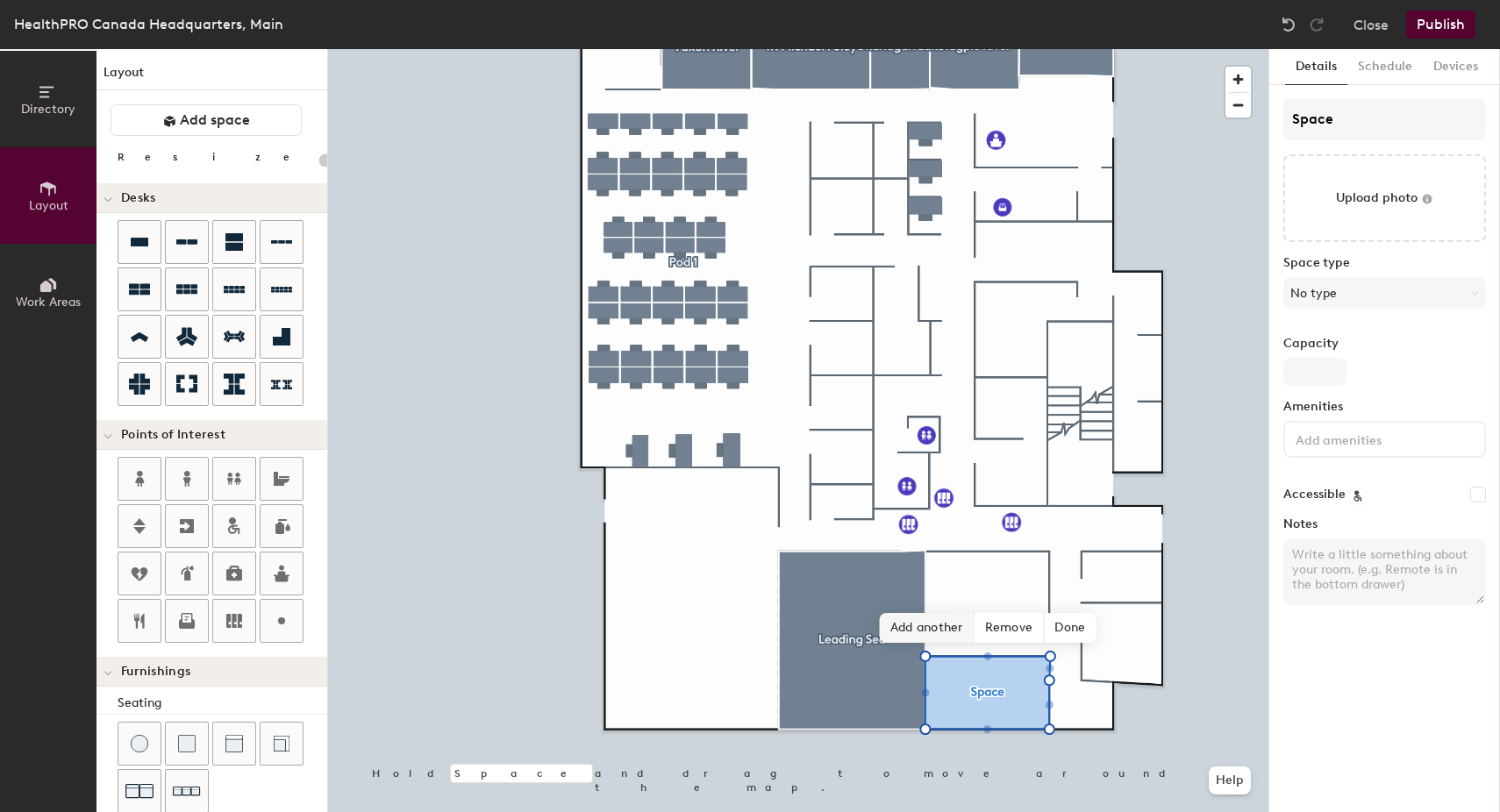
type input "20"
drag, startPoint x: 1363, startPoint y: 115, endPoint x: 1274, endPoint y: 115, distance: 89.0
click at [1274, 115] on div "Details Schedule Devices Space Upload photo Space type No type Capacity Ameniti…" at bounding box center [1384, 431] width 231 height 763
type input "Sa"
type input "20"
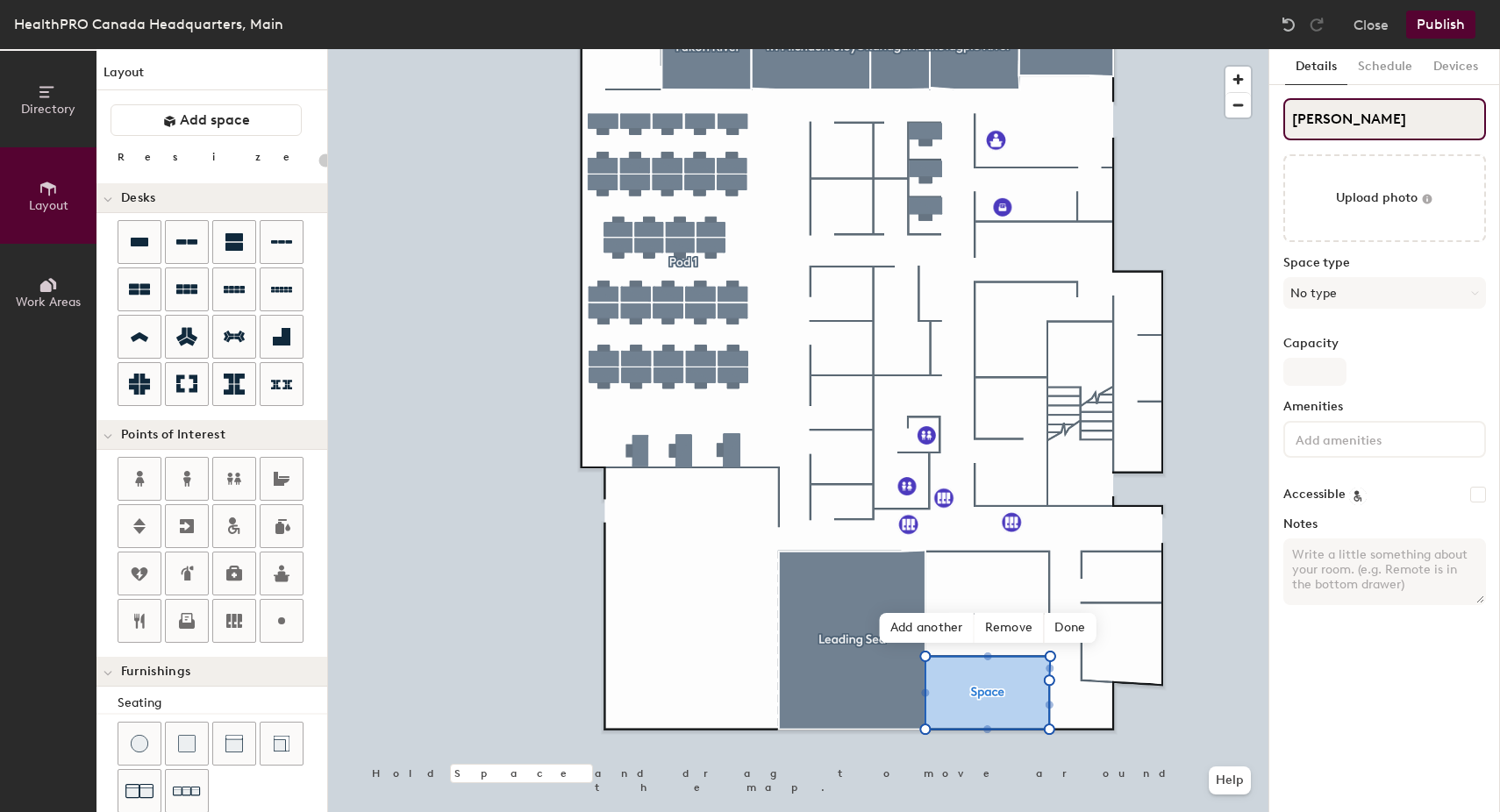
type input "Sali"
type input "20"
type input "Salis"
type input "20"
type input "Salish"
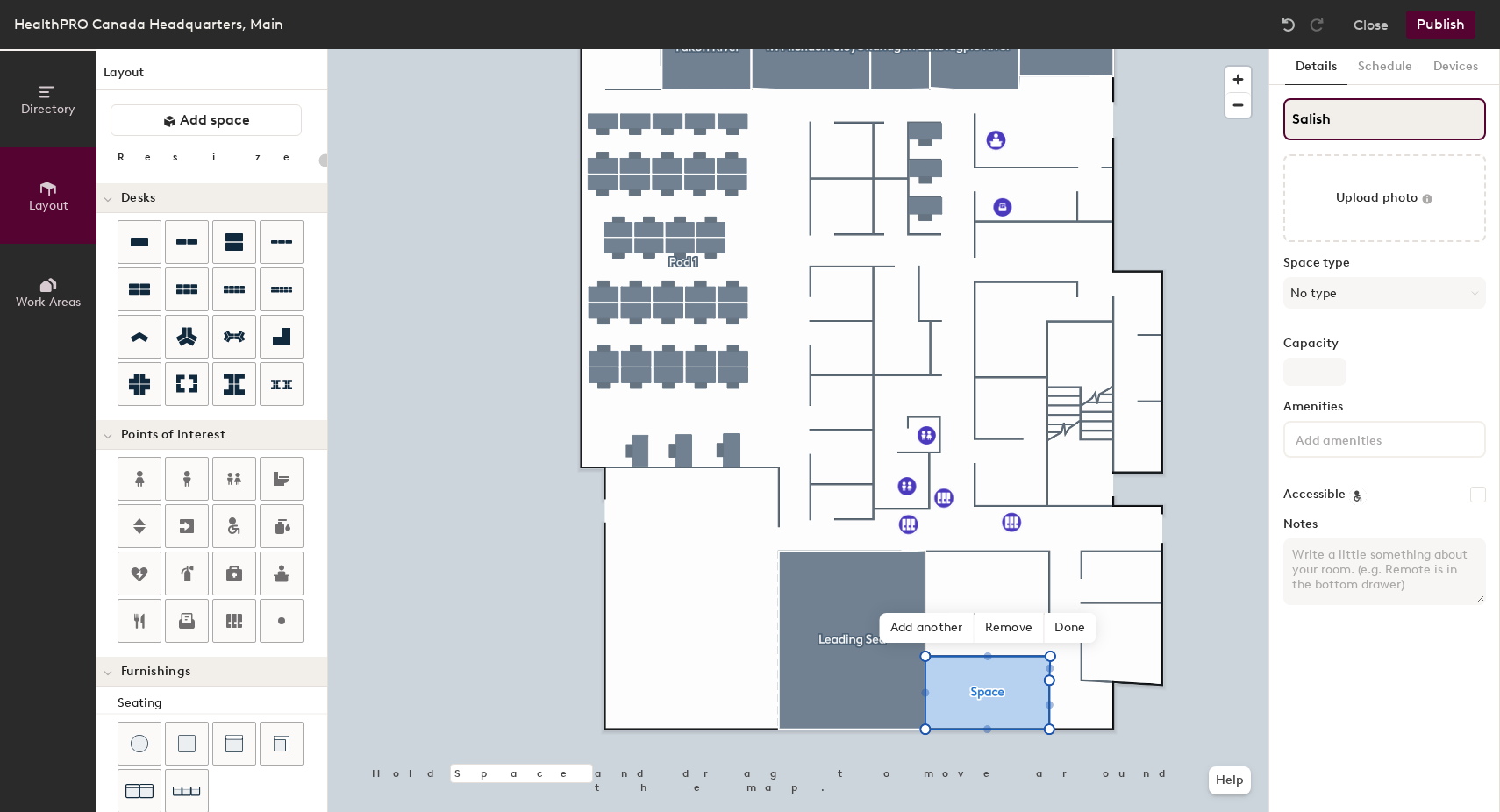
type input "20"
type input "Salish S"
type input "20"
type input "Salish Sea"
type input "20"
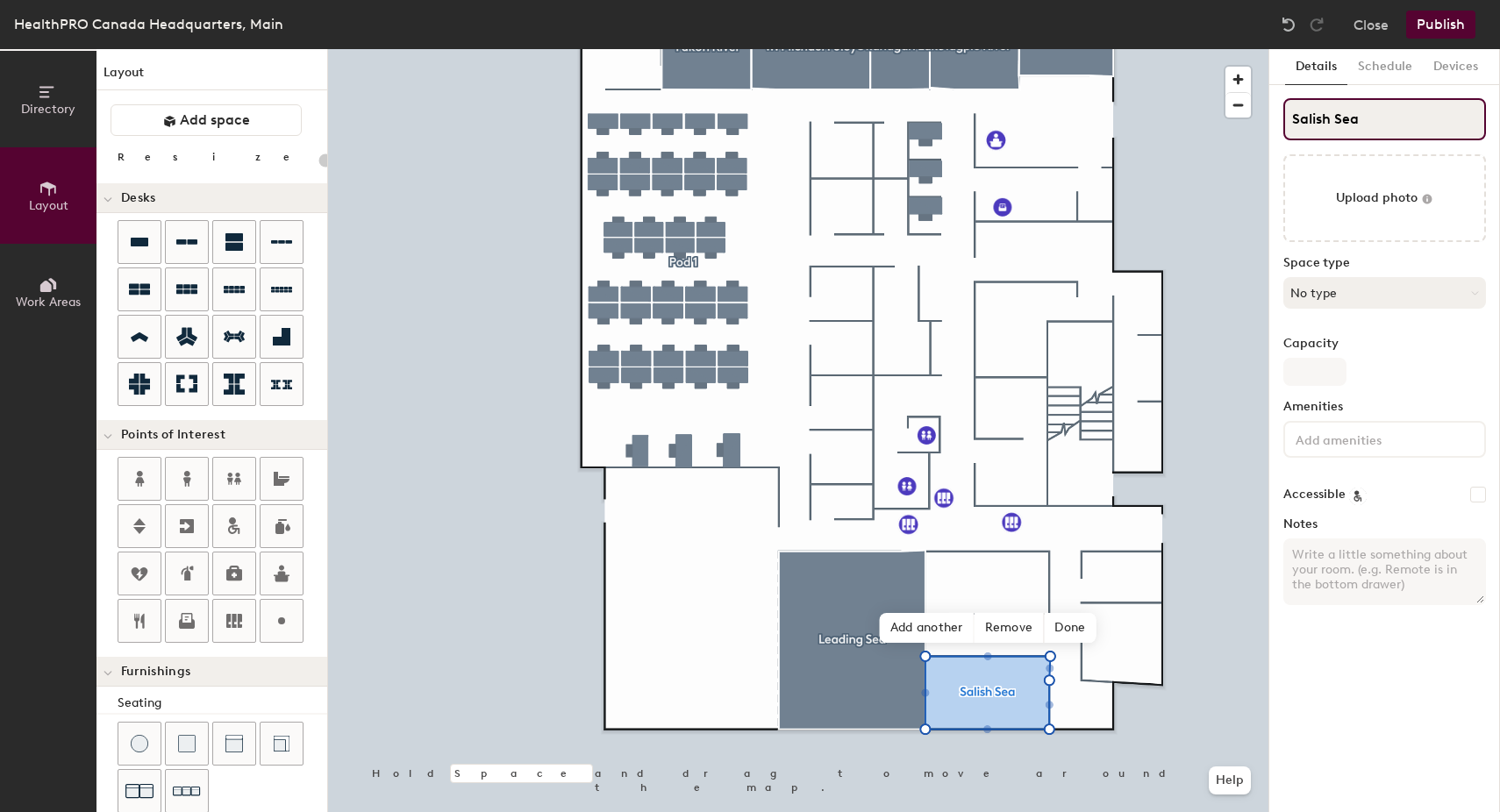
type input "Salish Sea"
click at [1338, 291] on button "No type" at bounding box center [1384, 292] width 203 height 31
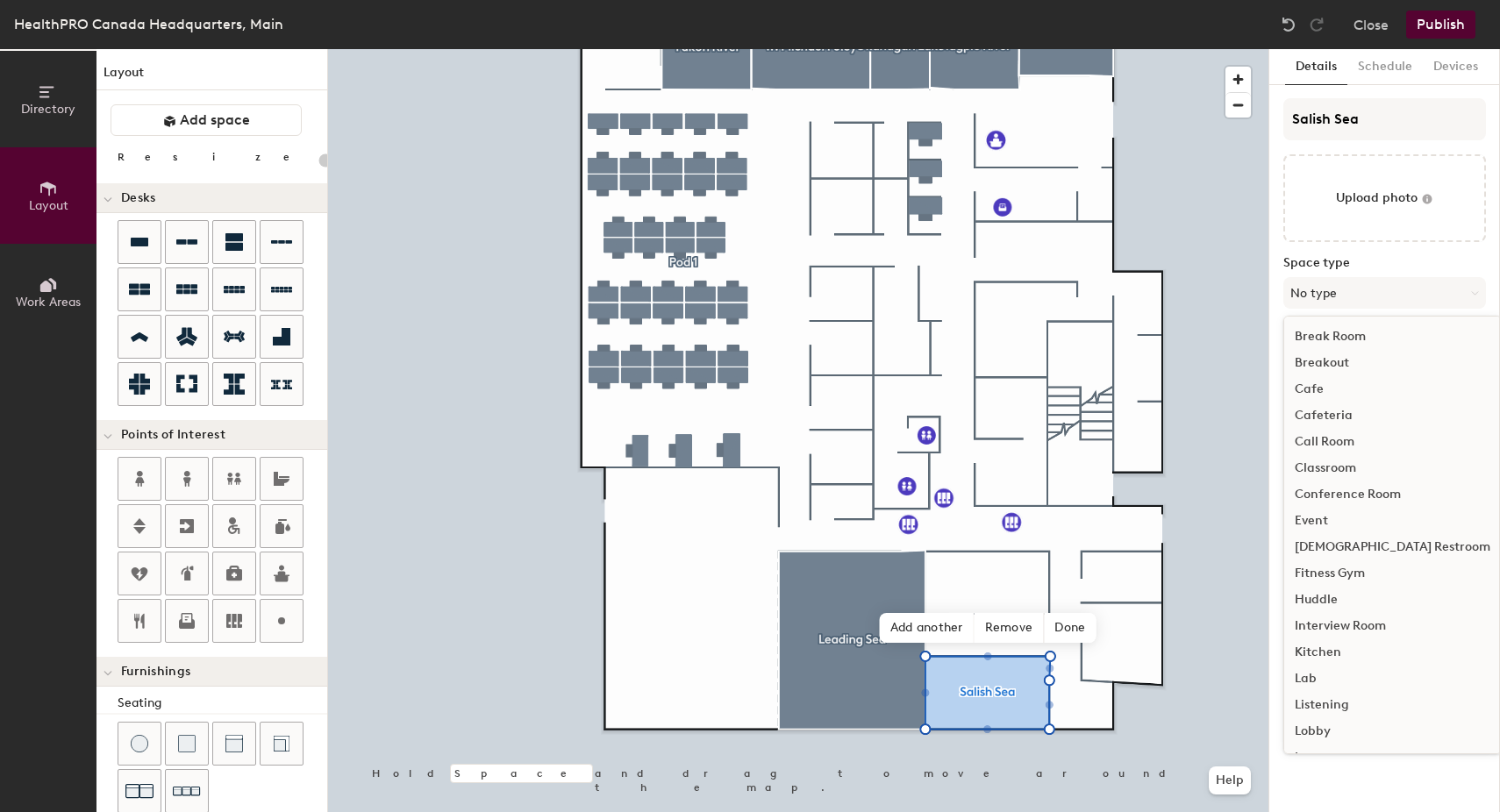
click at [1343, 490] on div "Conference Room" at bounding box center [1392, 494] width 216 height 27
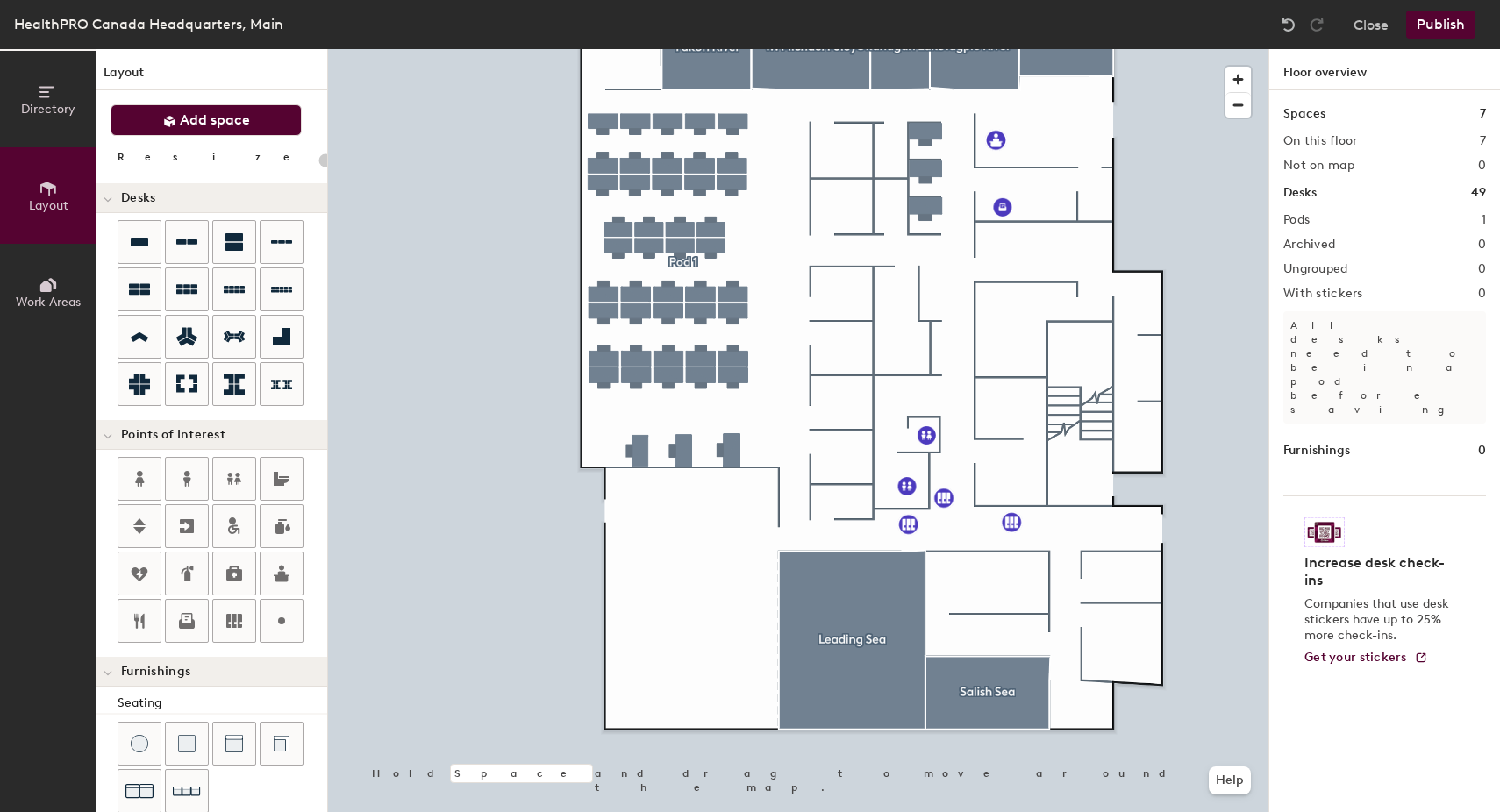
click at [230, 115] on span "Add space" at bounding box center [215, 119] width 71 height 17
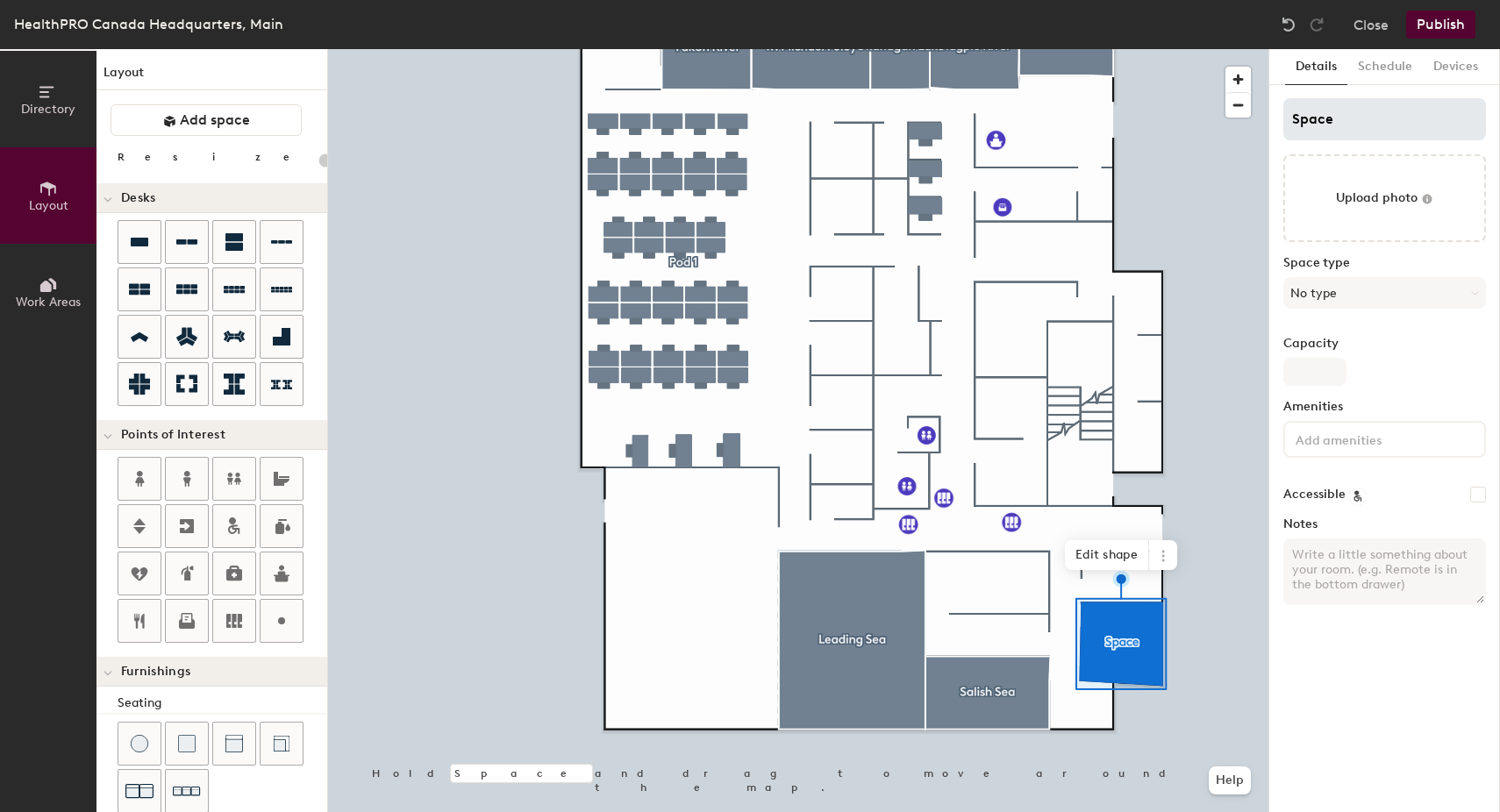
type input "20"
drag, startPoint x: 1351, startPoint y: 118, endPoint x: 1248, endPoint y: 112, distance: 103.2
click at [1248, 112] on div "Directory Layout Work Areas Layout Add space Resize Desks Points of Interest Fu…" at bounding box center [750, 431] width 1500 height 763
type input "L"
type input "20"
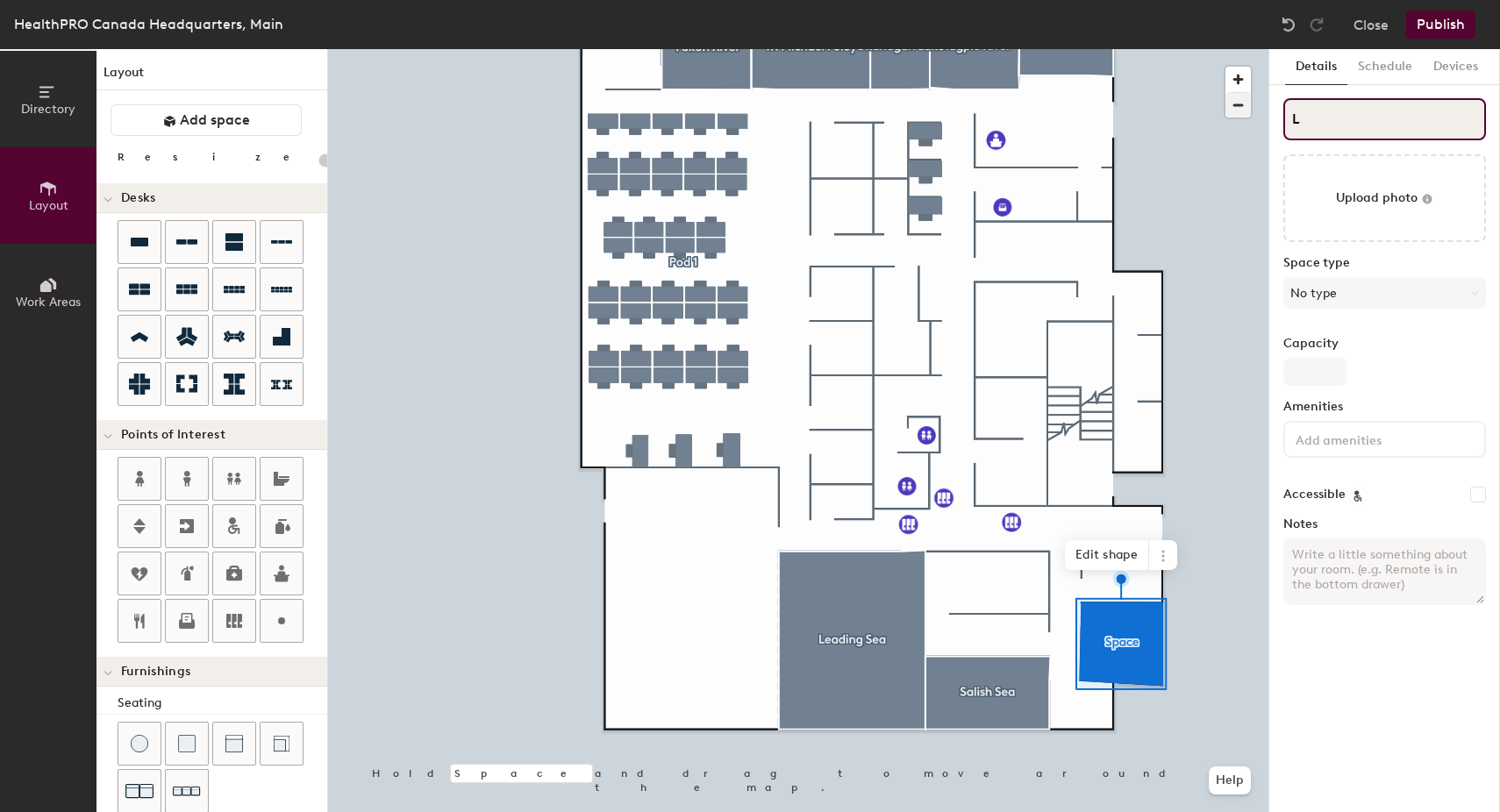
type input "La"
type input "20"
type input "Lake"
type input "20"
type input "Lake A"
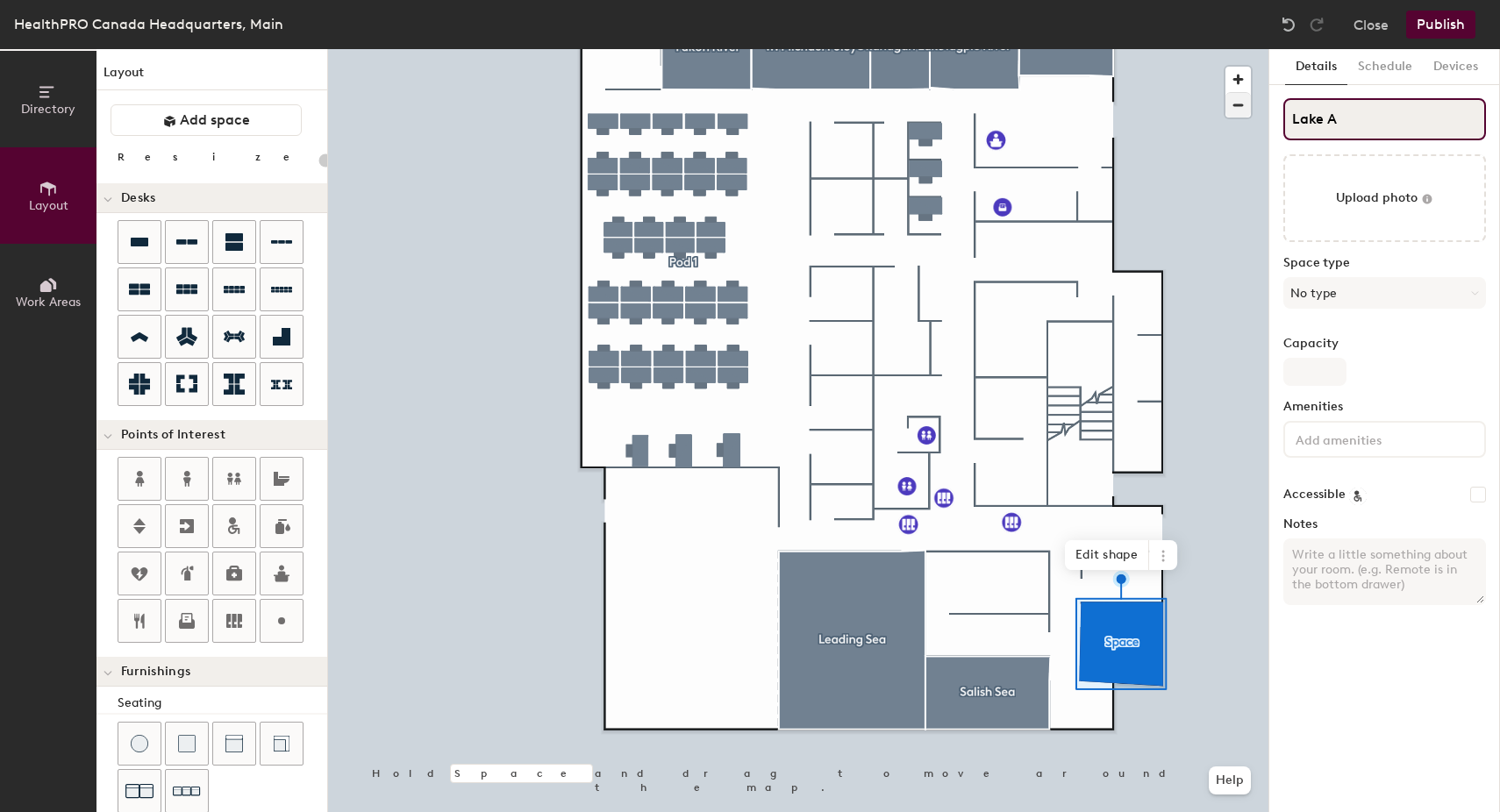
type input "20"
type input "Lake Atha"
type input "20"
type input "Lake Ath"
type input "20"
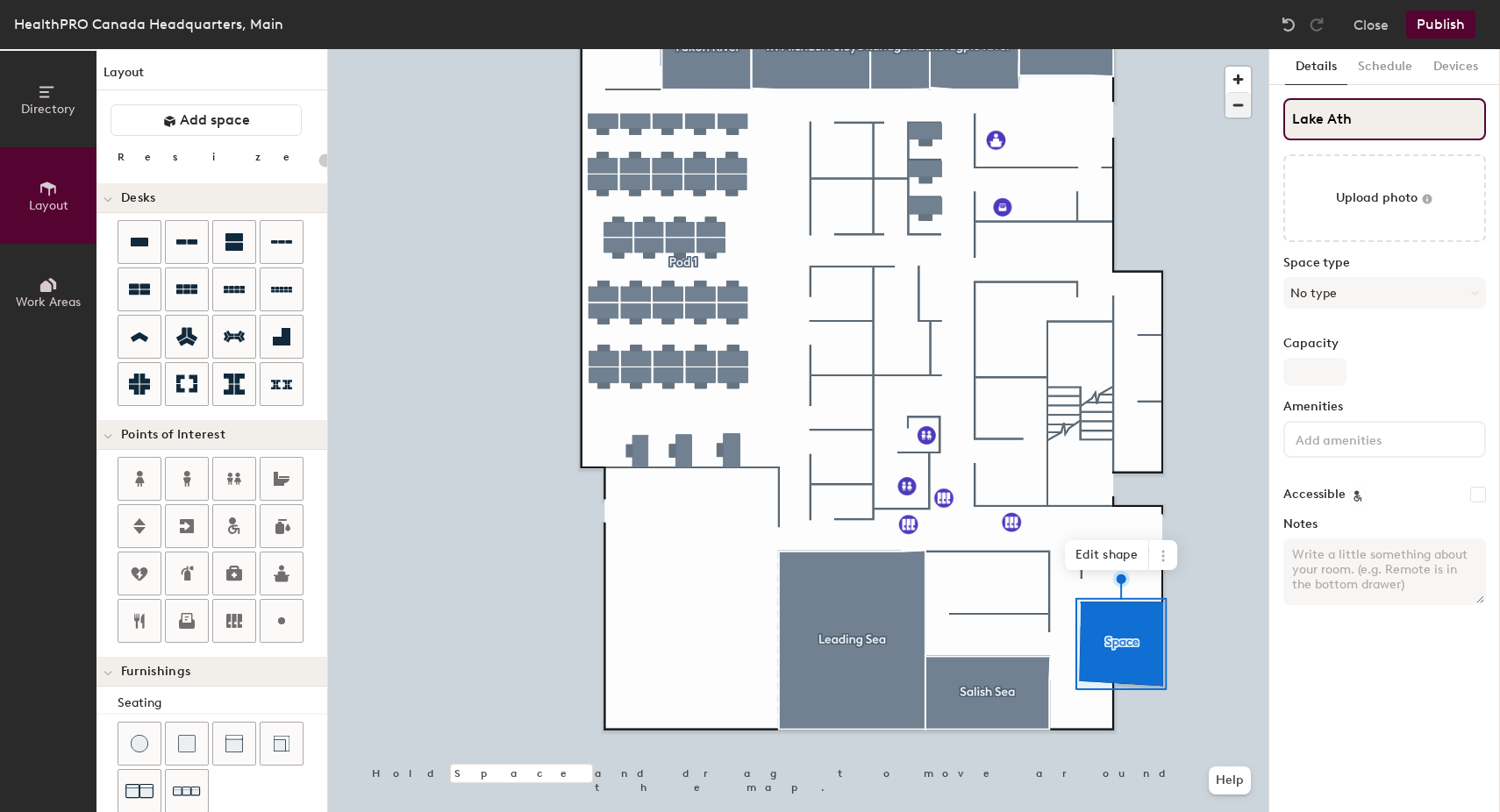
type input "Lake Athe"
type input "20"
type input "Lake Atheba"
type input "20"
type input "Lake Athebas"
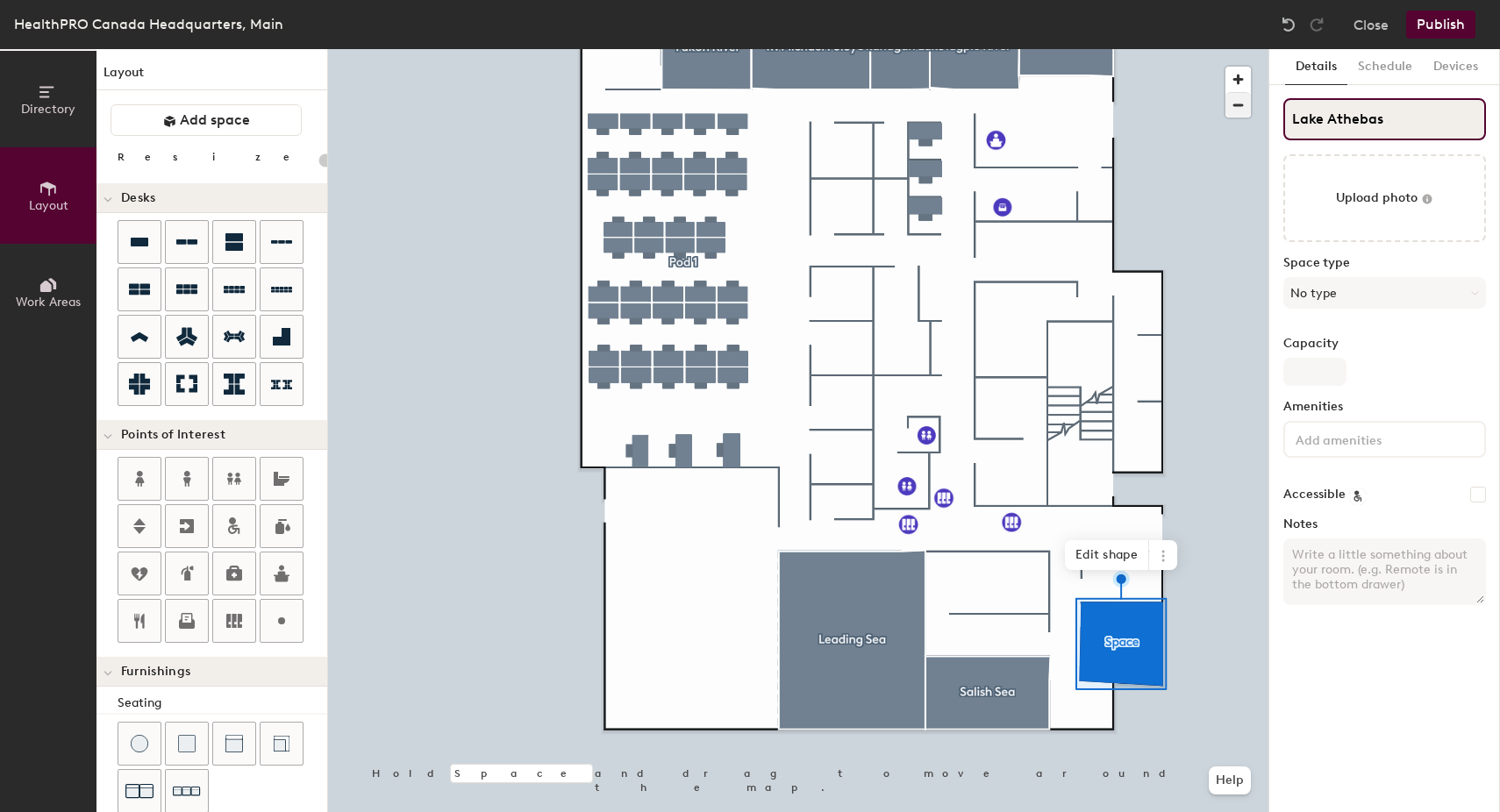
type input "20"
type input "Lake Athebask"
type input "20"
type input "Lake Athebaska"
type input "20"
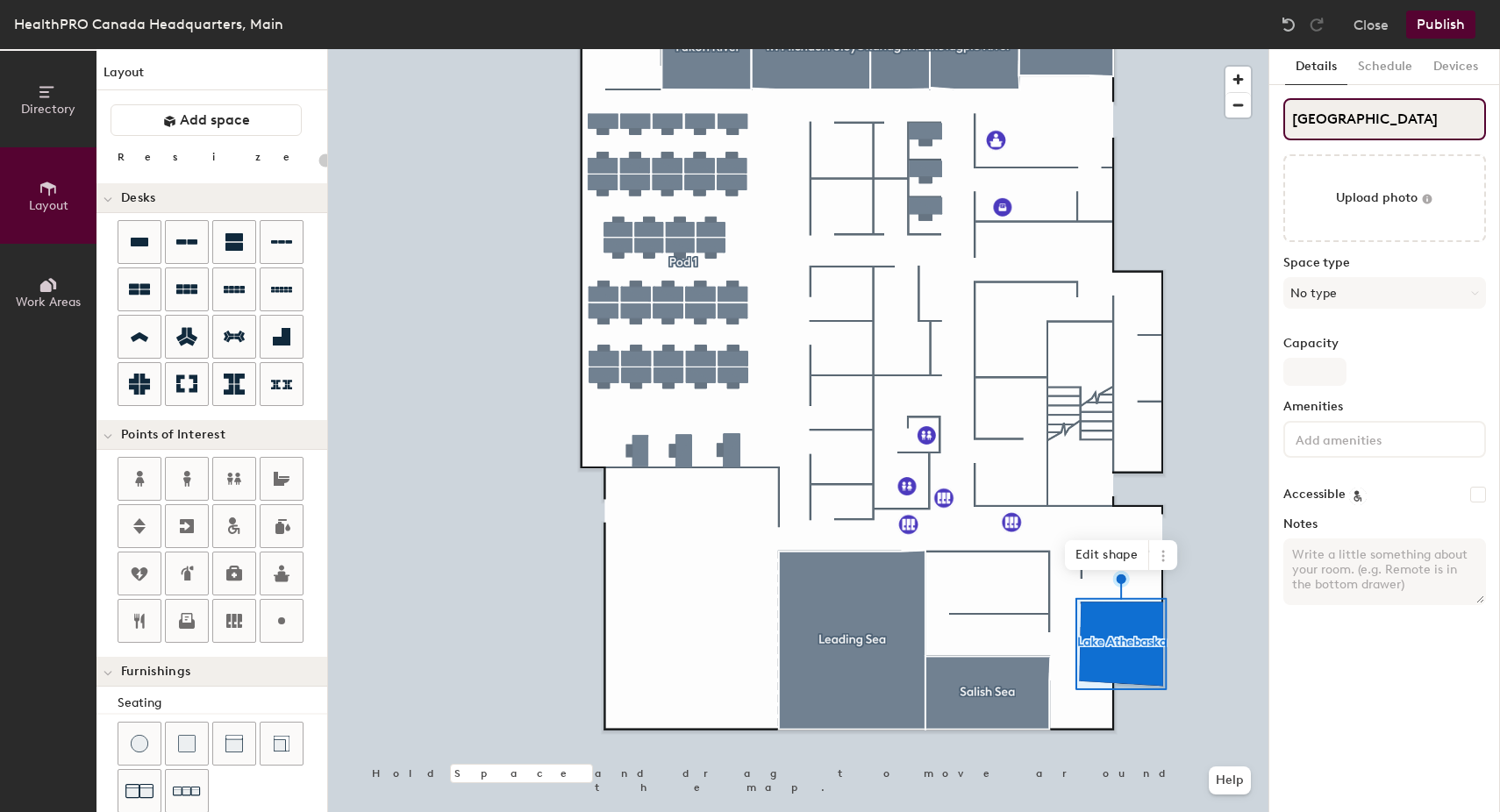
click at [1355, 113] on input "Lake Athebaska" at bounding box center [1384, 119] width 203 height 42
type input "Lake Athabaska"
type input "20"
type input "Lake Athabasca"
type input "20"
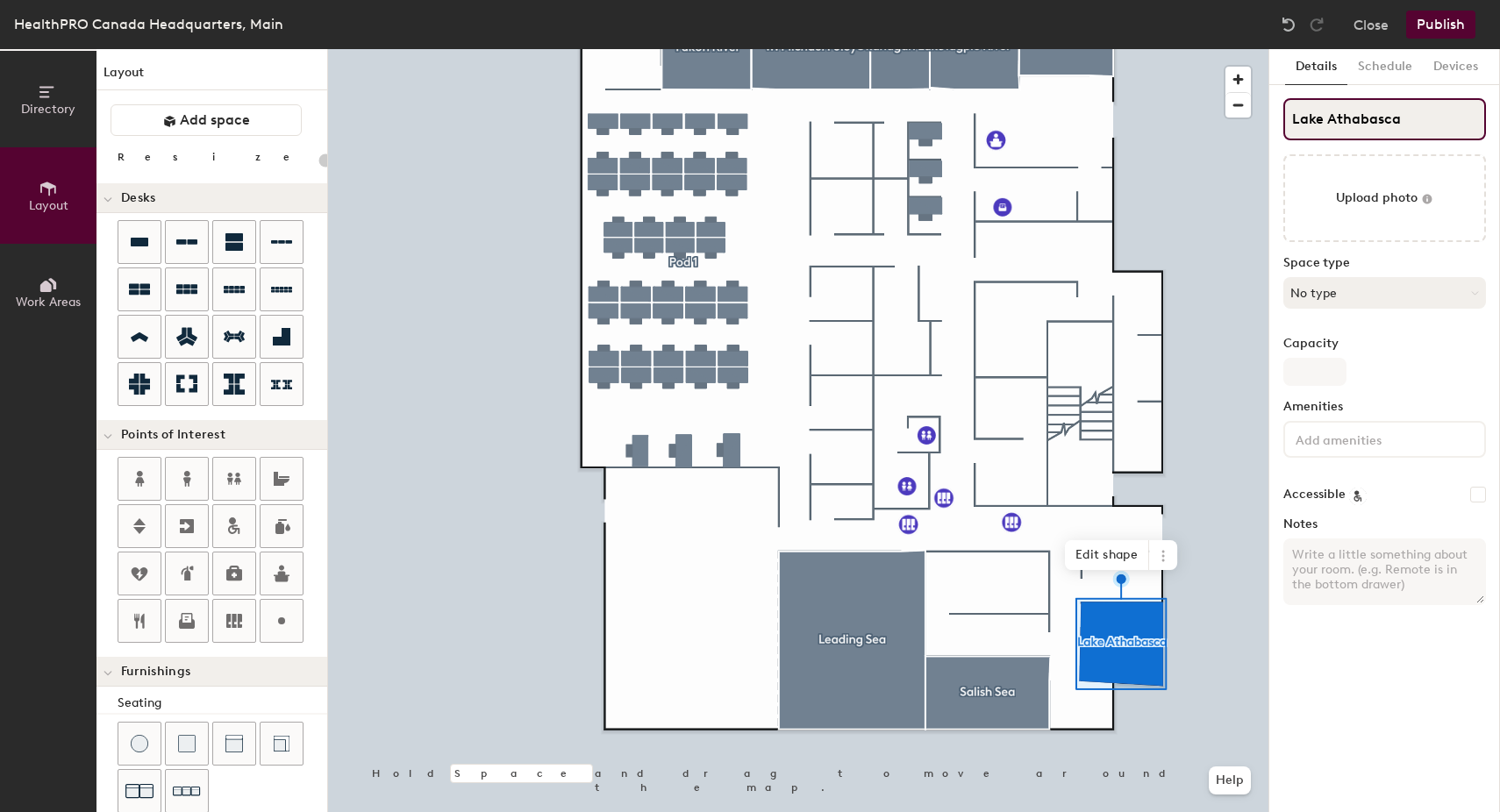
type input "Lake Athabasca"
click at [1316, 289] on button "No type" at bounding box center [1384, 292] width 203 height 31
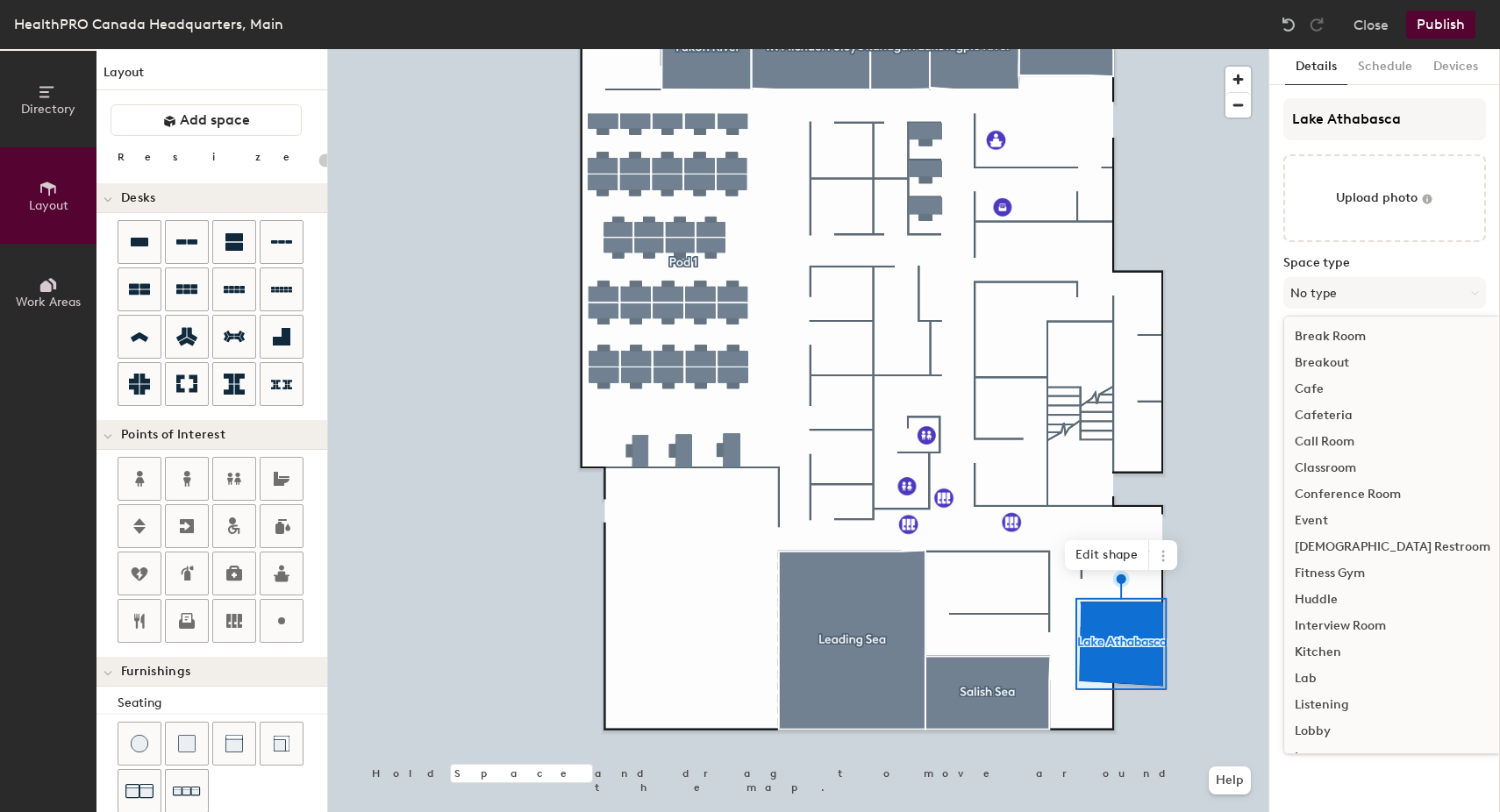
click at [1336, 493] on div "Conference Room" at bounding box center [1392, 494] width 216 height 27
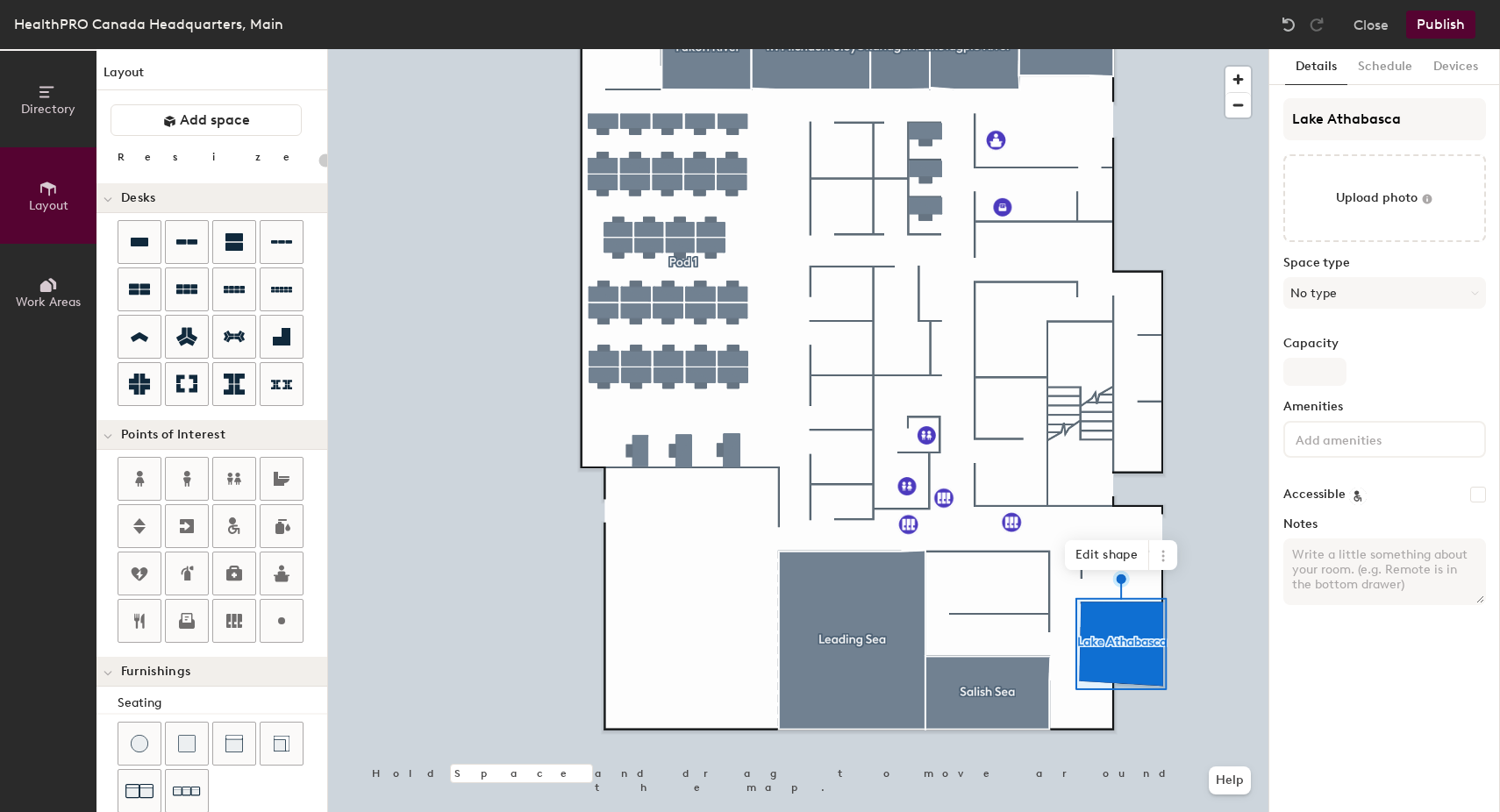
type input "20"
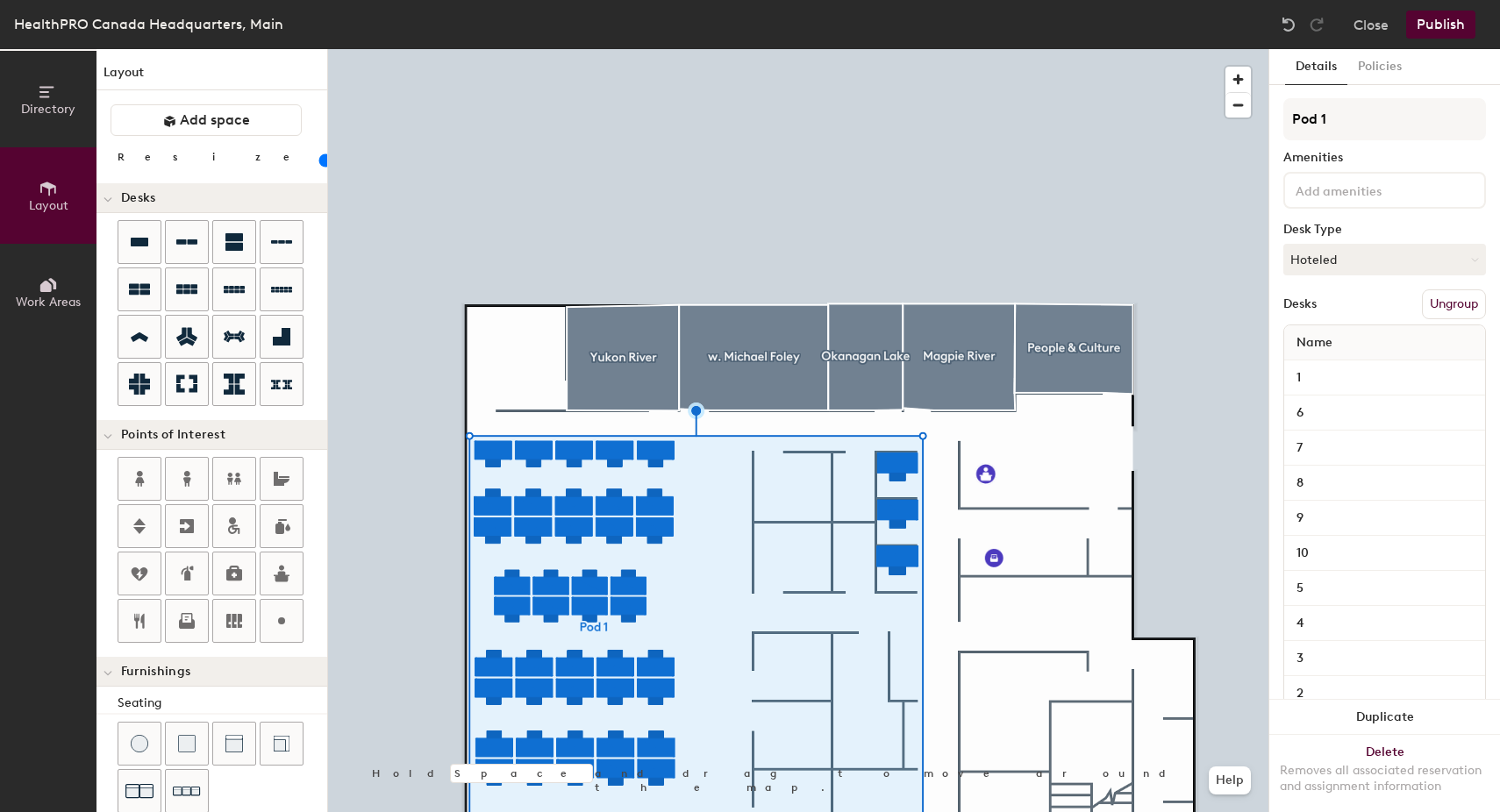
click at [1436, 26] on button "Publish" at bounding box center [1440, 24] width 70 height 28
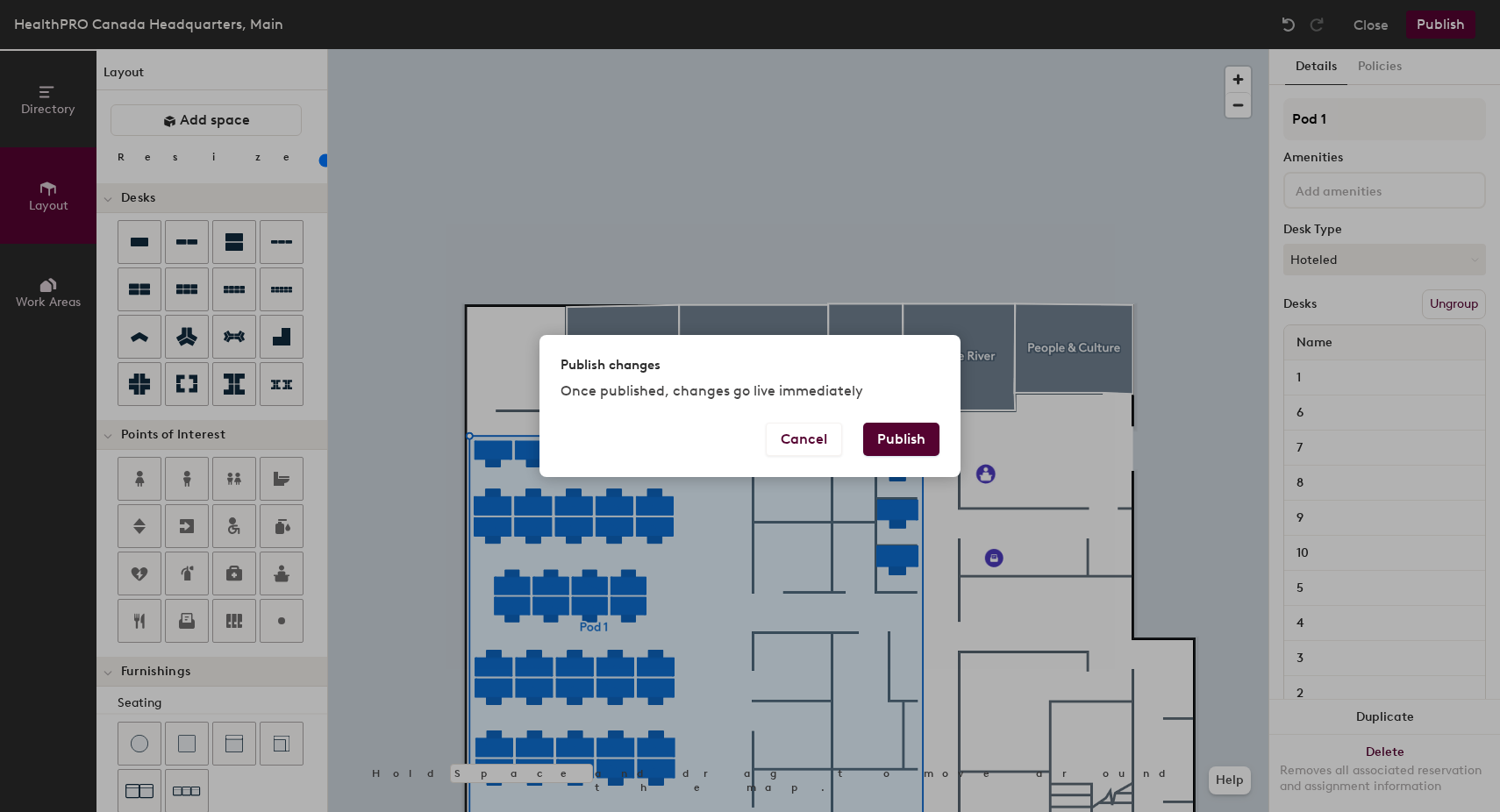
click at [904, 444] on button "Publish" at bounding box center [900, 439] width 76 height 33
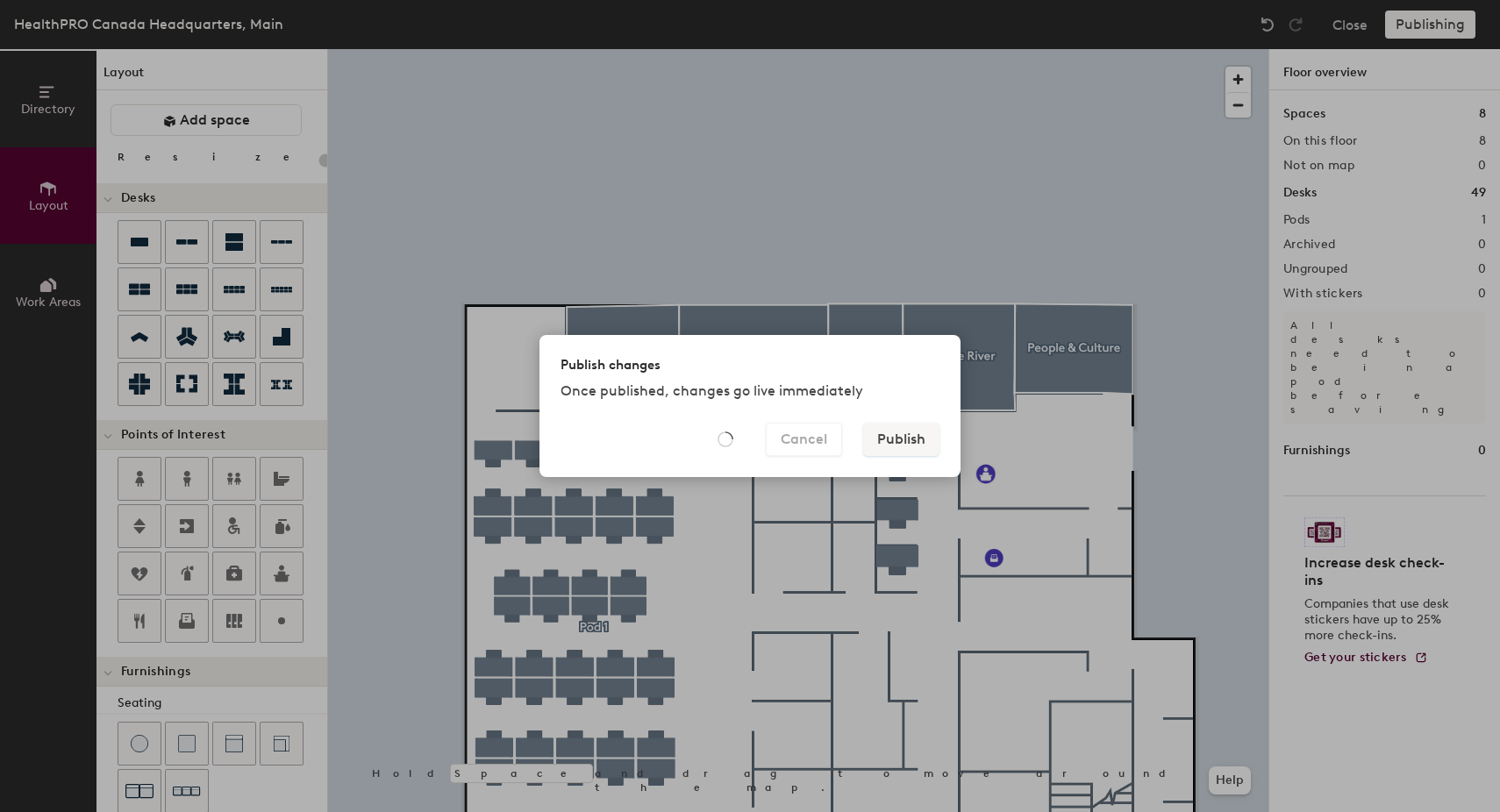
type input "20"
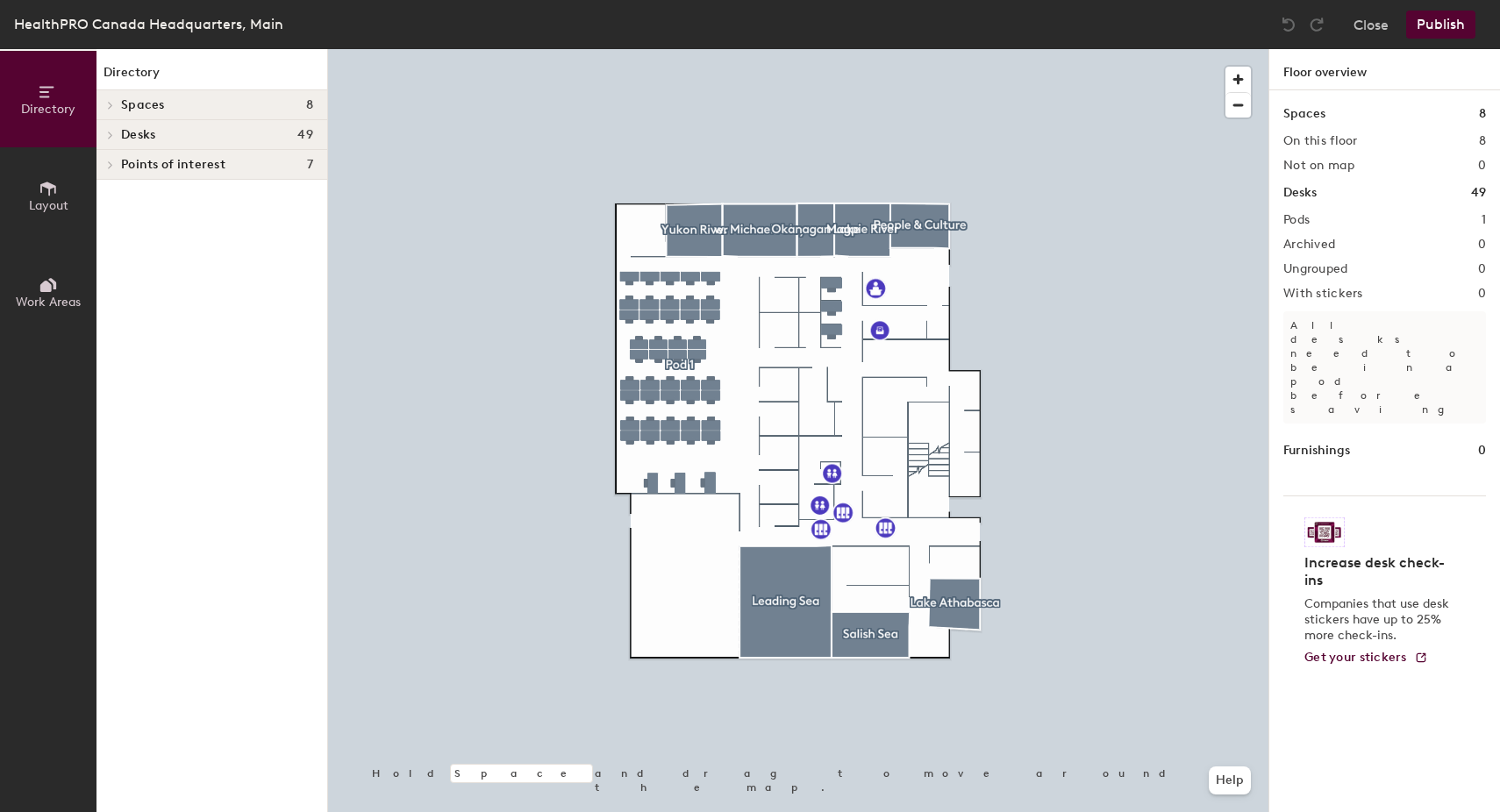
click at [52, 208] on span "Layout" at bounding box center [49, 205] width 39 height 15
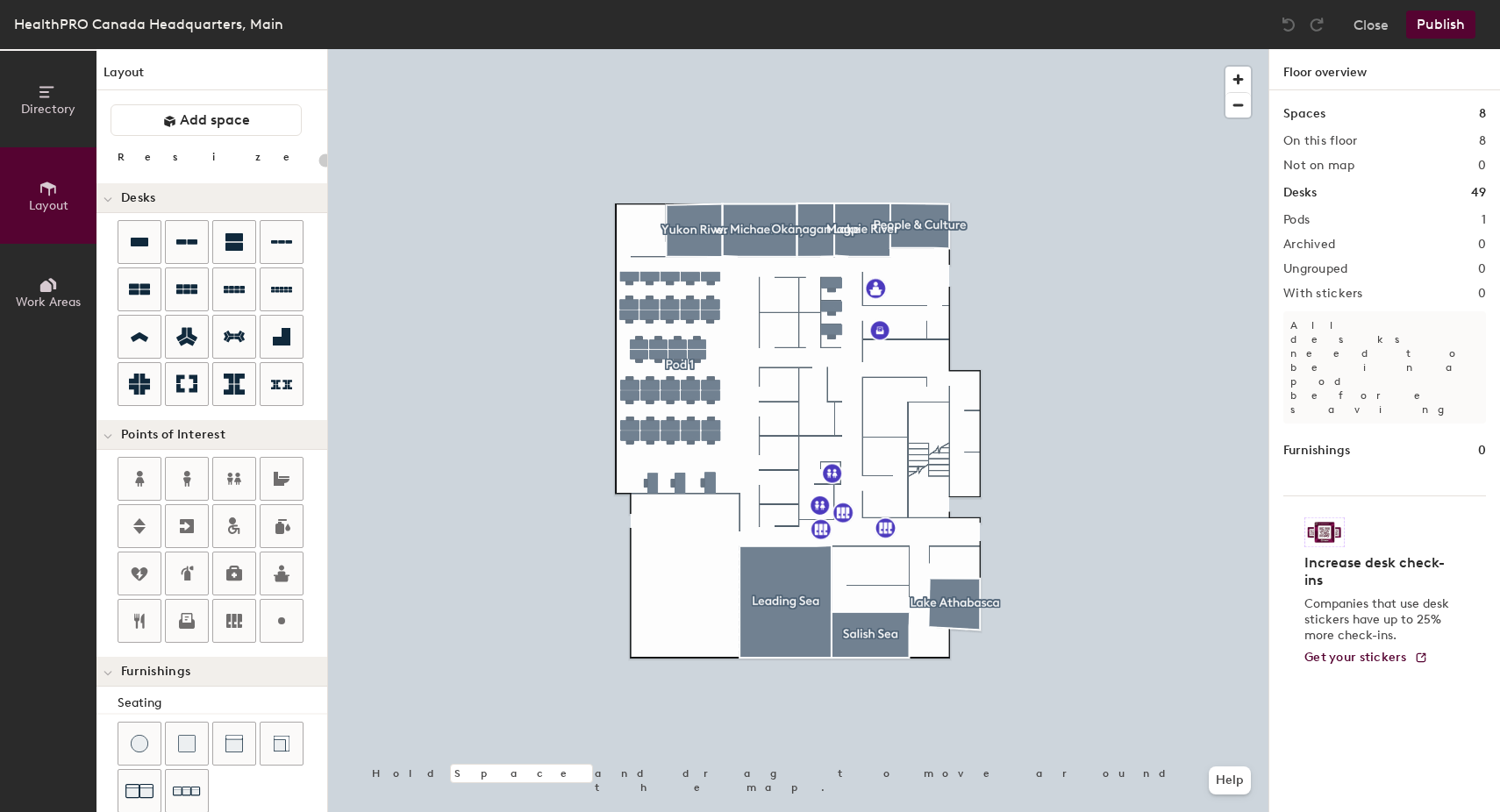
click at [54, 280] on icon at bounding box center [48, 284] width 19 height 19
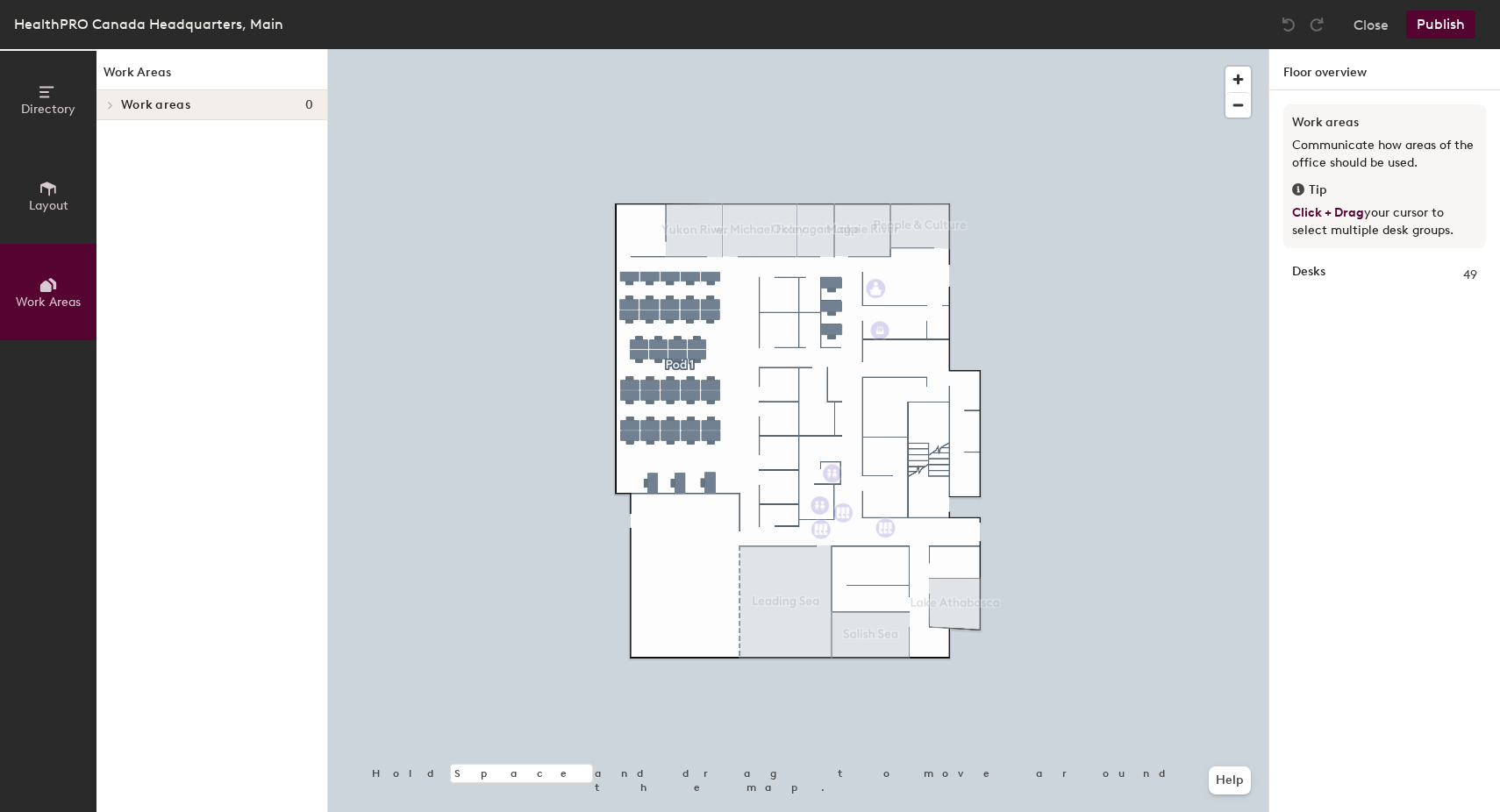
click at [51, 224] on button "Layout" at bounding box center [48, 195] width 96 height 96
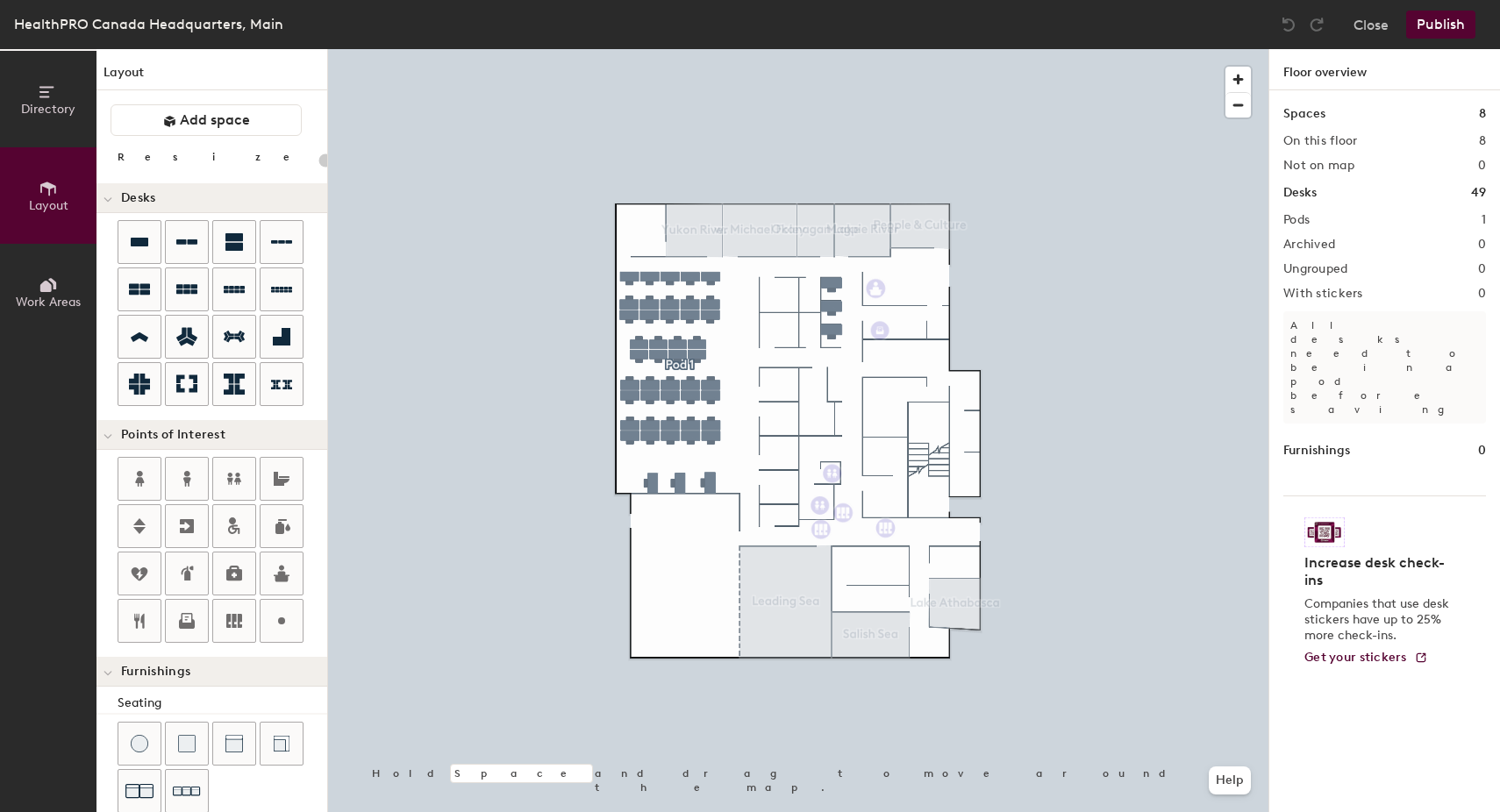
click at [45, 266] on button "Work Areas" at bounding box center [48, 291] width 96 height 96
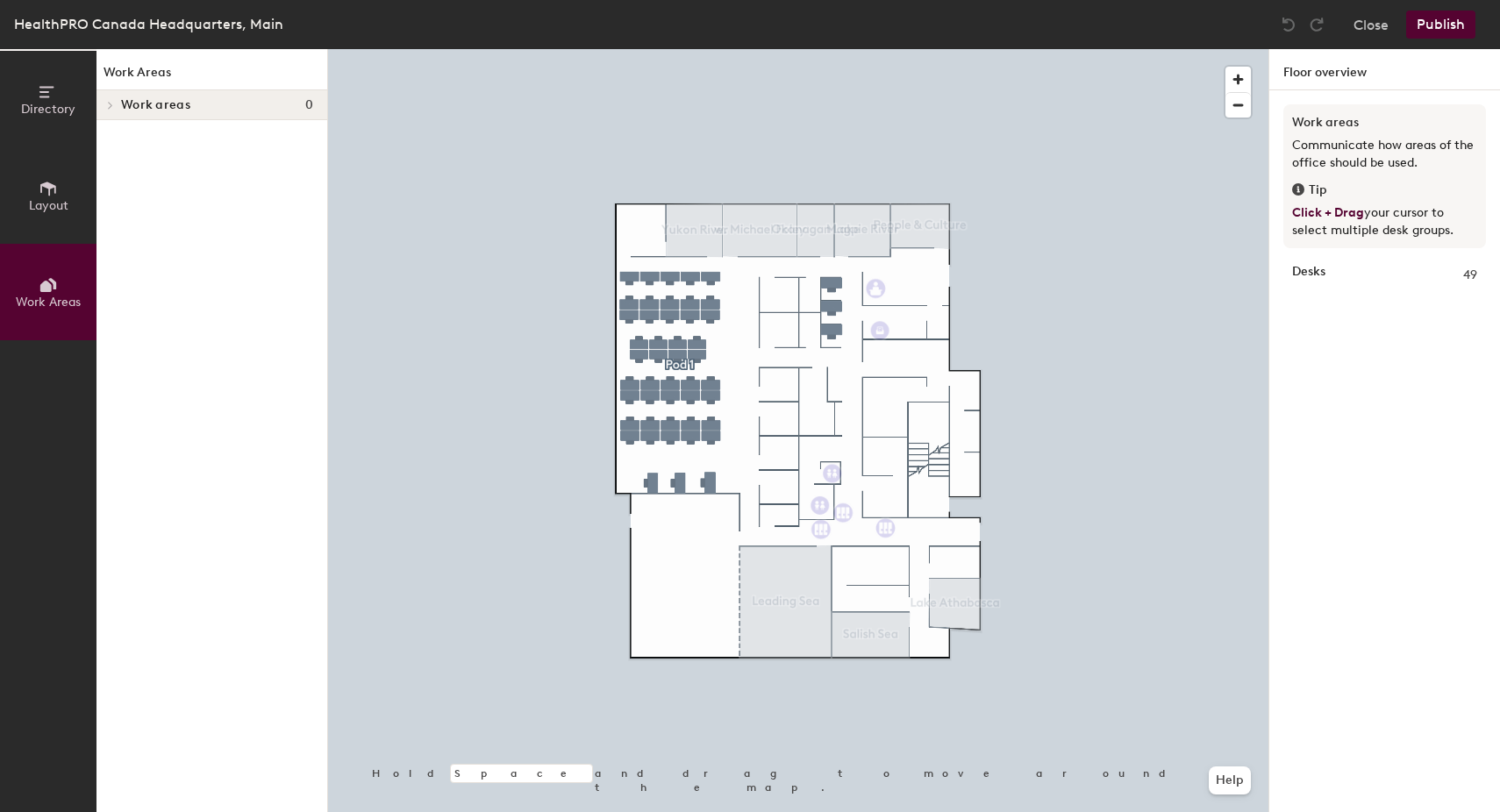
click at [116, 105] on div at bounding box center [109, 105] width 19 height 9
click at [150, 102] on span "Work areas" at bounding box center [156, 104] width 70 height 14
click at [56, 193] on icon at bounding box center [48, 188] width 19 height 19
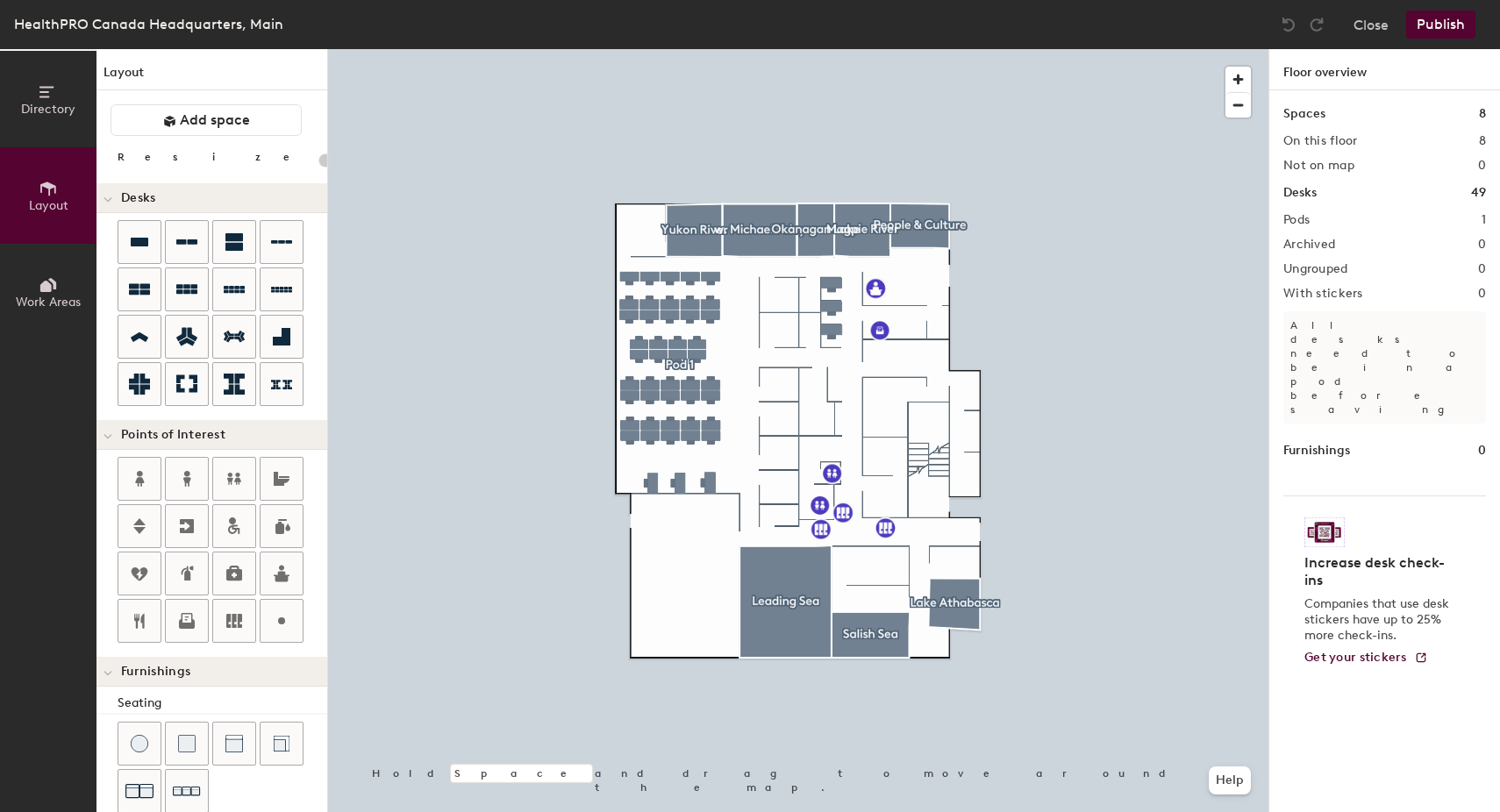
click at [66, 98] on button "Directory" at bounding box center [48, 98] width 96 height 96
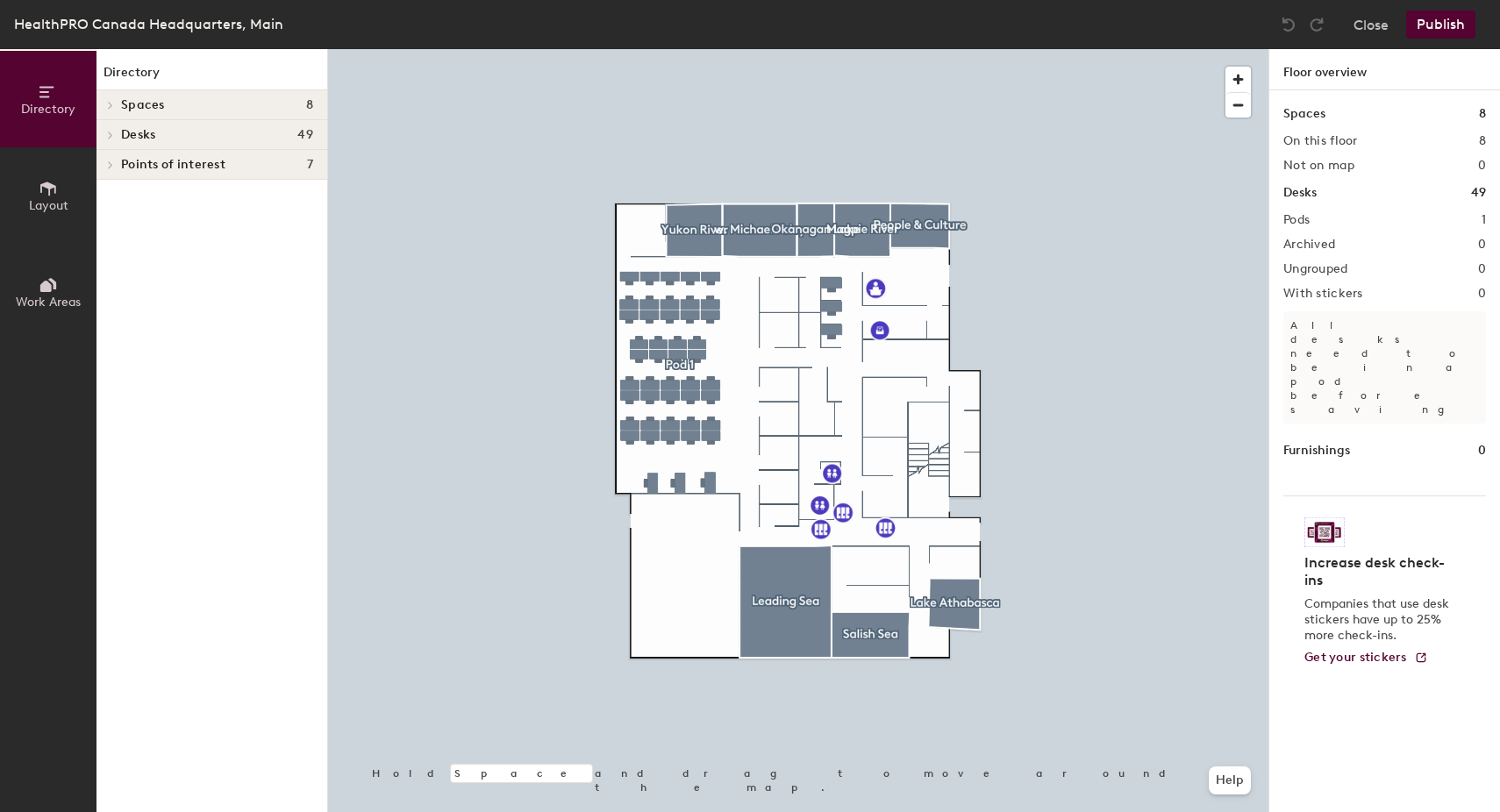
click at [1425, 27] on button "Publish" at bounding box center [1440, 24] width 70 height 28
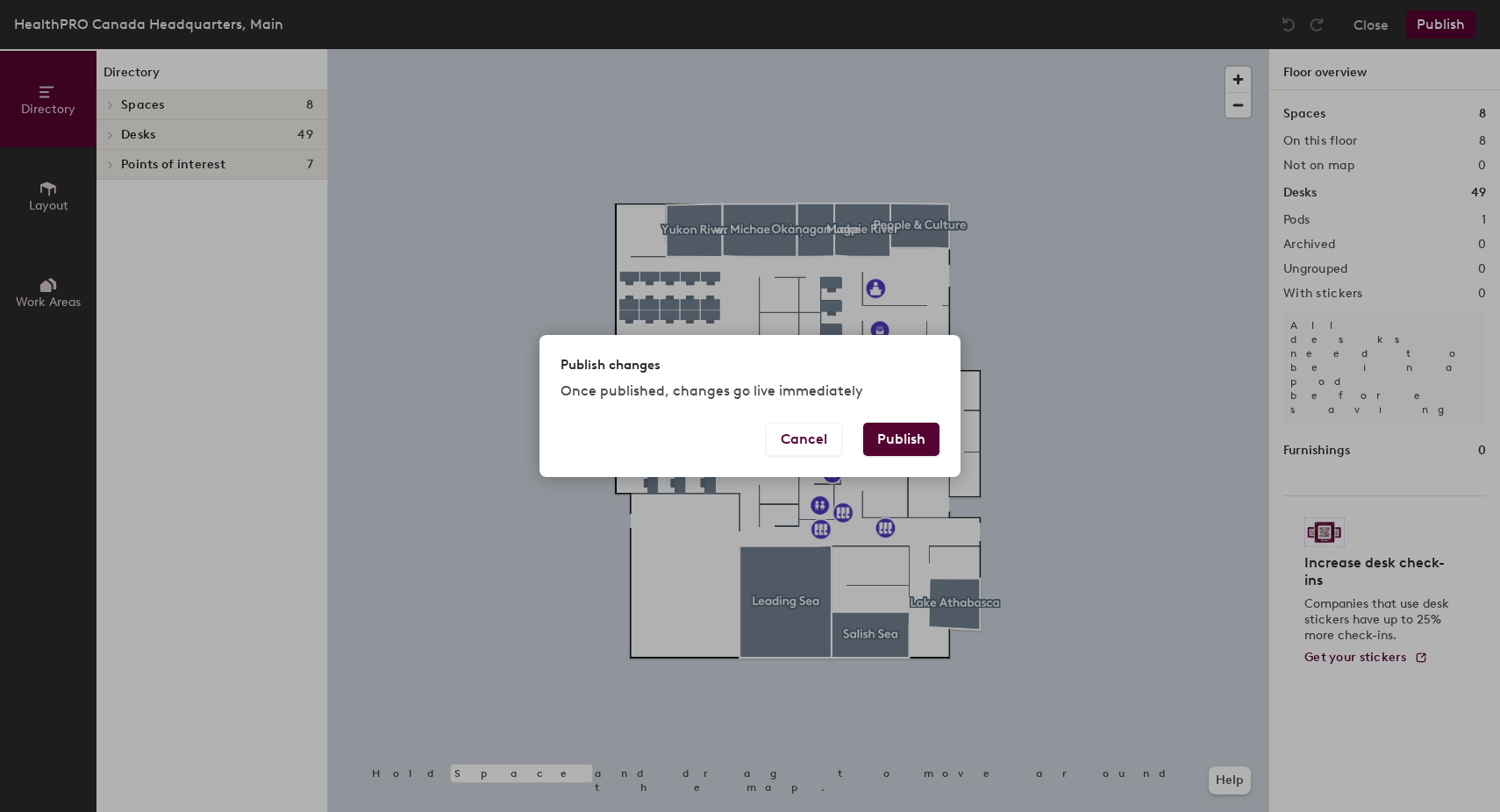
click at [900, 450] on button "Publish" at bounding box center [900, 439] width 76 height 33
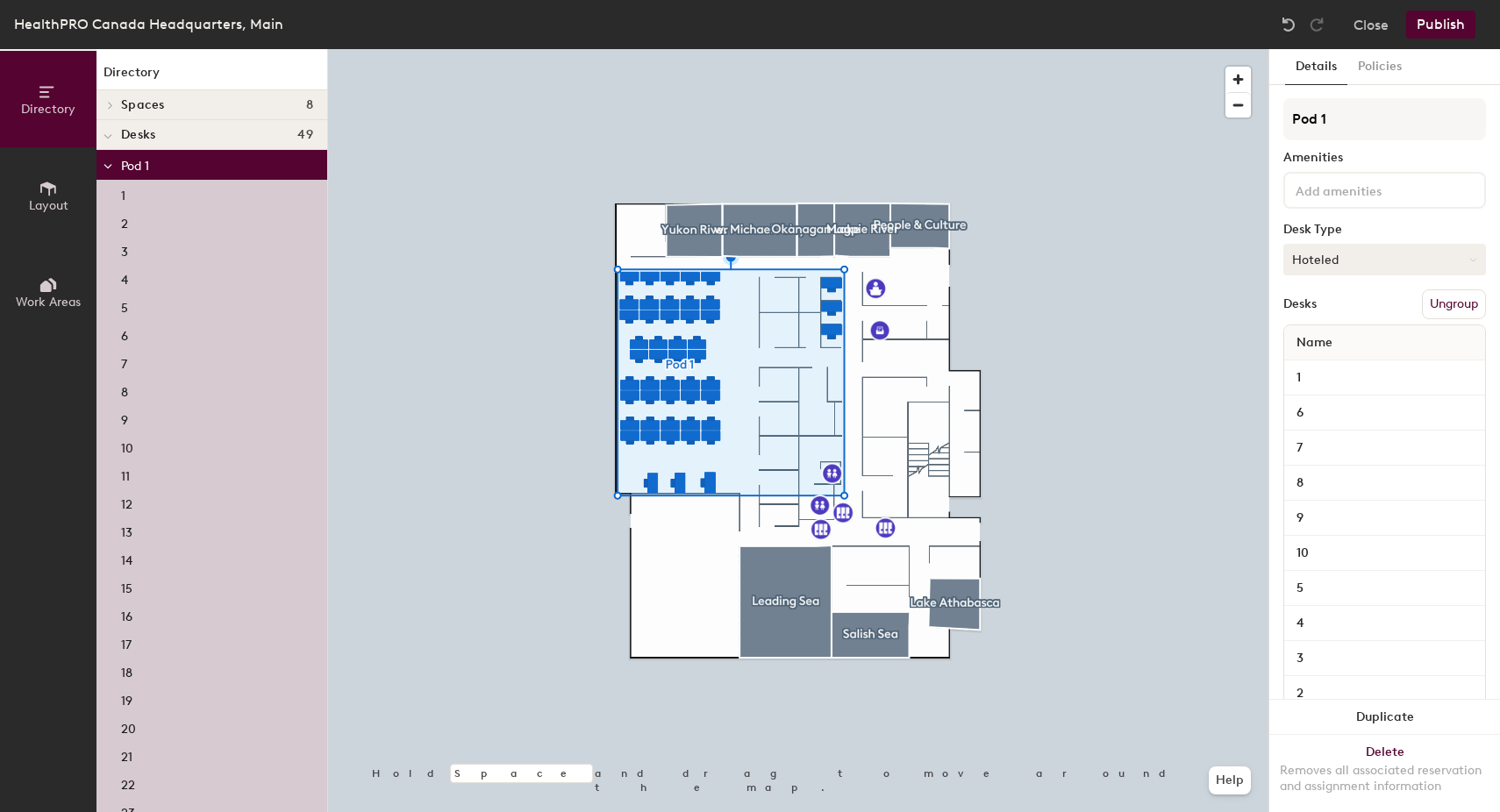
click at [1351, 258] on button "Hoteled" at bounding box center [1384, 259] width 203 height 31
click at [1331, 363] on div "Hoteled" at bounding box center [1371, 366] width 175 height 27
click at [1378, 74] on button "Policies" at bounding box center [1379, 67] width 65 height 36
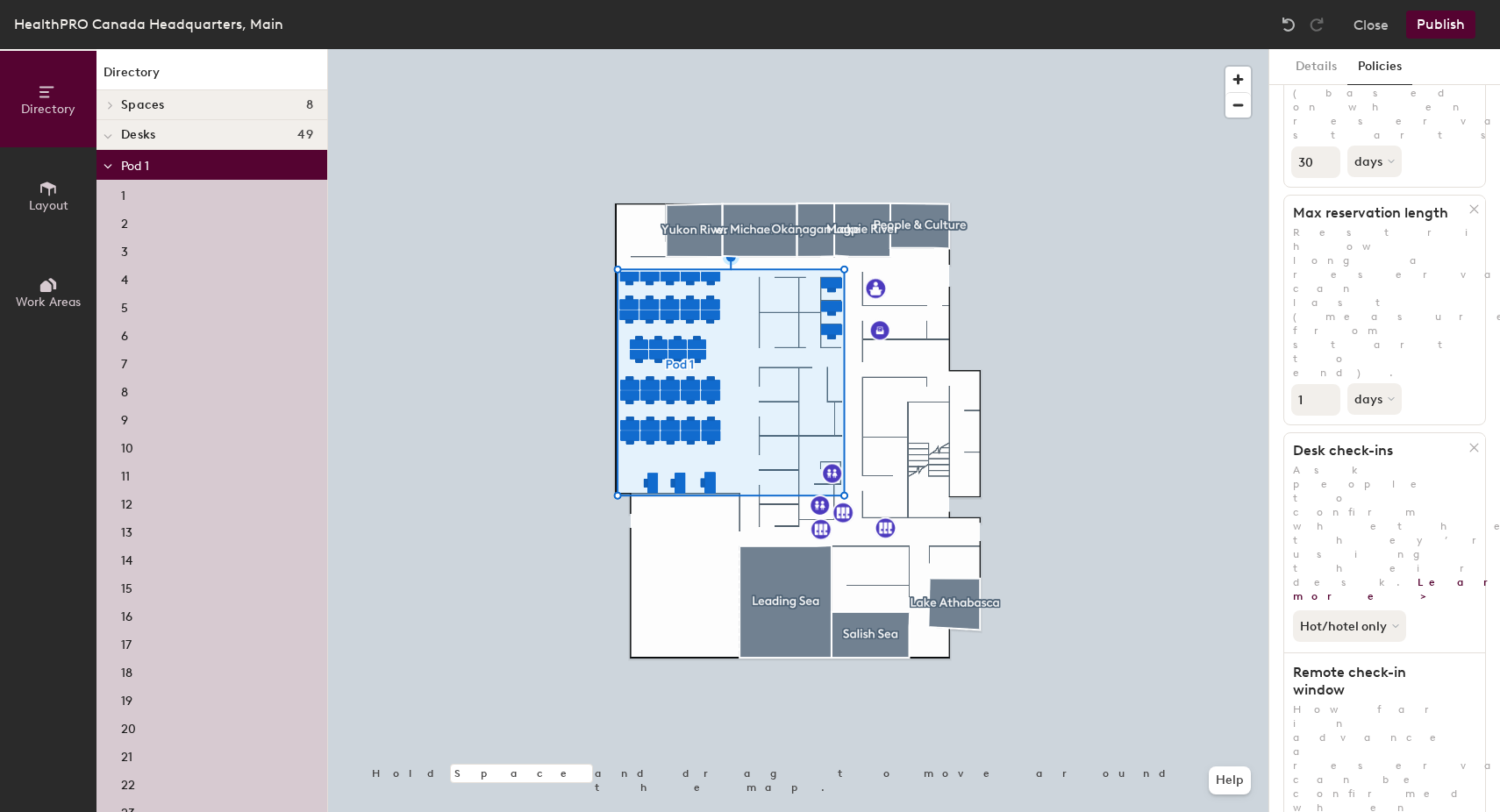
scroll to position [210, 0]
click at [1326, 63] on button "Details" at bounding box center [1316, 67] width 62 height 36
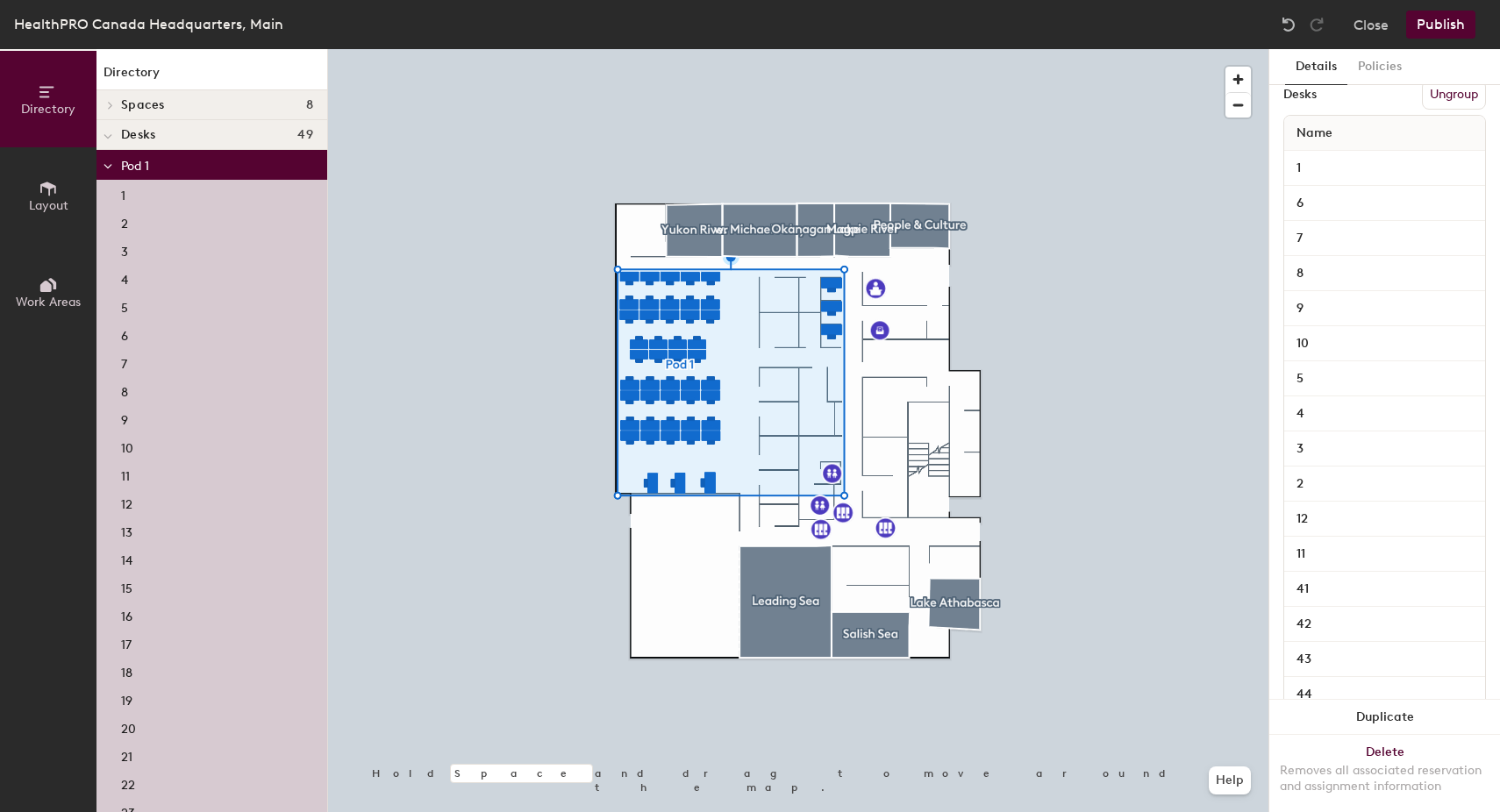
click at [1441, 29] on button "Publish" at bounding box center [1440, 24] width 70 height 28
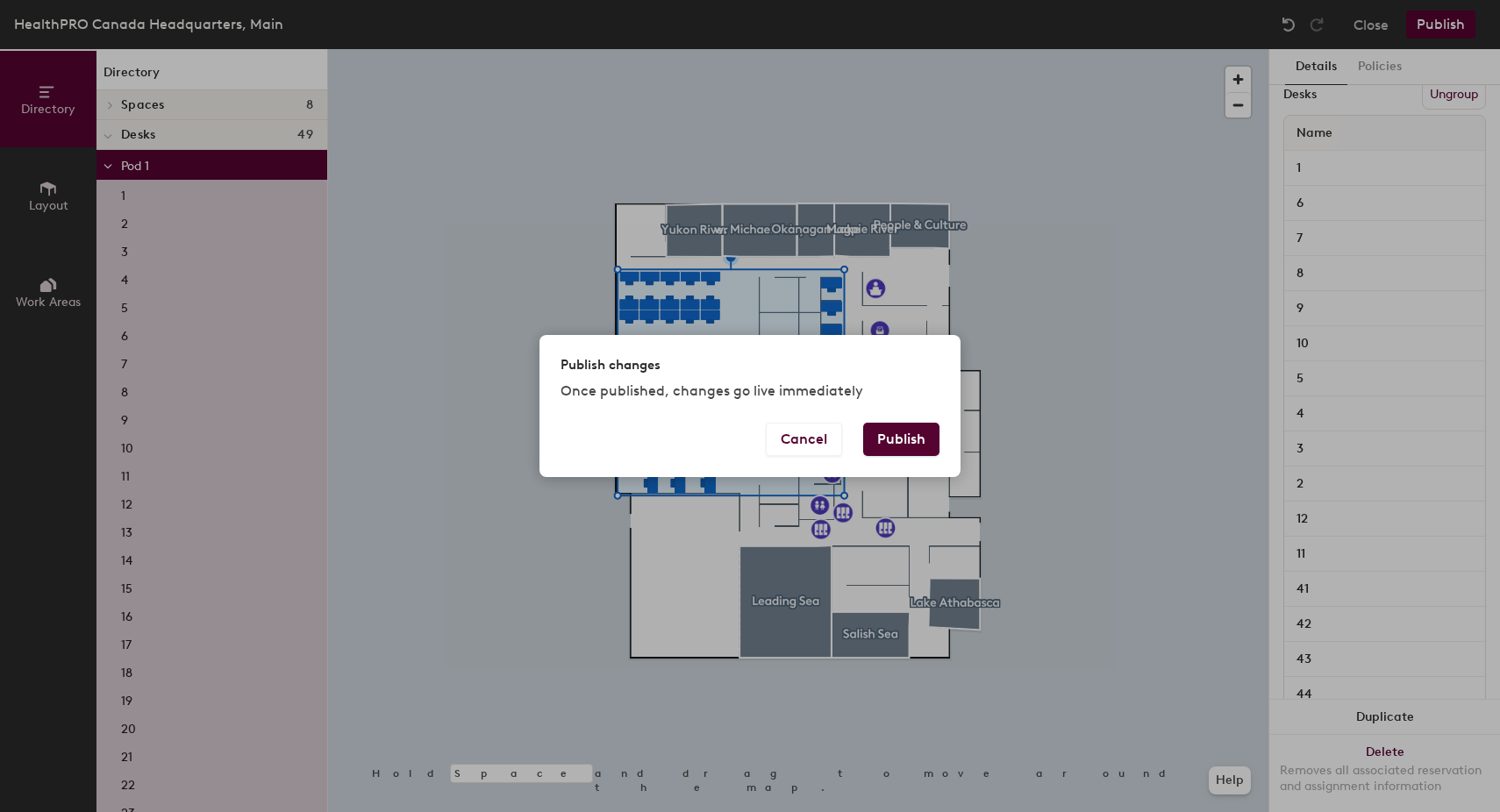
click at [915, 436] on button "Publish" at bounding box center [900, 439] width 76 height 33
